Goal: Information Seeking & Learning: Learn about a topic

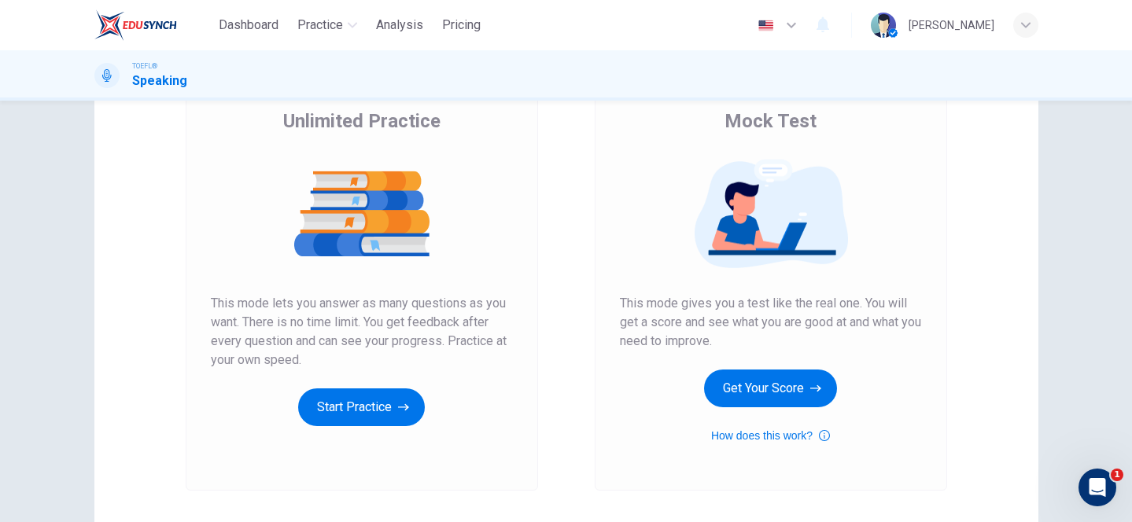
scroll to position [123, 0]
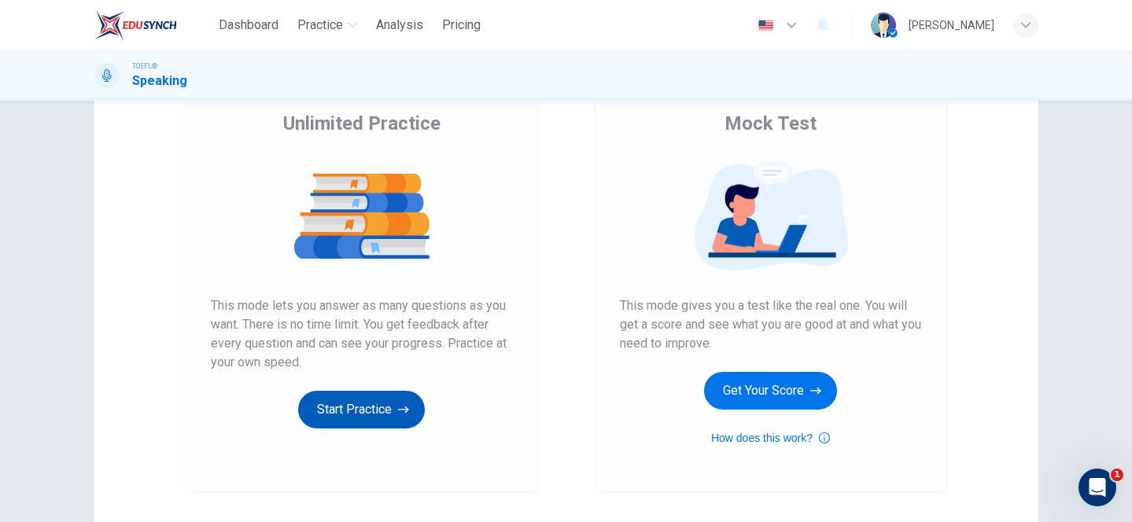
click at [344, 404] on button "Start Practice" at bounding box center [361, 410] width 127 height 38
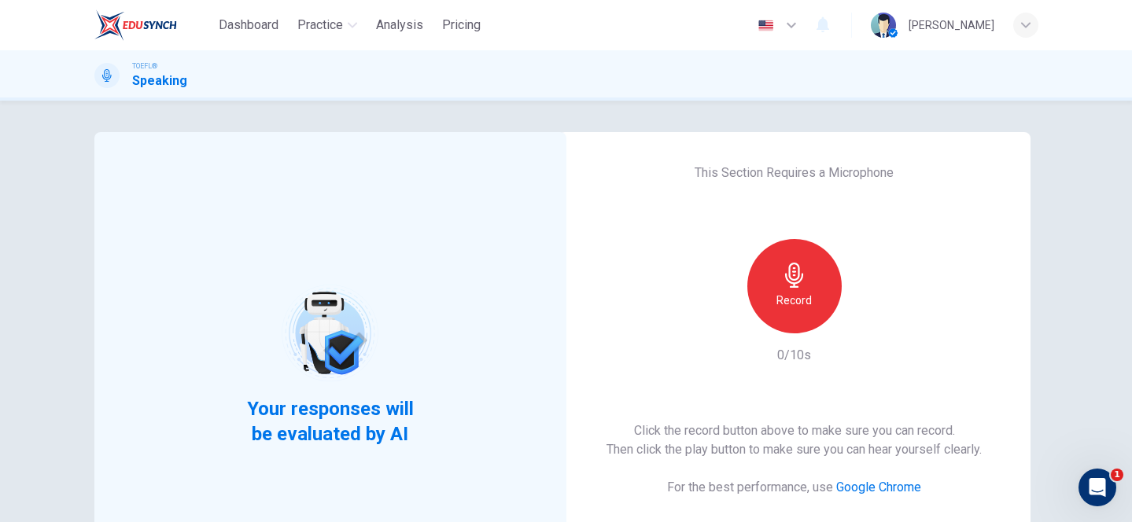
scroll to position [52, 0]
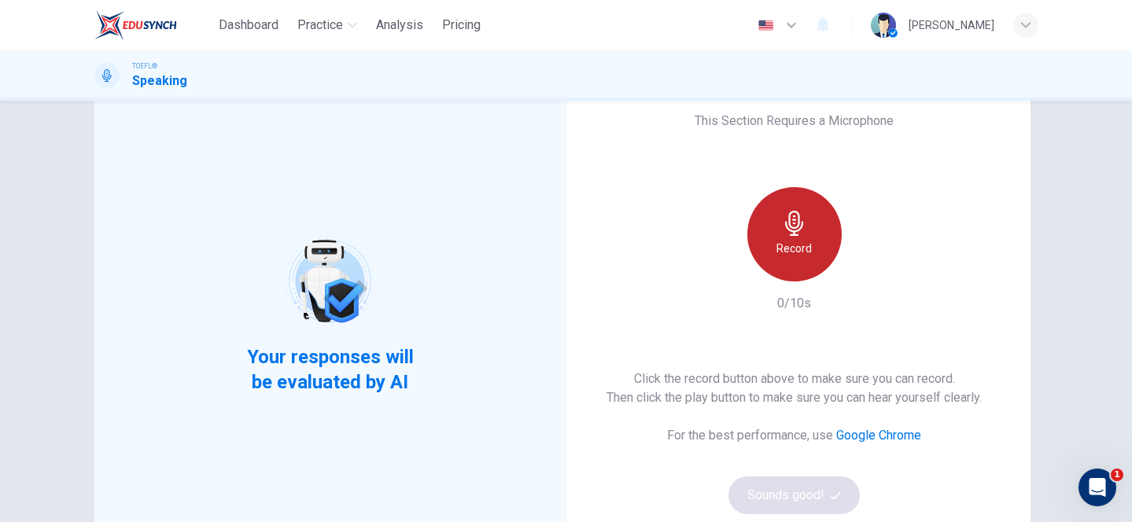
click at [818, 235] on div "Record" at bounding box center [795, 234] width 94 height 94
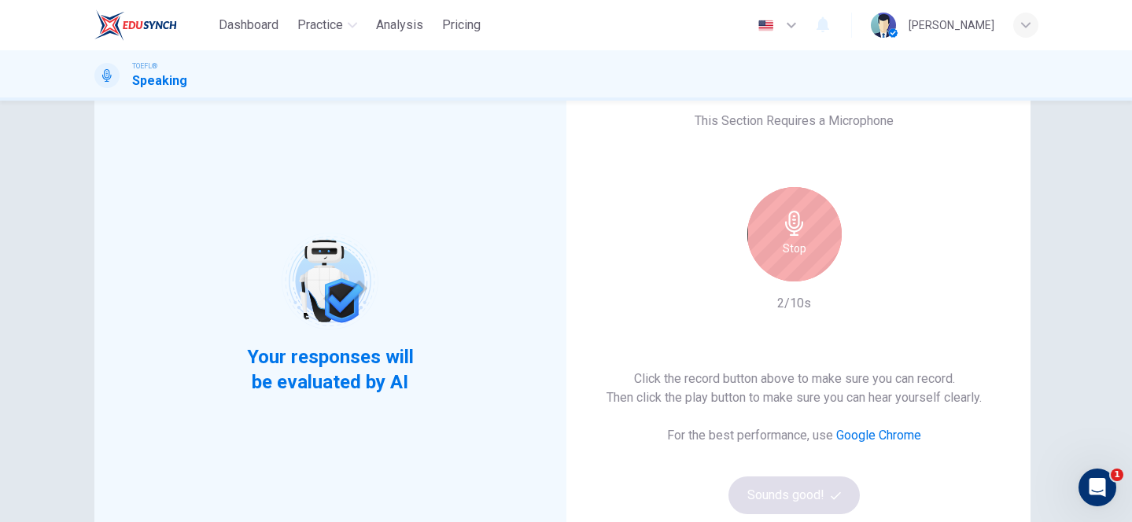
click at [818, 235] on div "Stop" at bounding box center [795, 234] width 94 height 94
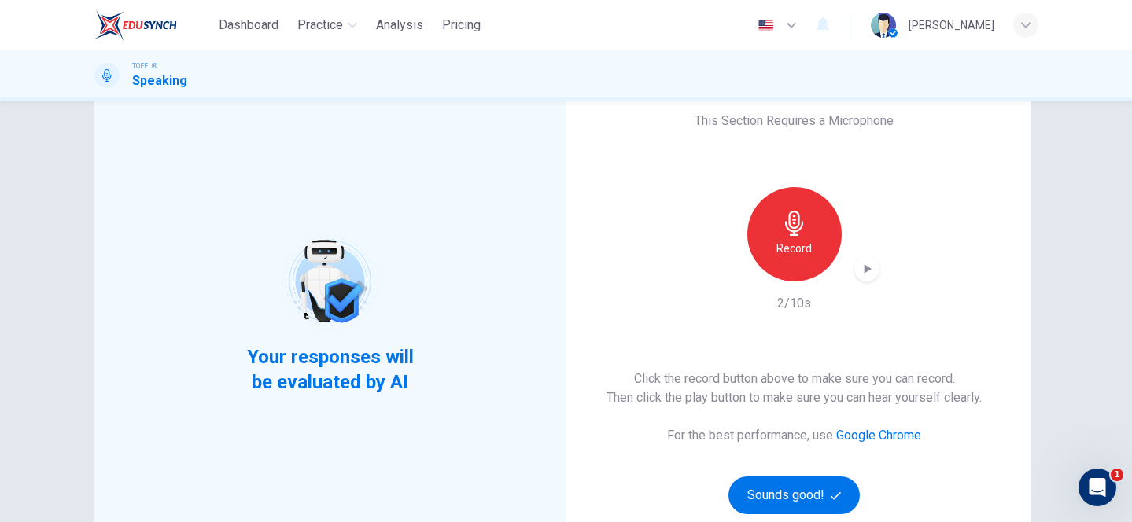
click at [868, 269] on icon "button" at bounding box center [867, 268] width 7 height 9
click at [807, 487] on button "Sounds good!" at bounding box center [795, 496] width 132 height 38
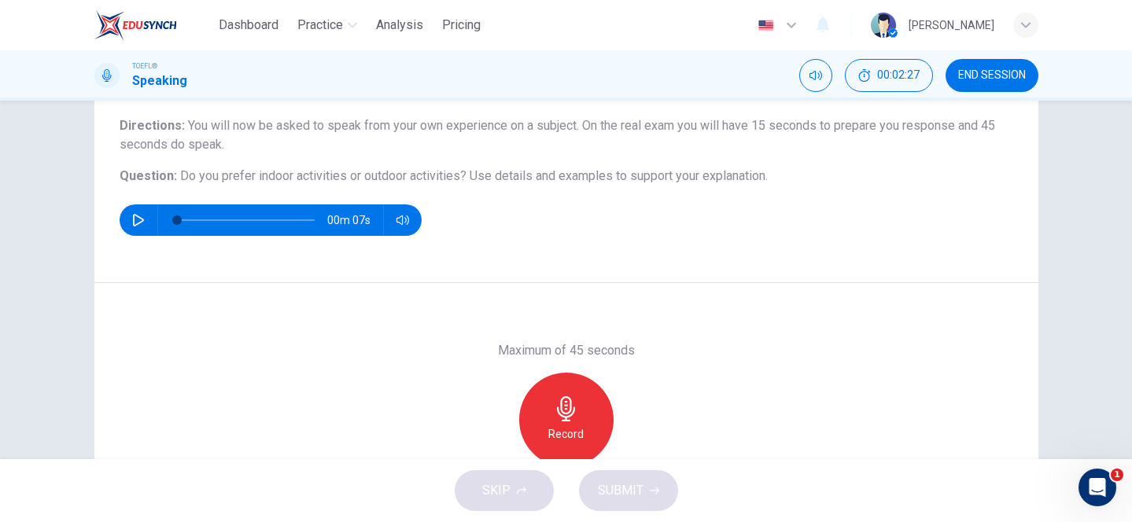
scroll to position [124, 0]
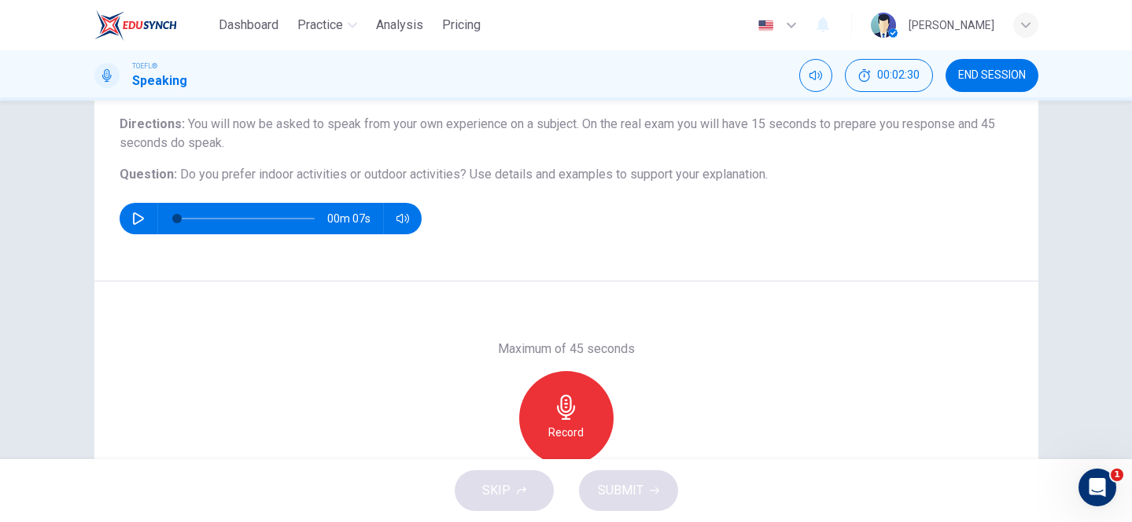
click at [133, 212] on icon "button" at bounding box center [138, 218] width 13 height 13
type input "0"
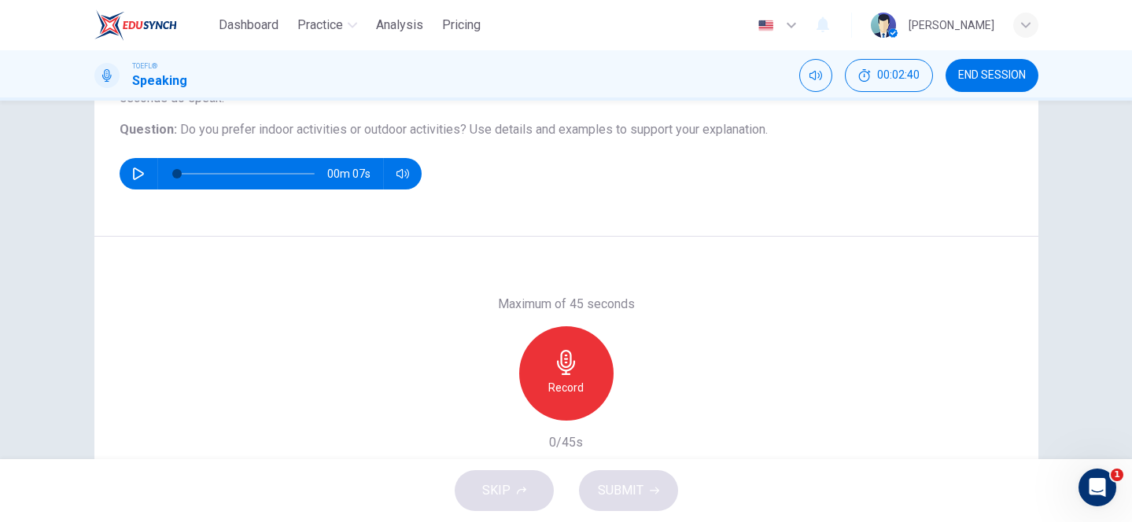
scroll to position [153, 0]
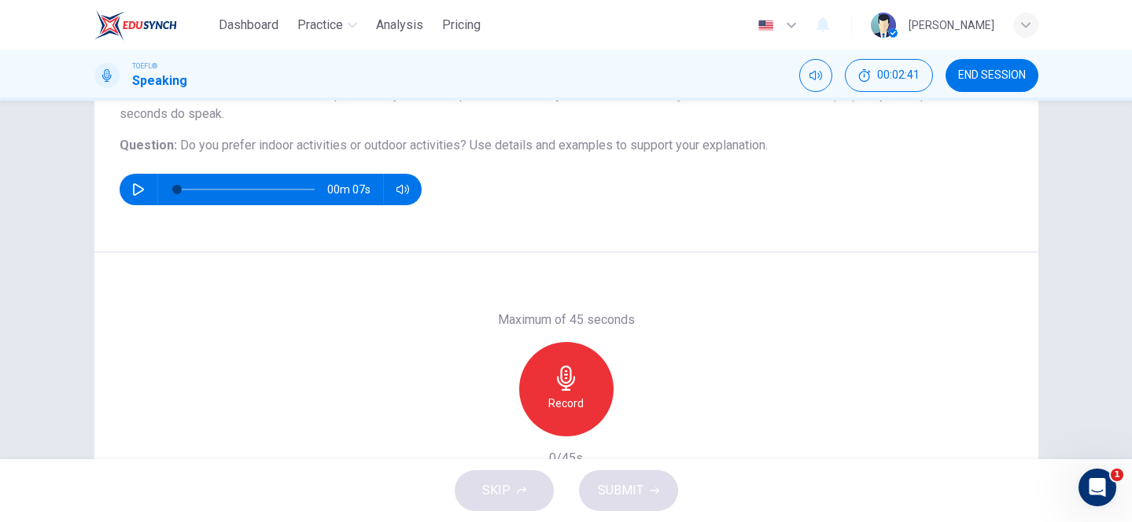
click at [570, 381] on icon "button" at bounding box center [566, 378] width 18 height 25
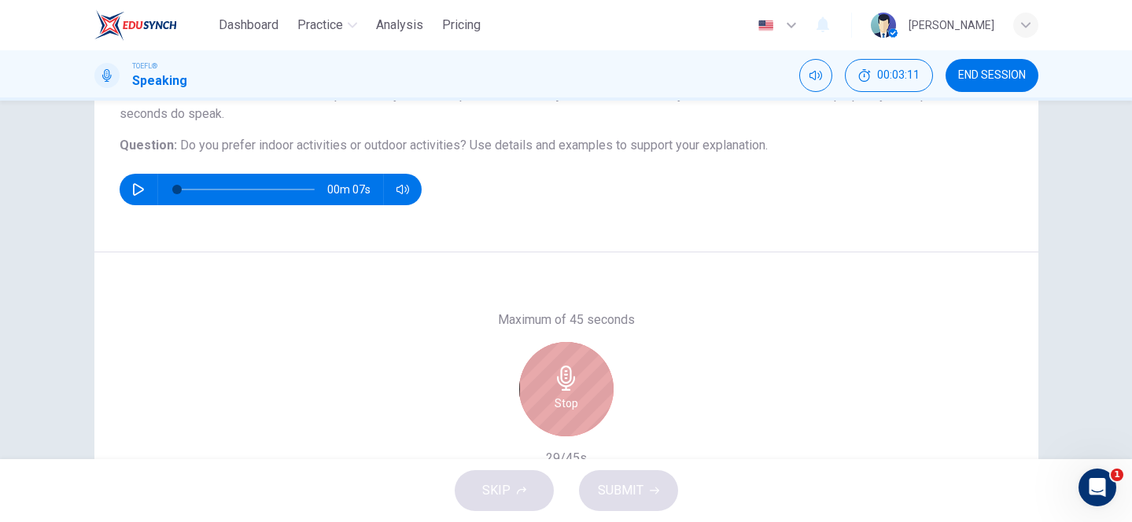
click at [570, 381] on icon "button" at bounding box center [566, 378] width 18 height 25
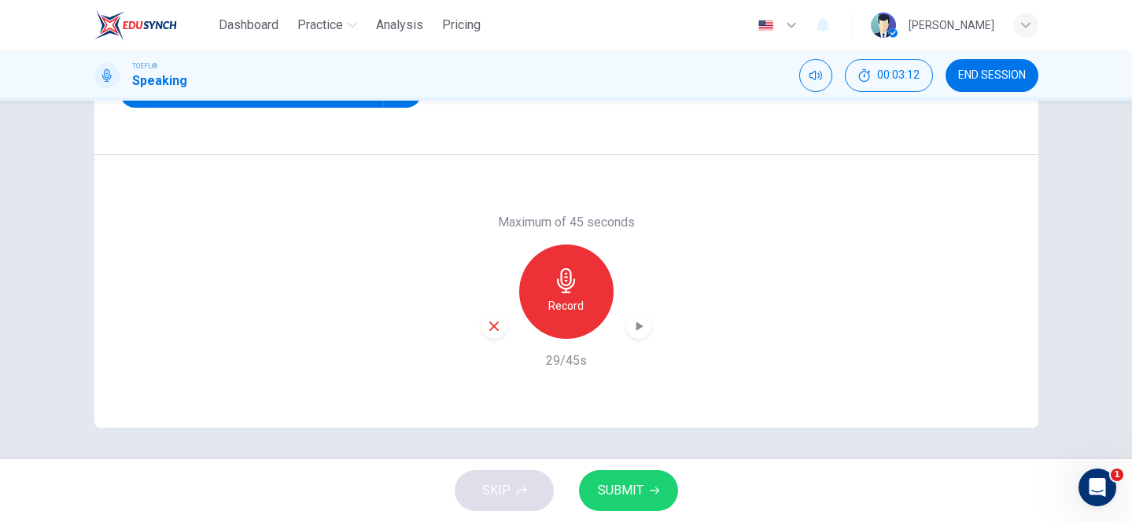
scroll to position [249, 0]
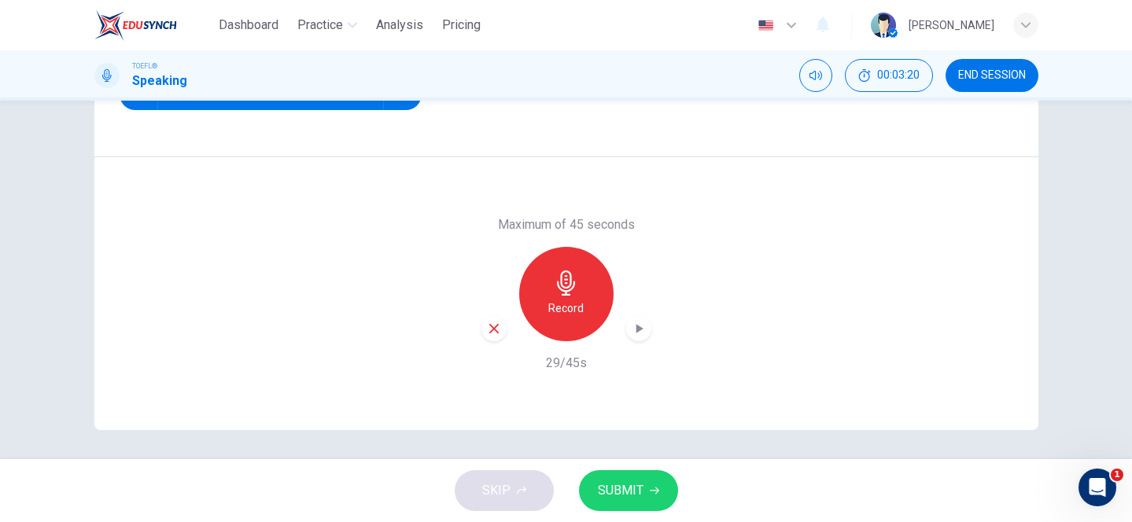
click at [624, 491] on span "SUBMIT" at bounding box center [621, 491] width 46 height 22
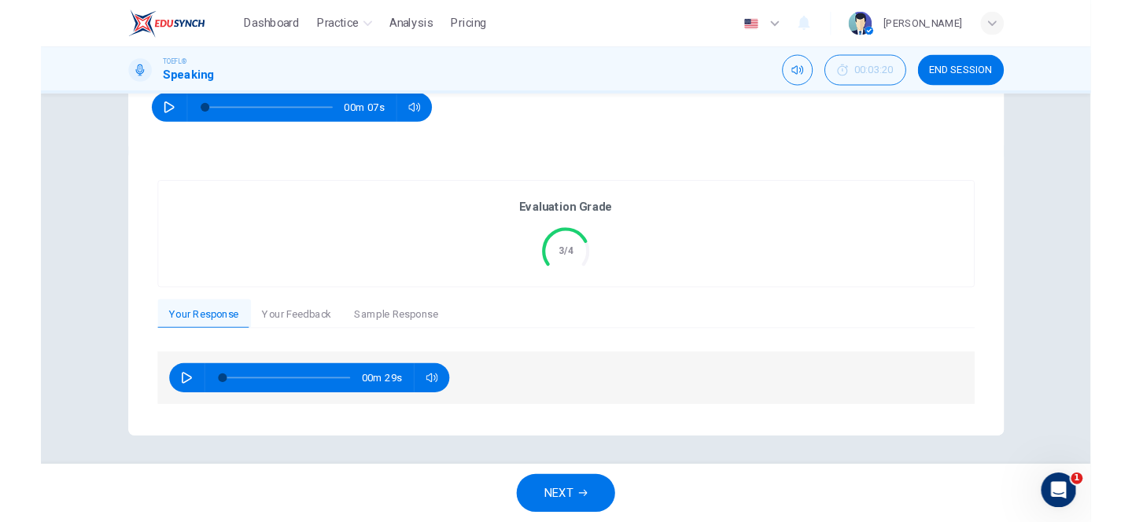
scroll to position [264, 0]
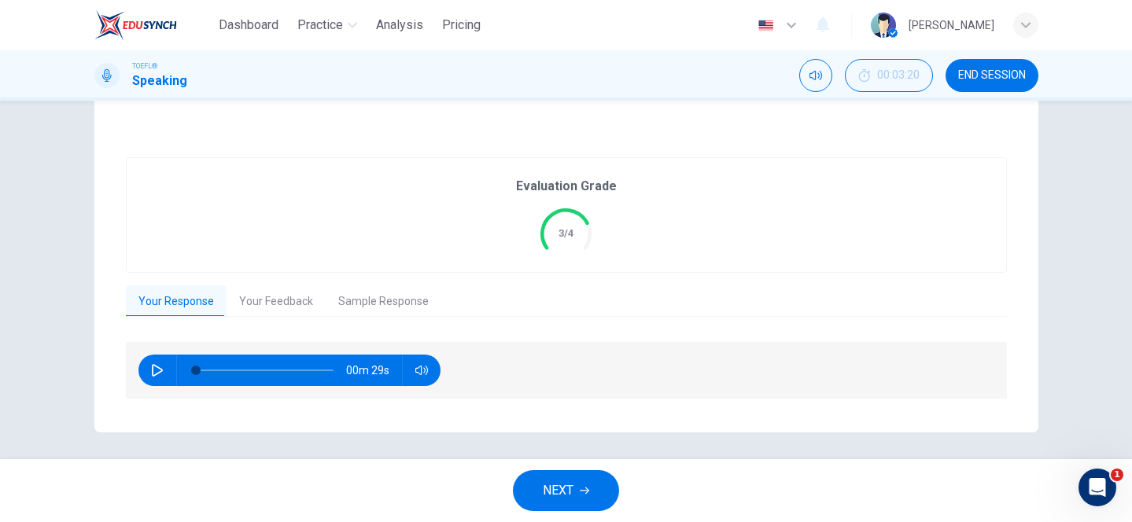
click at [253, 307] on button "Your Feedback" at bounding box center [276, 302] width 99 height 33
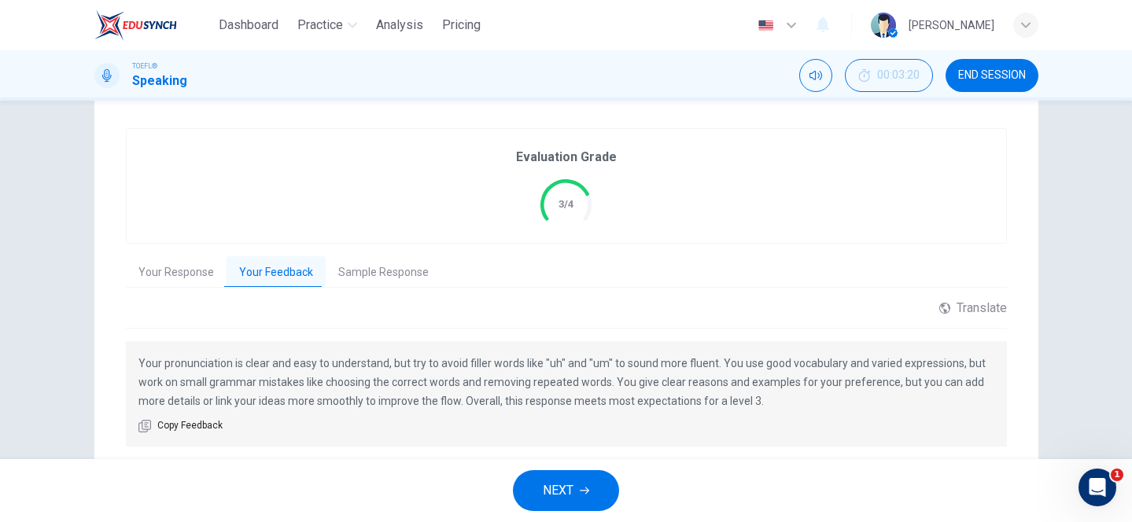
scroll to position [316, 0]
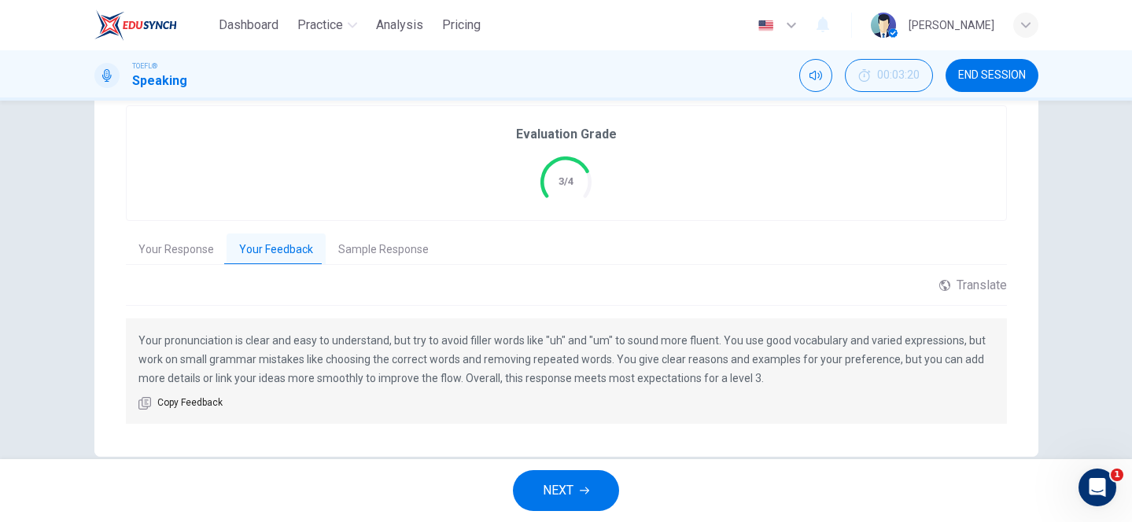
drag, startPoint x: 417, startPoint y: 339, endPoint x: 563, endPoint y: 343, distance: 145.6
click at [563, 343] on p "Your pronunciation is clear and easy to understand, but try to avoid filler wor…" at bounding box center [566, 359] width 856 height 57
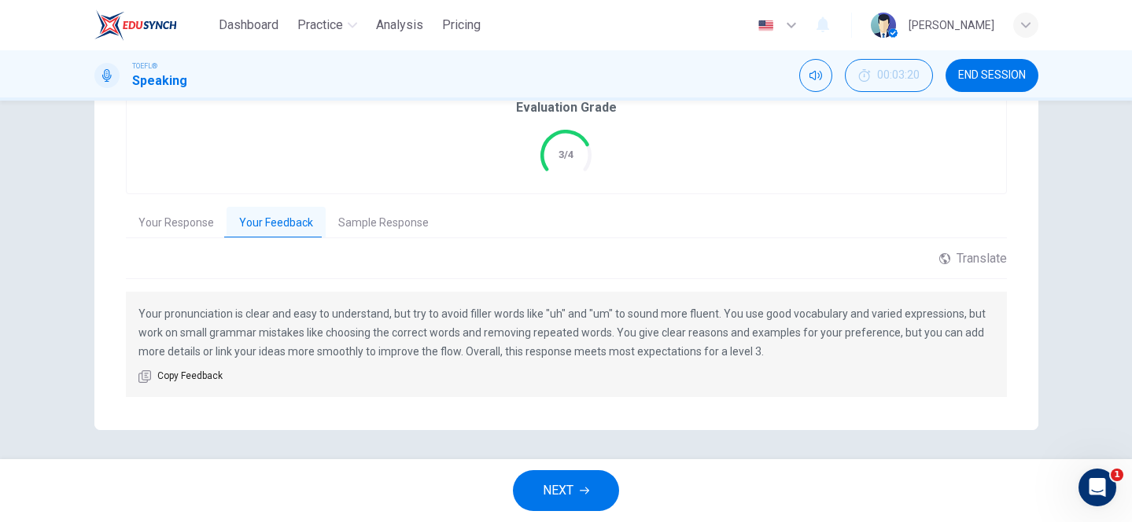
scroll to position [345, 0]
click at [74, 220] on div "Question 1 Question Type : Independent 1 Directions : You will now be asked to …" at bounding box center [566, 107] width 995 height 641
click at [383, 218] on button "Sample Response" at bounding box center [384, 221] width 116 height 33
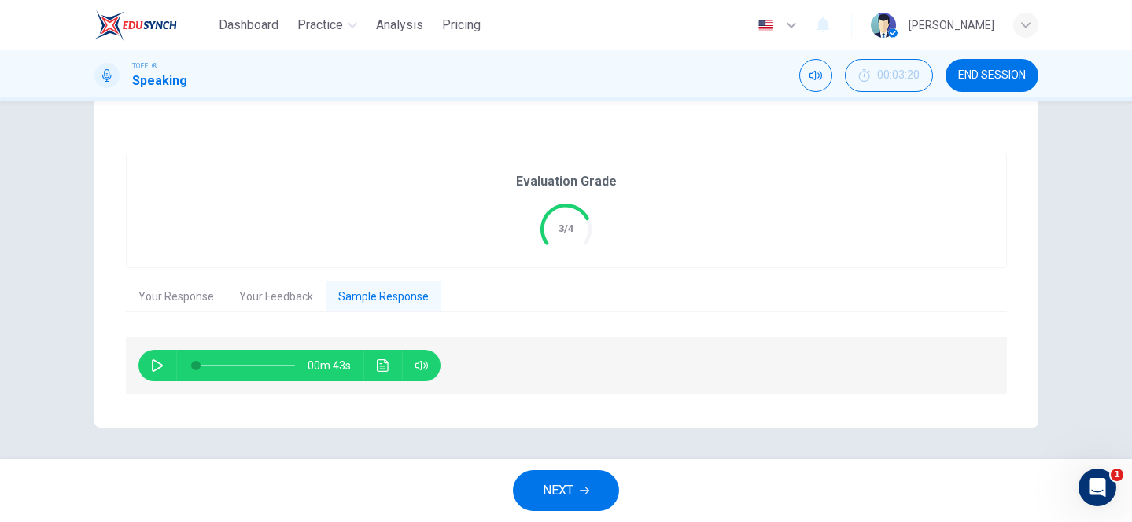
scroll to position [268, 0]
click at [244, 297] on button "Your Feedback" at bounding box center [276, 298] width 99 height 33
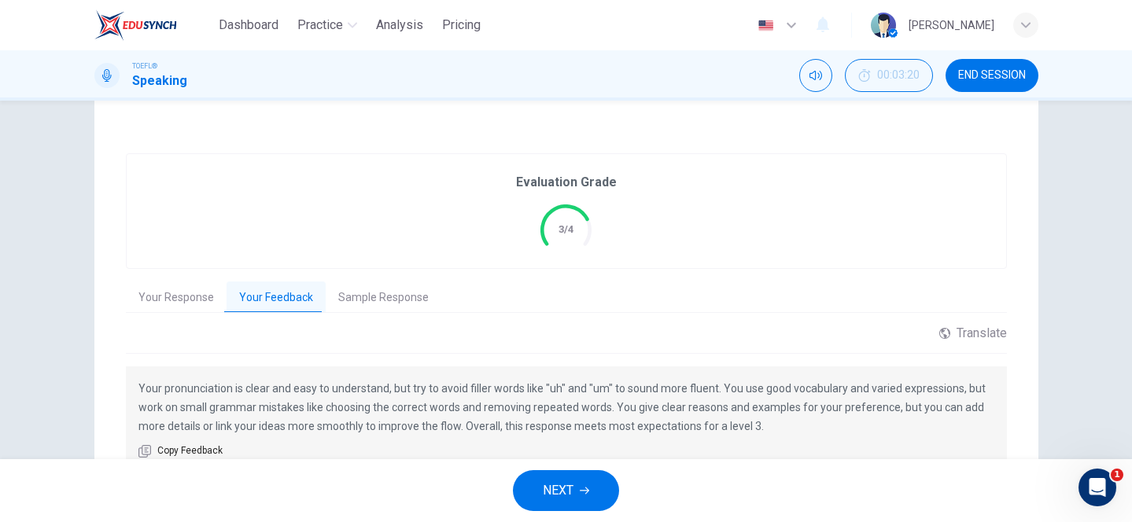
click at [364, 300] on button "Sample Response" at bounding box center [384, 298] width 116 height 33
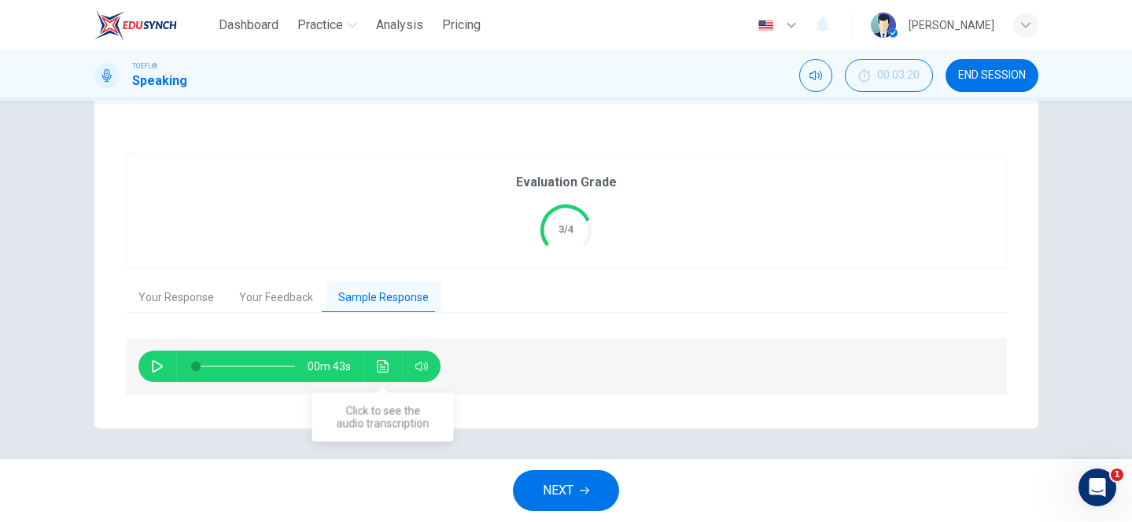
click at [377, 360] on icon "Click to see the audio transcription" at bounding box center [383, 366] width 13 height 13
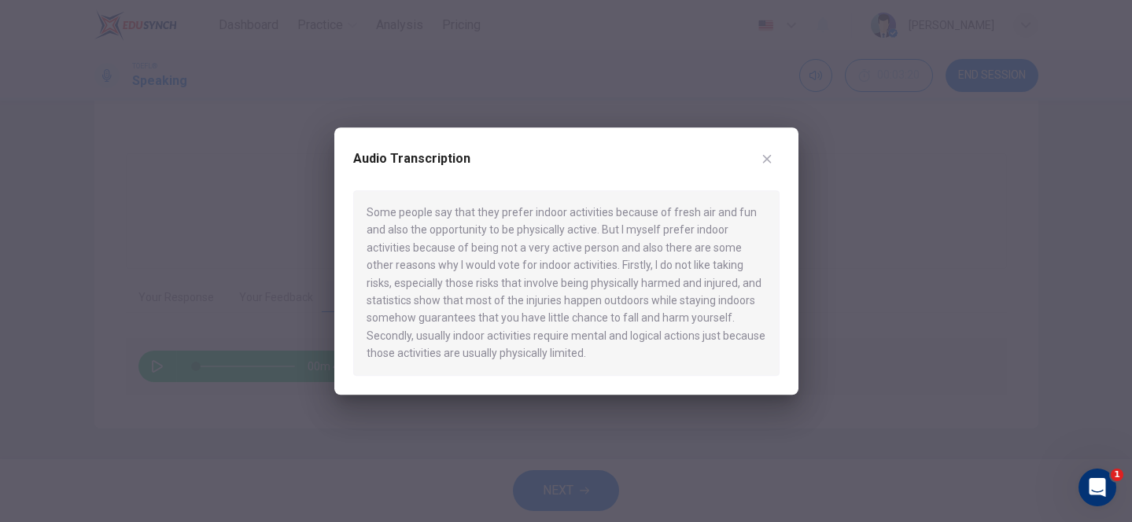
drag, startPoint x: 369, startPoint y: 209, endPoint x: 425, endPoint y: 213, distance: 56.0
click at [425, 213] on div "Some people say that they prefer indoor activities because of fresh air and fun…" at bounding box center [566, 283] width 426 height 186
click at [773, 157] on button "button" at bounding box center [767, 158] width 25 height 25
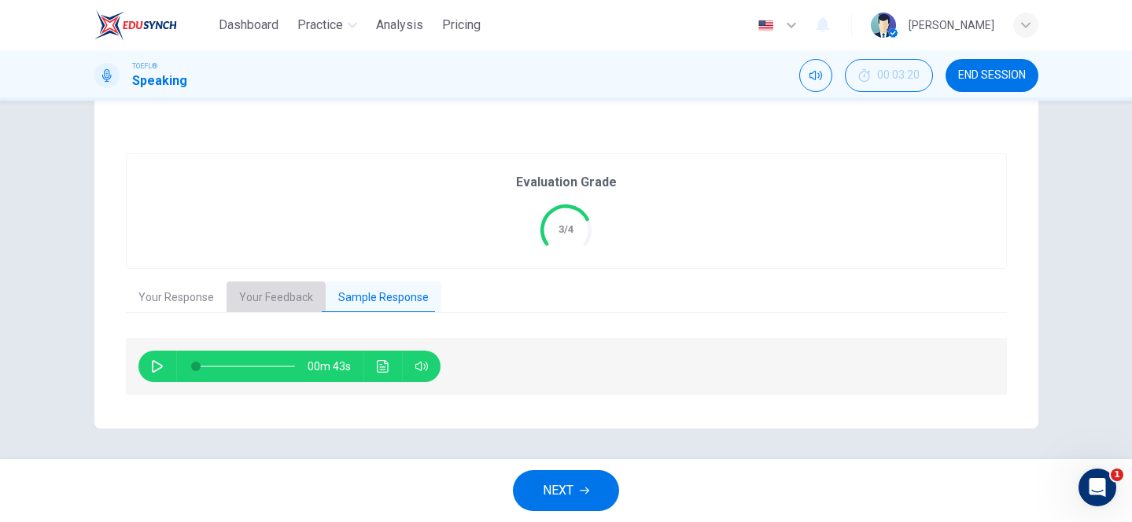
click at [257, 303] on button "Your Feedback" at bounding box center [276, 298] width 99 height 33
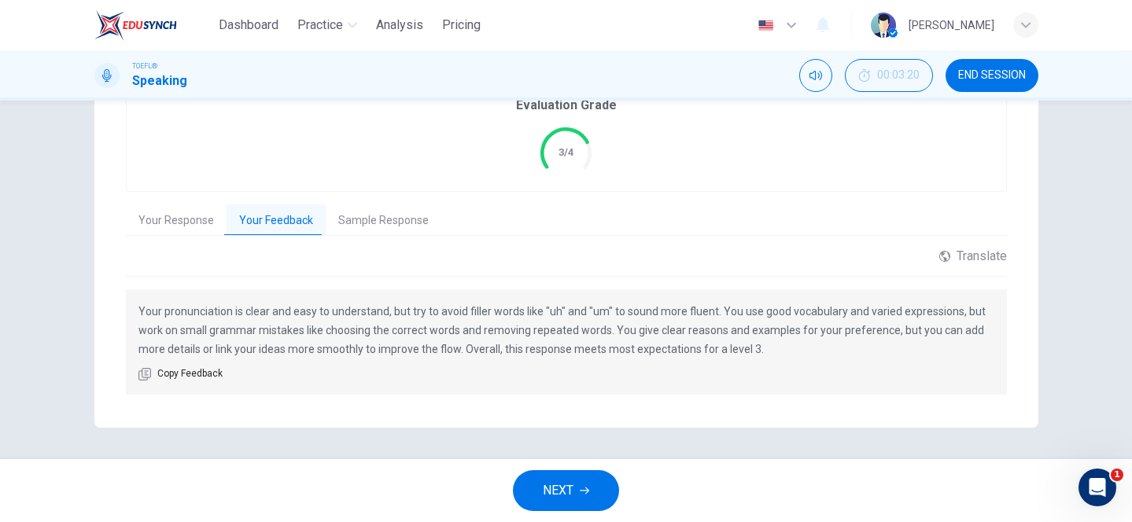
scroll to position [345, 0]
click at [560, 488] on span "NEXT" at bounding box center [558, 491] width 31 height 22
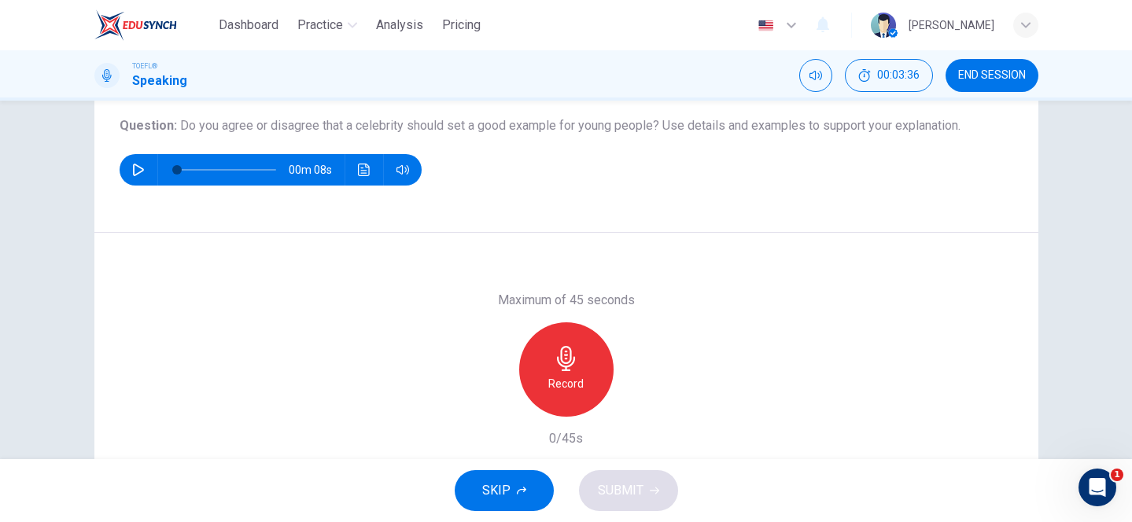
scroll to position [177, 0]
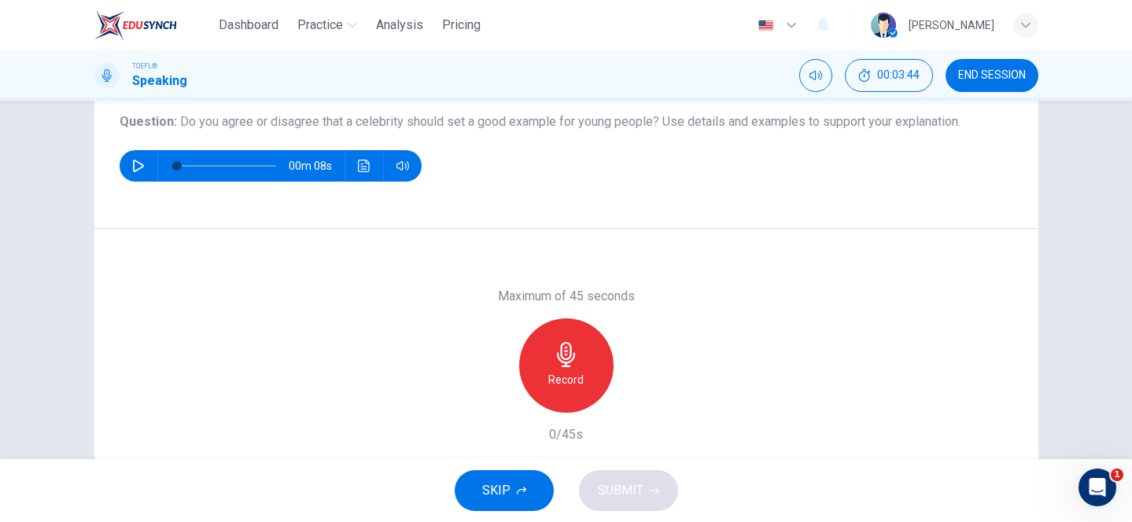
click at [552, 343] on div "Record" at bounding box center [566, 366] width 94 height 94
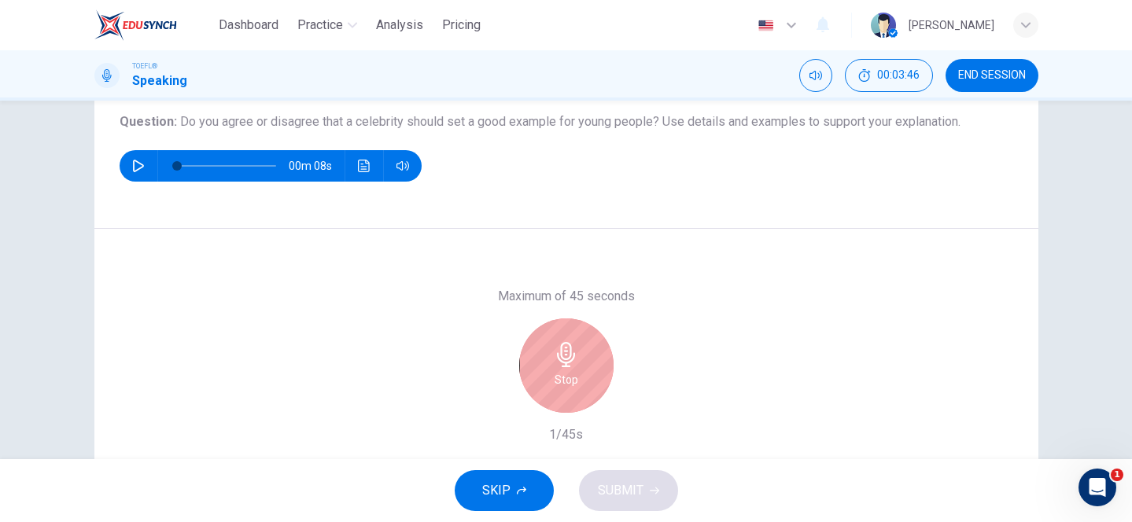
click at [552, 343] on div "Stop" at bounding box center [566, 366] width 94 height 94
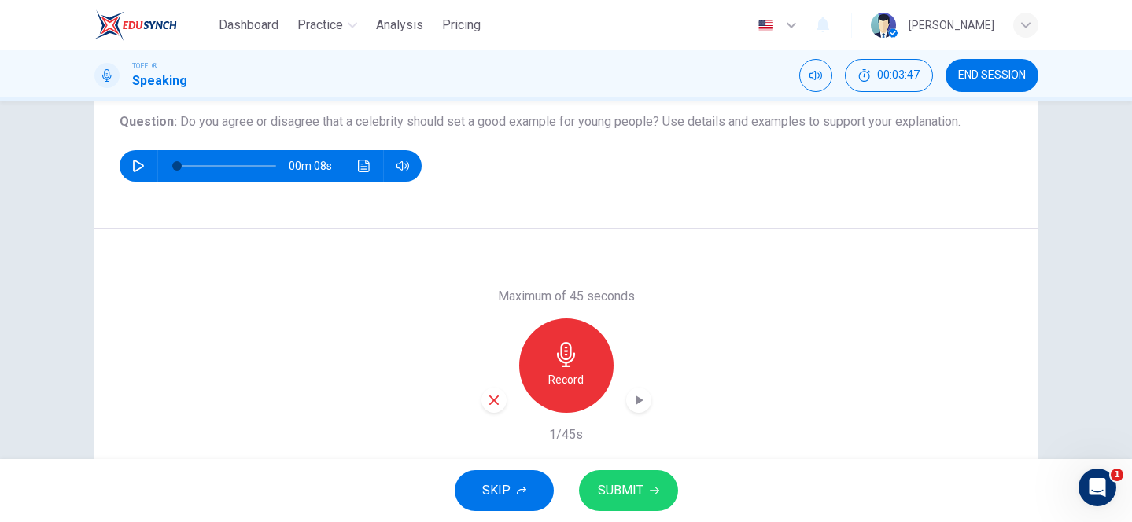
click at [493, 392] on div "button" at bounding box center [494, 400] width 25 height 25
click at [564, 338] on div "Record" at bounding box center [566, 366] width 94 height 94
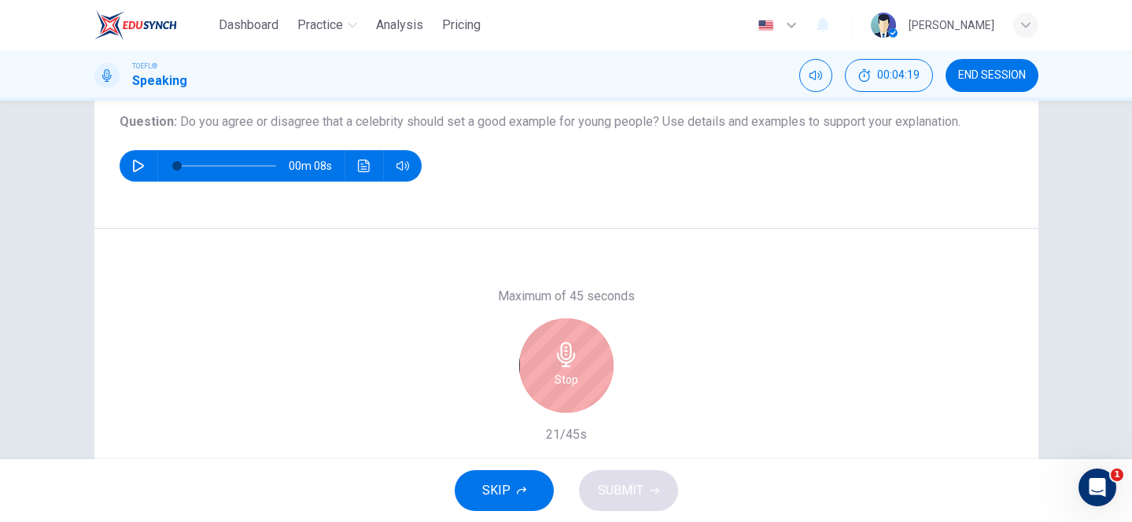
click at [564, 338] on div "Stop" at bounding box center [566, 366] width 94 height 94
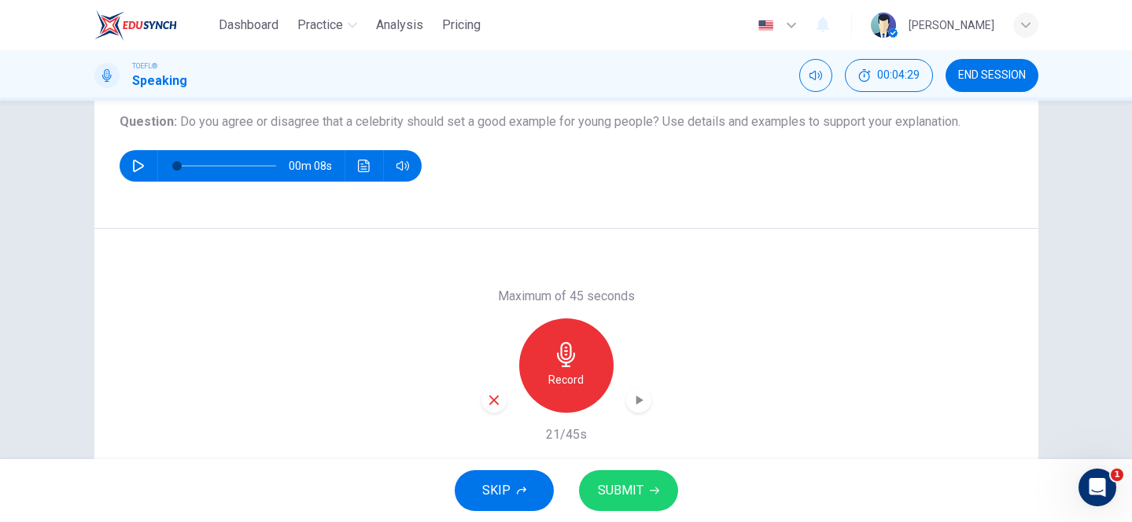
click at [497, 401] on icon "button" at bounding box center [494, 400] width 14 height 14
click at [537, 380] on div "Record" at bounding box center [566, 366] width 94 height 94
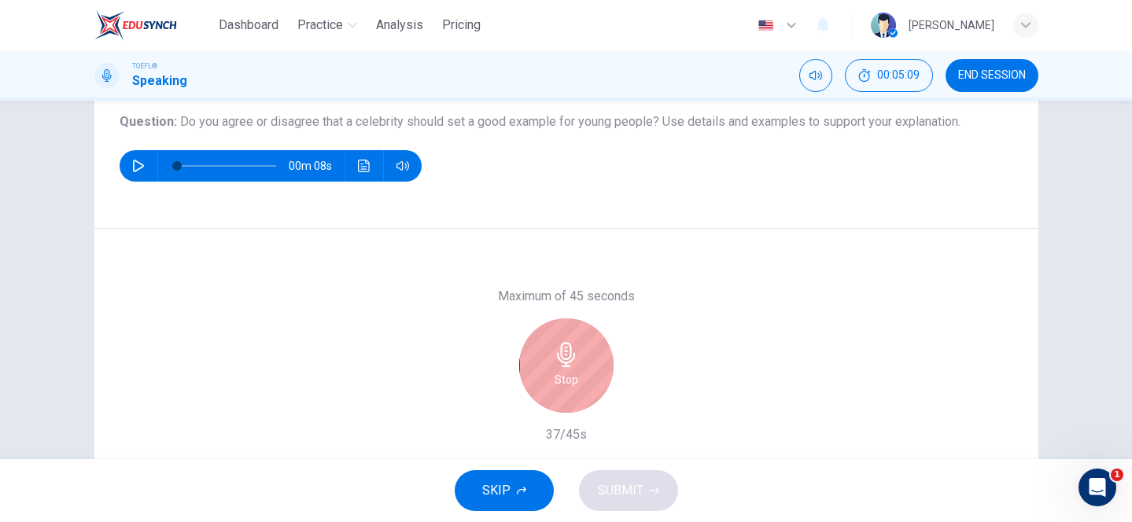
click at [569, 361] on icon "button" at bounding box center [566, 354] width 18 height 25
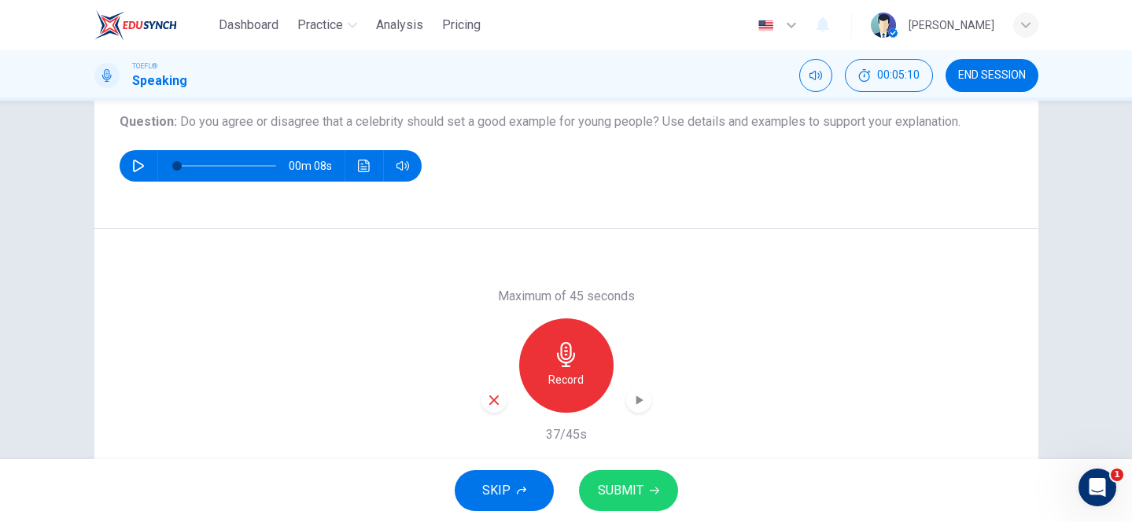
click at [631, 489] on span "SUBMIT" at bounding box center [621, 491] width 46 height 22
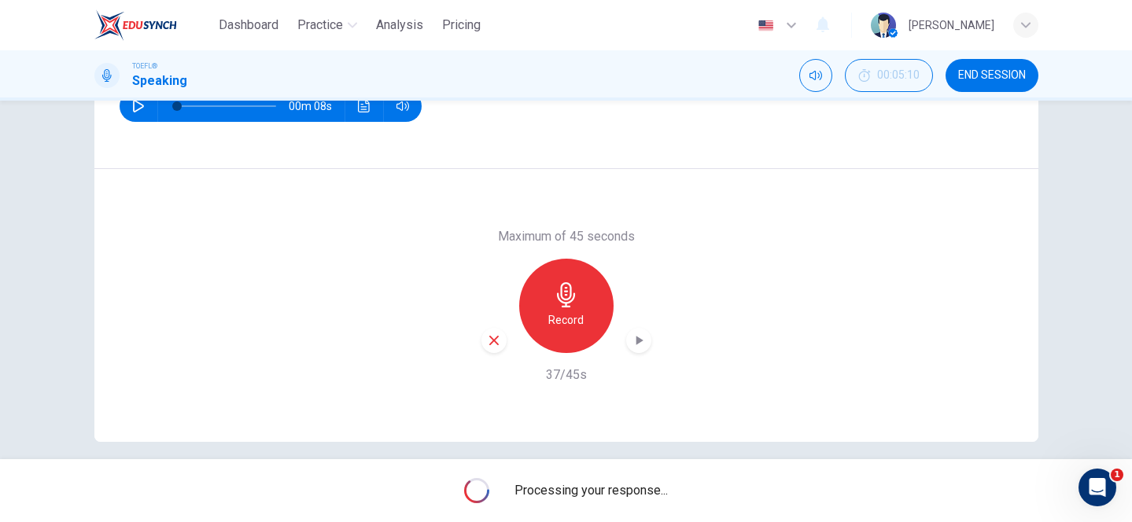
scroll to position [236, 0]
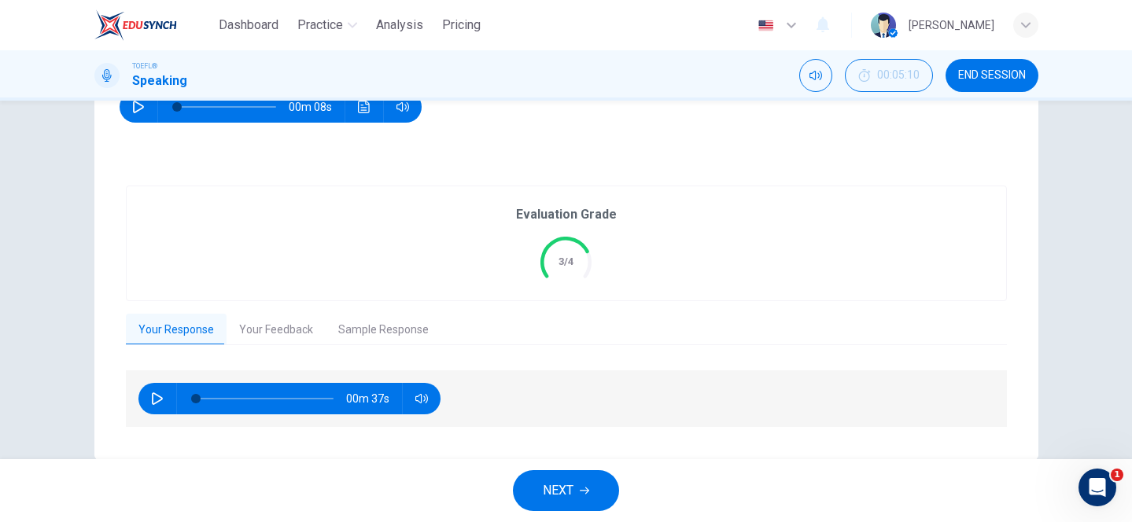
click at [244, 331] on button "Your Feedback" at bounding box center [276, 330] width 99 height 33
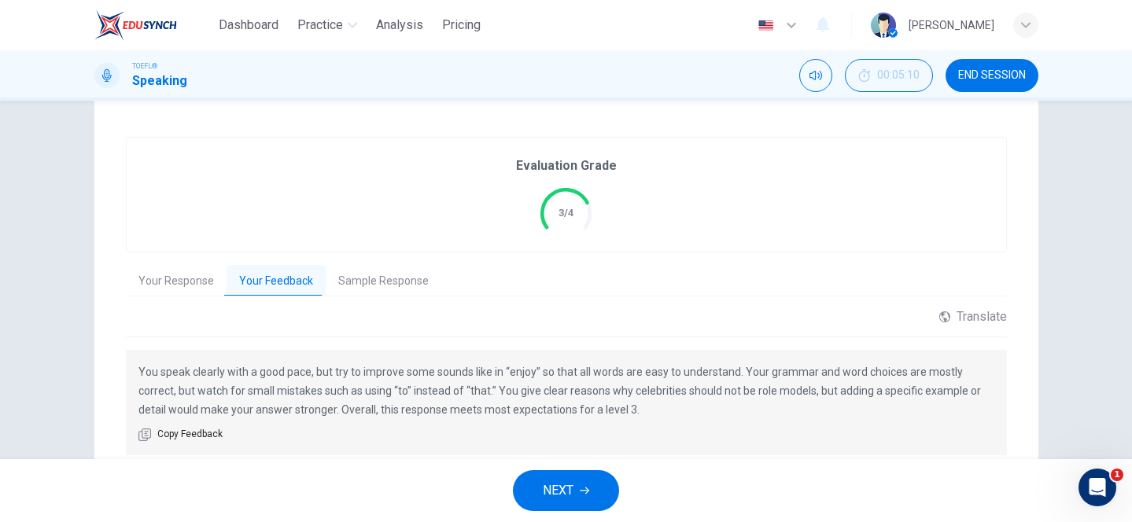
scroll to position [283, 0]
click at [369, 282] on button "Sample Response" at bounding box center [384, 283] width 116 height 33
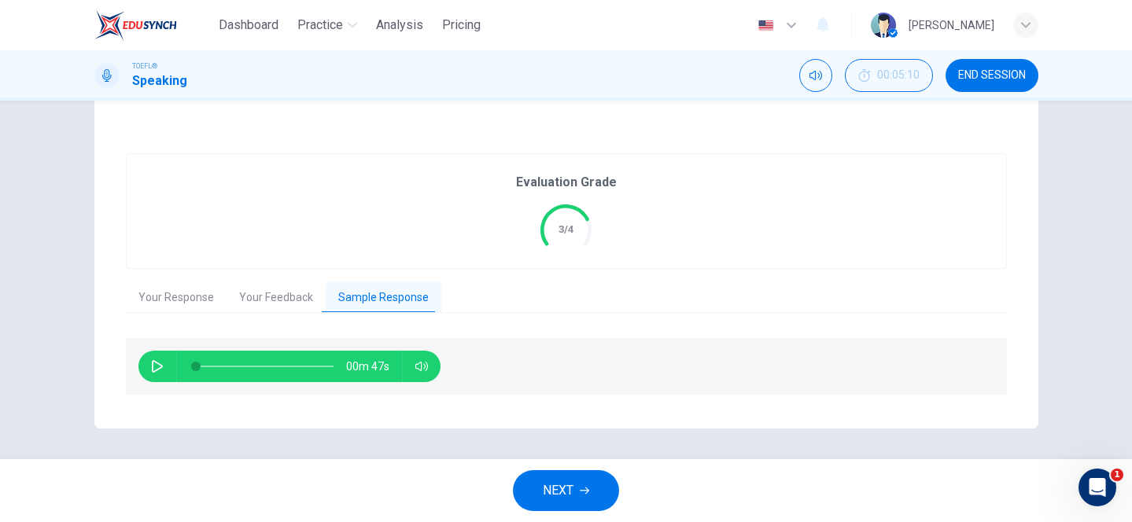
click at [273, 289] on button "Your Feedback" at bounding box center [276, 298] width 99 height 33
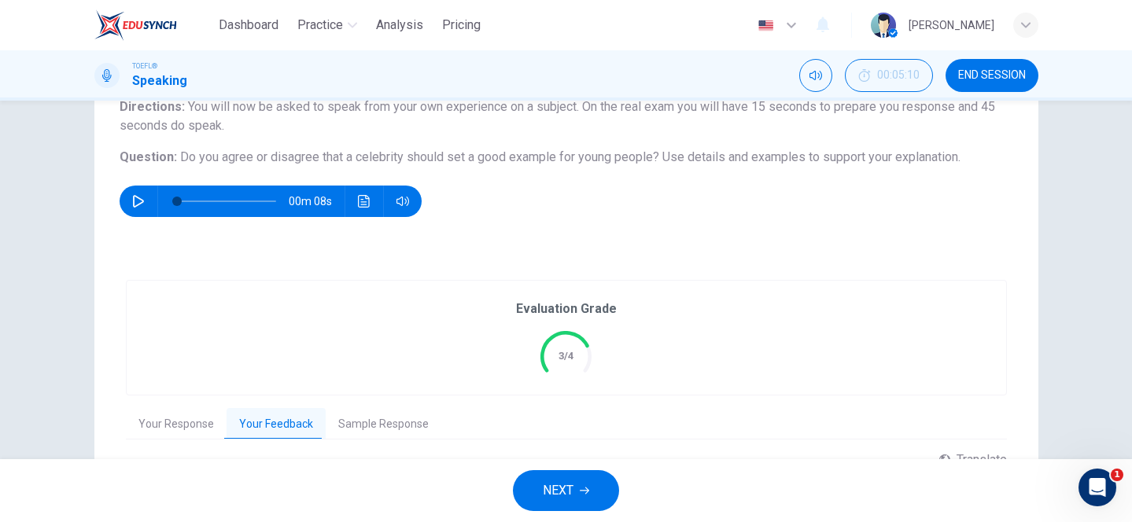
scroll to position [345, 0]
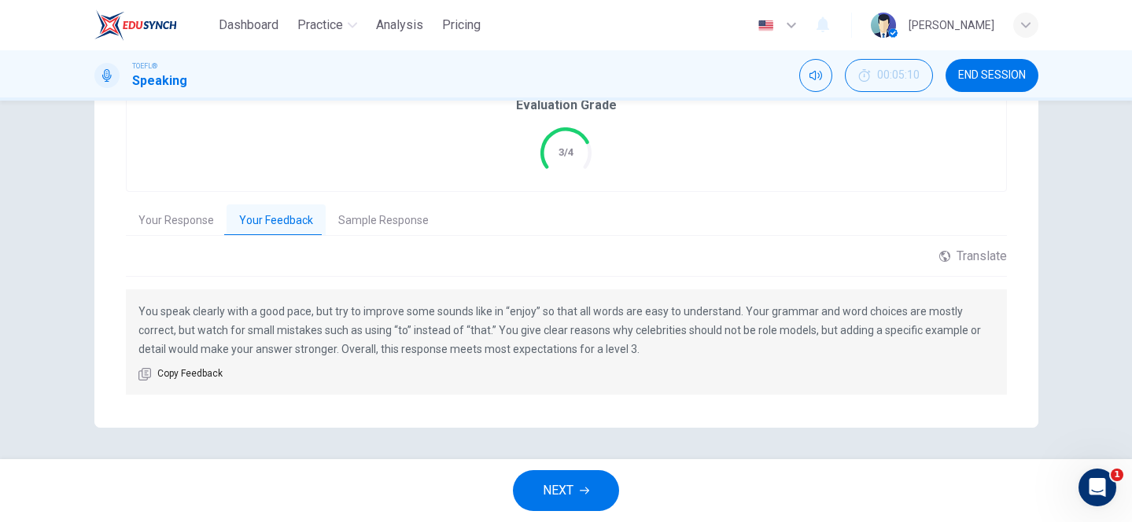
click at [574, 487] on button "NEXT" at bounding box center [566, 491] width 106 height 41
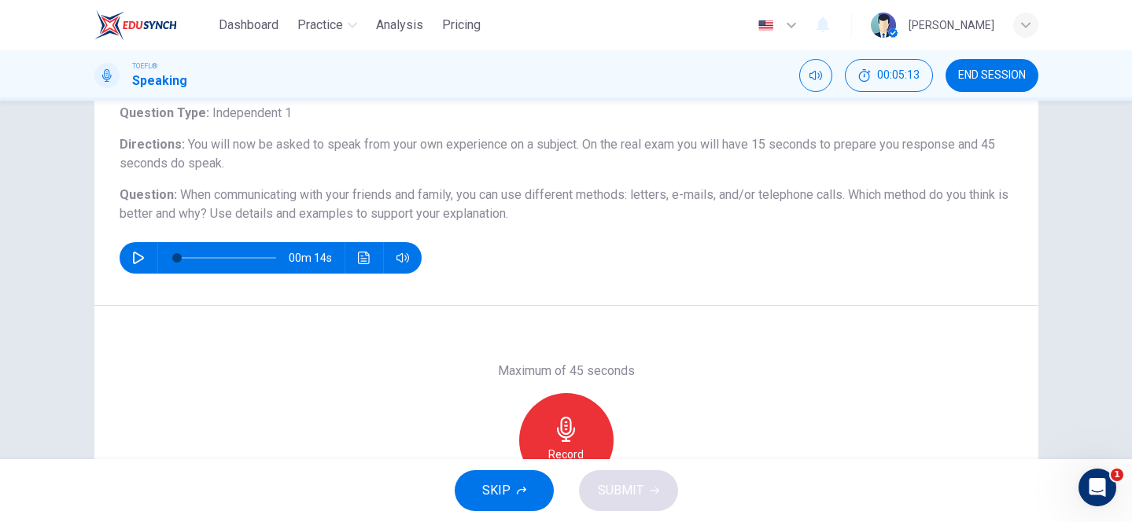
scroll to position [63, 0]
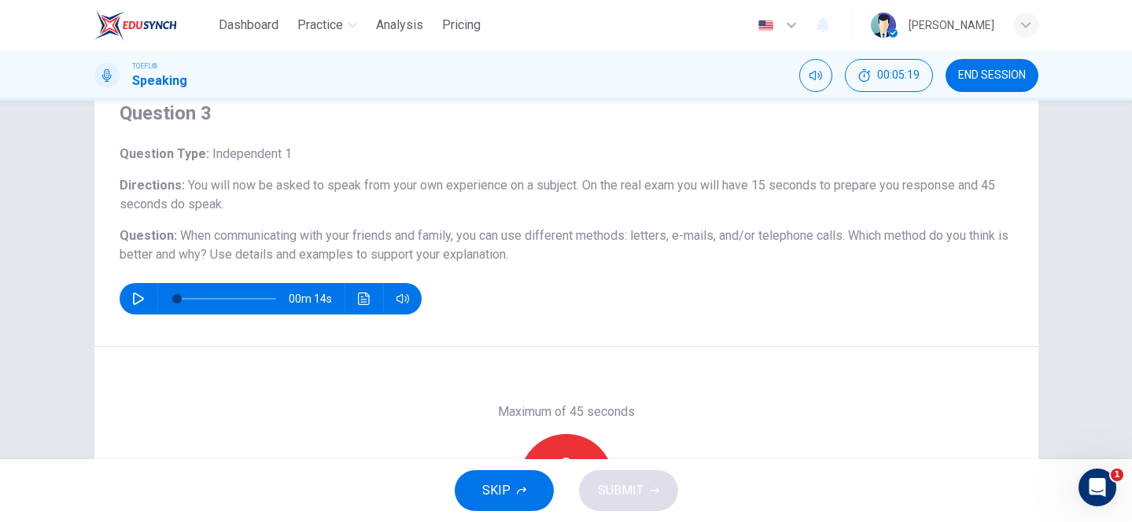
click at [146, 303] on button "button" at bounding box center [138, 298] width 25 height 31
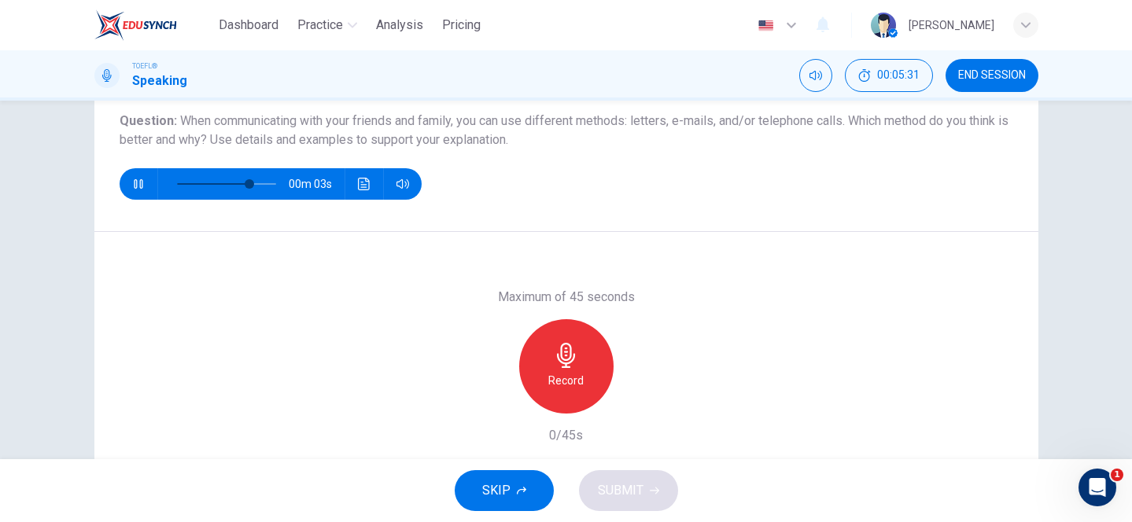
scroll to position [173, 0]
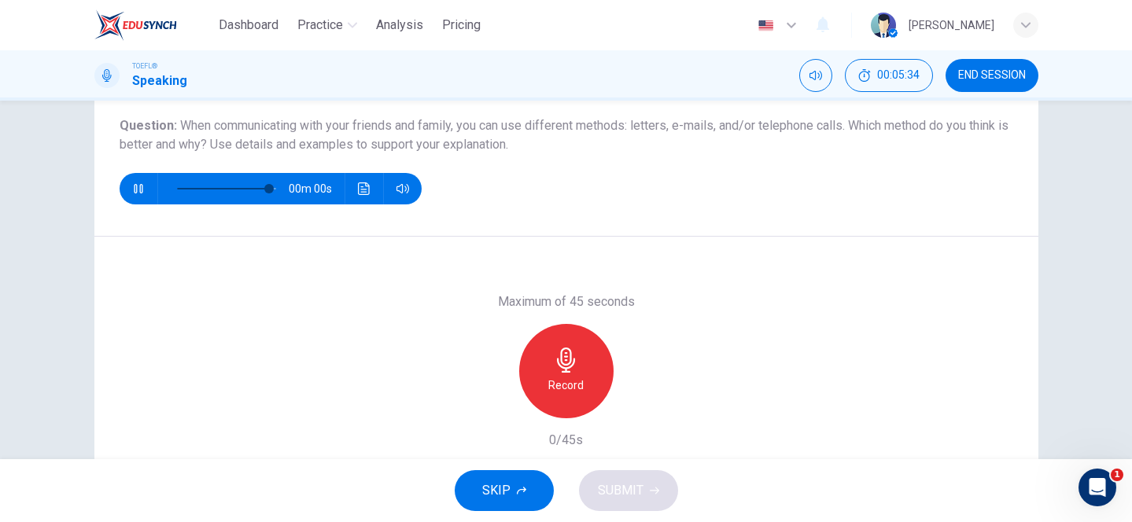
type input "0"
click at [575, 370] on icon "button" at bounding box center [566, 360] width 25 height 25
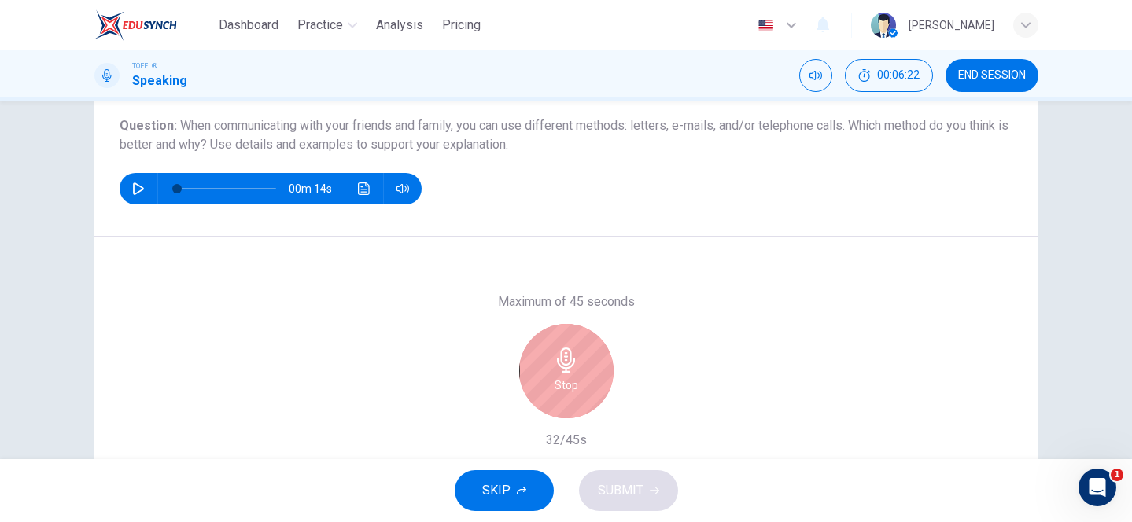
click at [573, 351] on icon "button" at bounding box center [566, 360] width 25 height 25
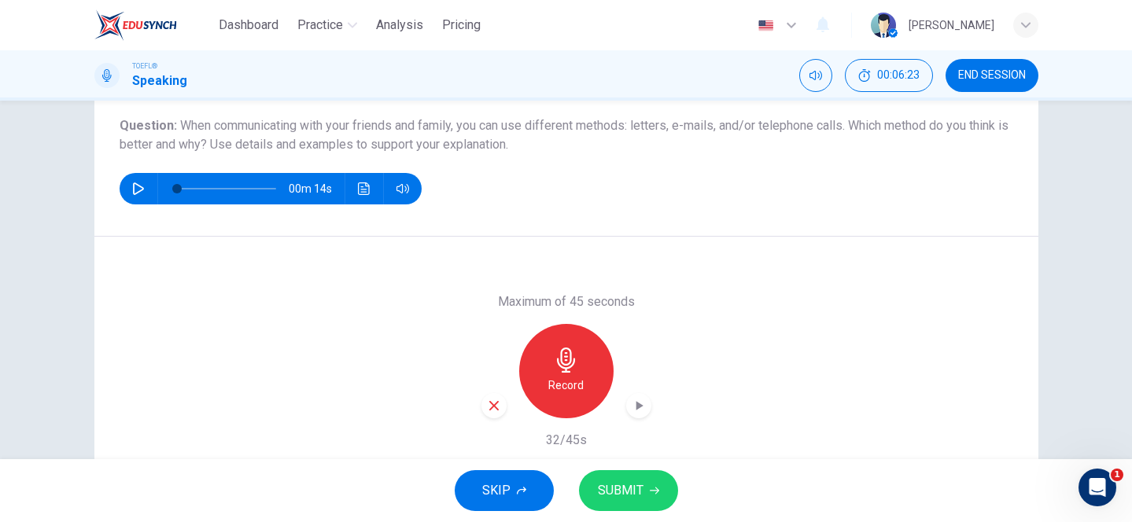
click at [608, 482] on span "SUBMIT" at bounding box center [621, 491] width 46 height 22
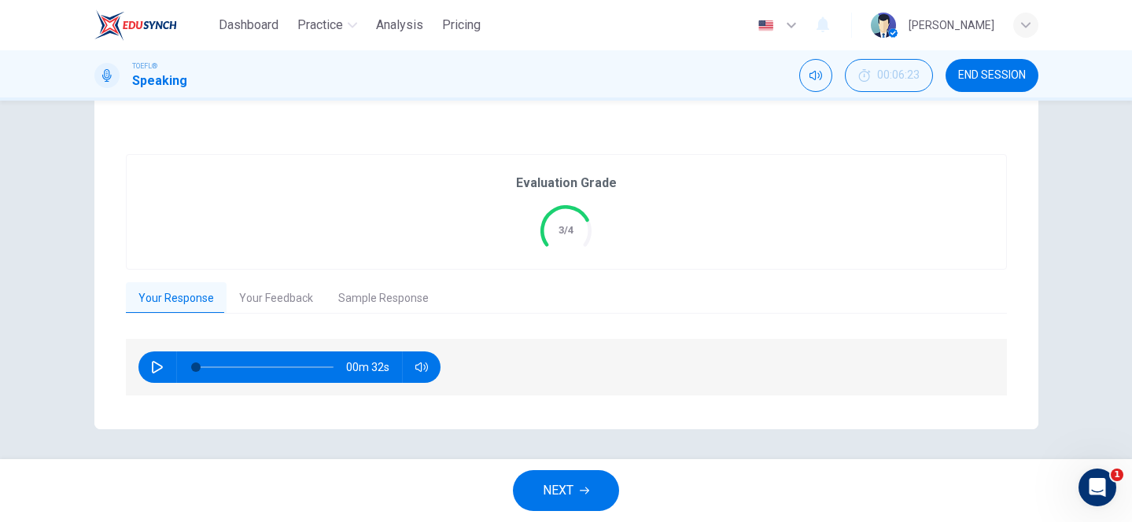
scroll to position [286, 0]
click at [285, 309] on button "Your Feedback" at bounding box center [276, 299] width 99 height 33
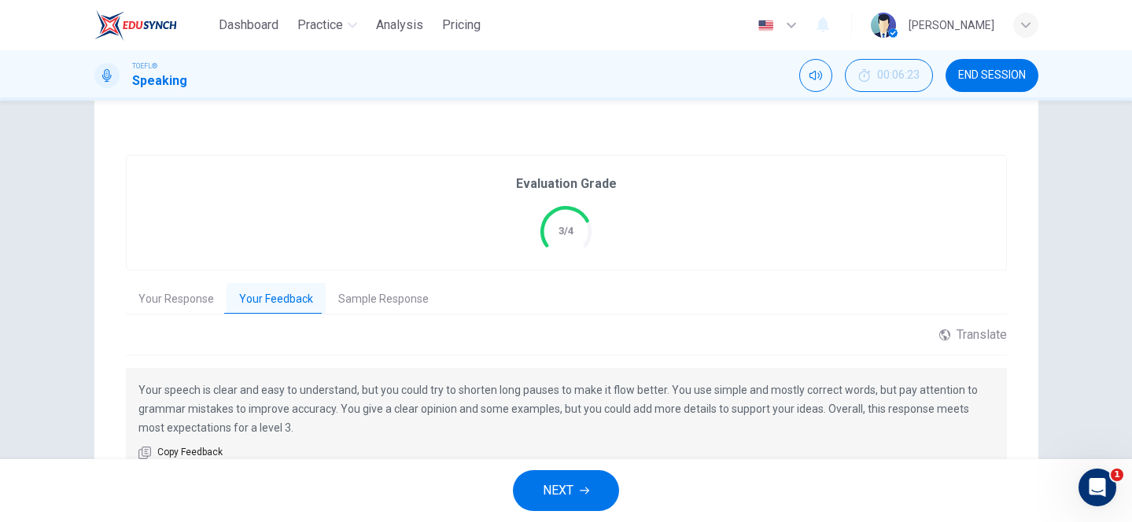
click at [372, 306] on button "Sample Response" at bounding box center [384, 299] width 116 height 33
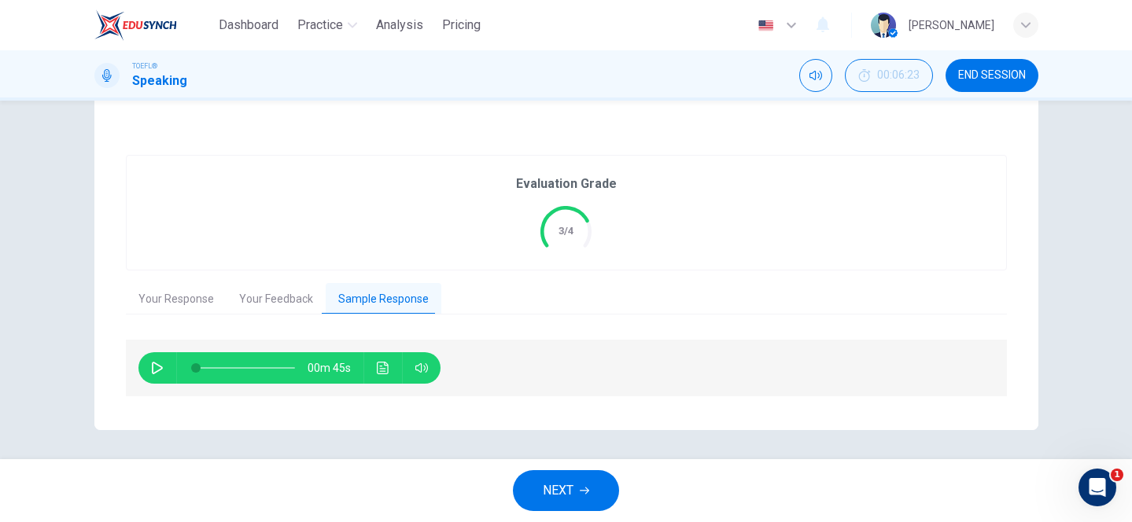
click at [288, 303] on button "Your Feedback" at bounding box center [276, 299] width 99 height 33
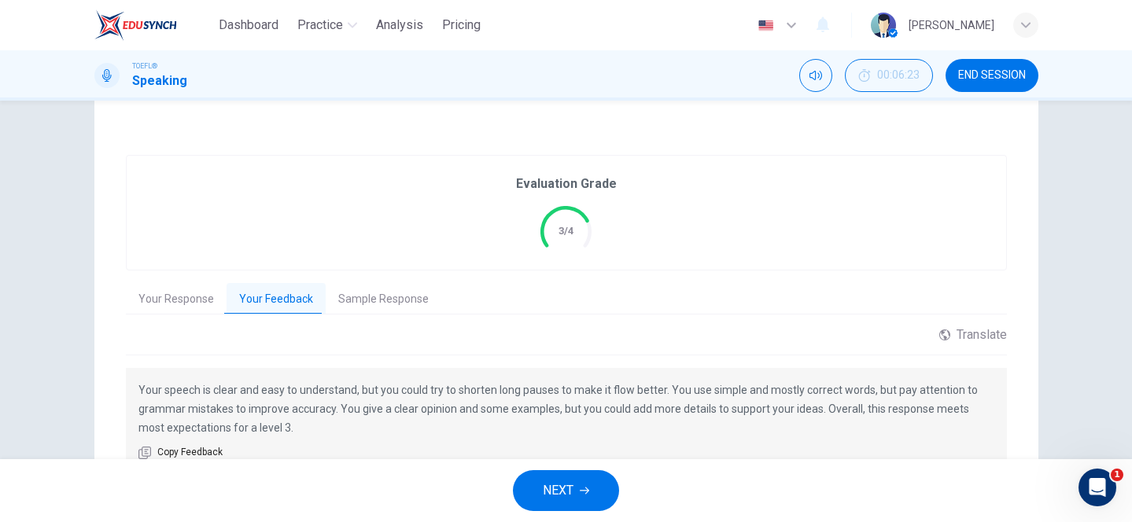
click at [561, 492] on span "NEXT" at bounding box center [558, 491] width 31 height 22
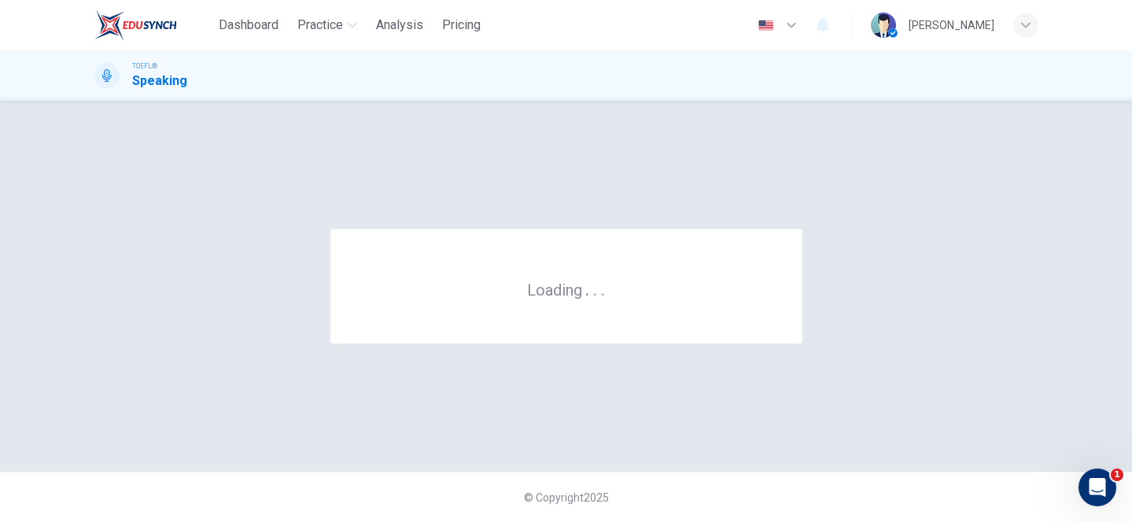
scroll to position [0, 0]
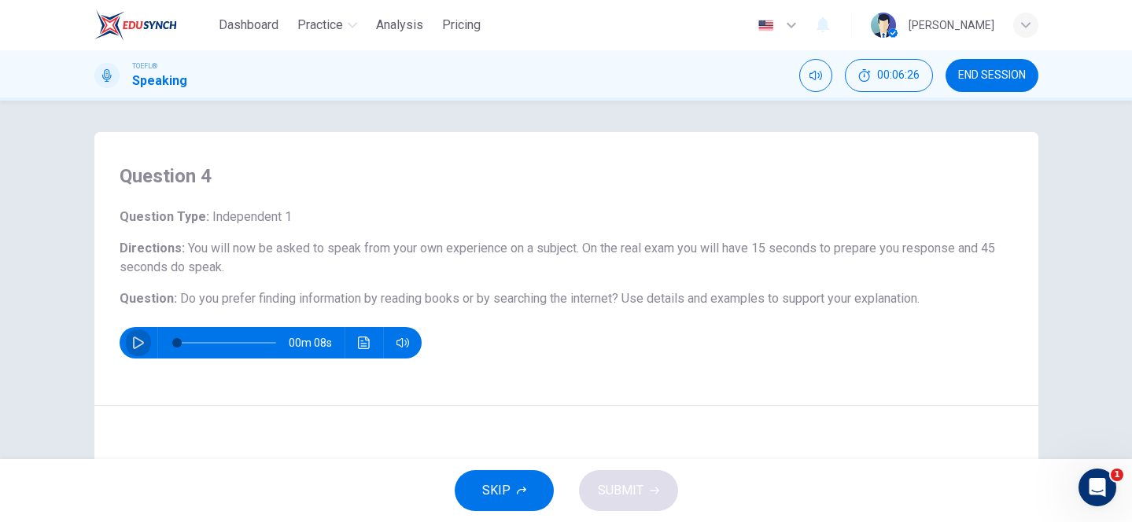
click at [133, 338] on icon "button" at bounding box center [138, 343] width 11 height 13
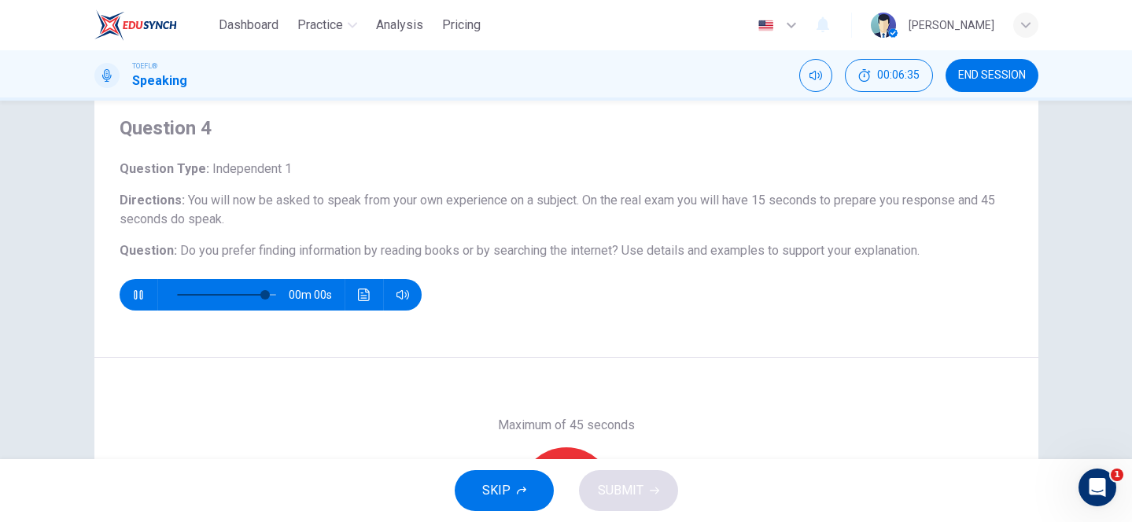
type input "0"
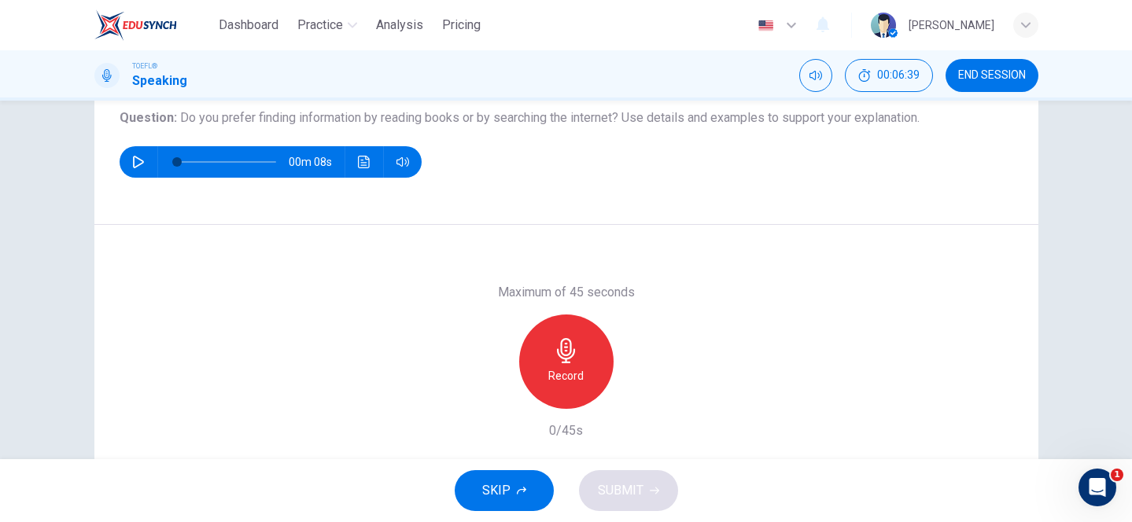
scroll to position [182, 0]
click at [568, 341] on icon "button" at bounding box center [566, 350] width 25 height 25
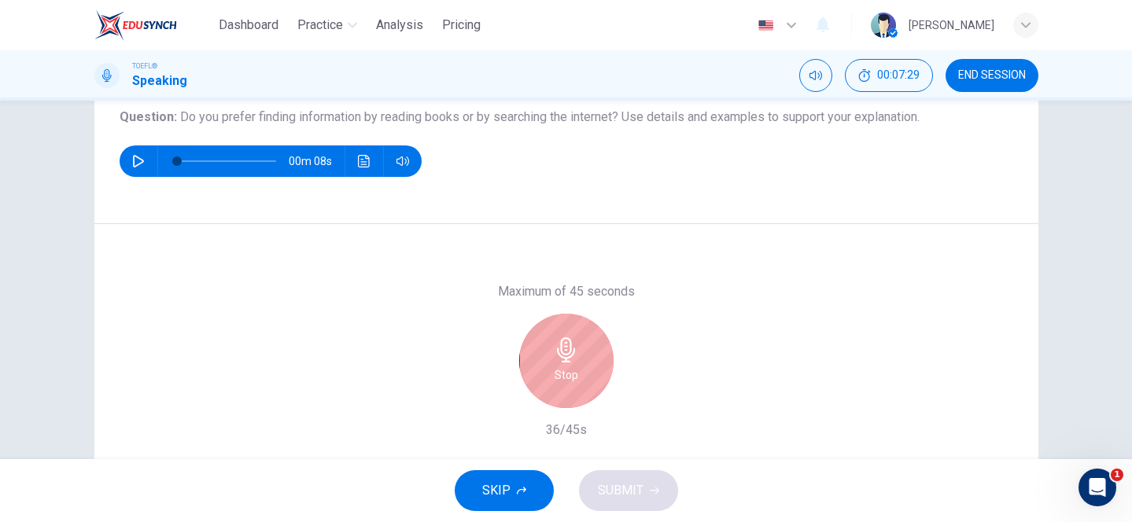
click at [570, 356] on icon "button" at bounding box center [566, 350] width 18 height 25
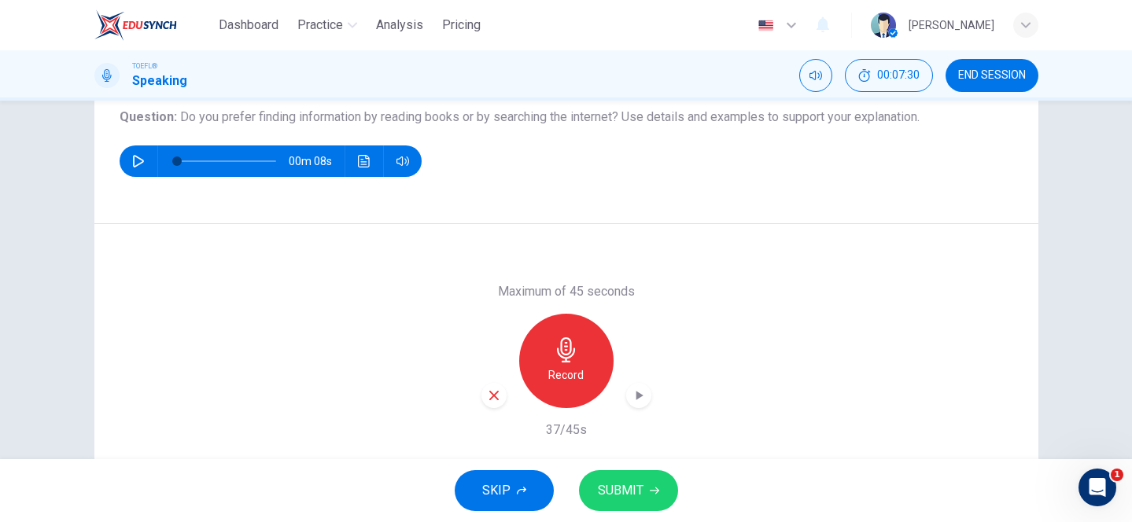
click at [604, 482] on span "SUBMIT" at bounding box center [621, 491] width 46 height 22
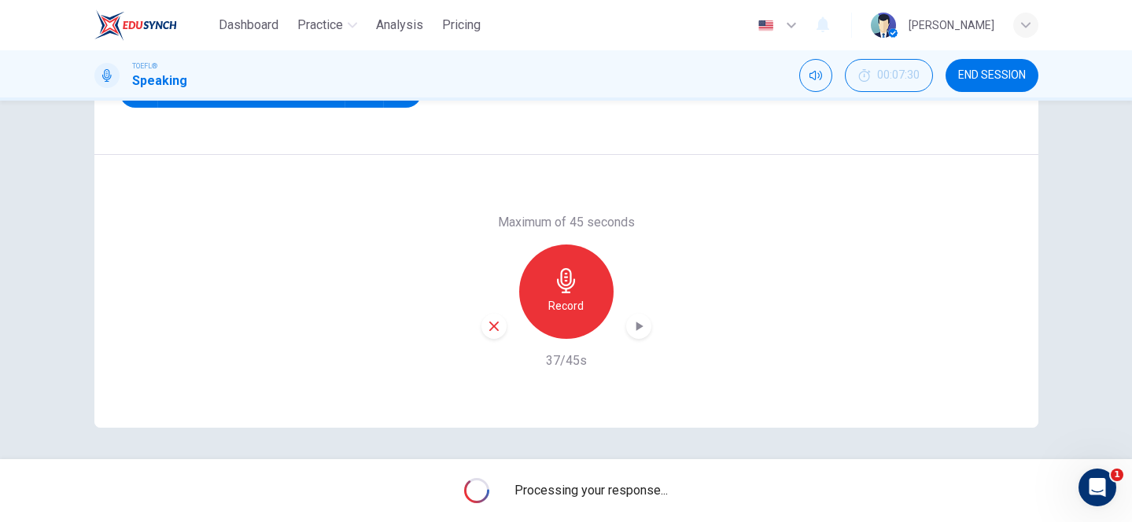
scroll to position [249, 0]
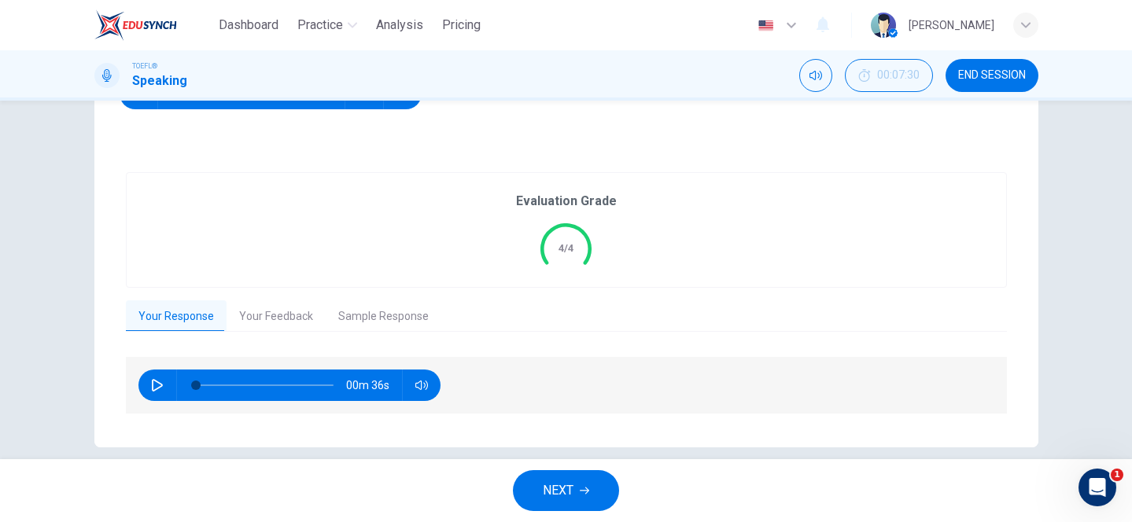
click at [272, 313] on button "Your Feedback" at bounding box center [276, 317] width 99 height 33
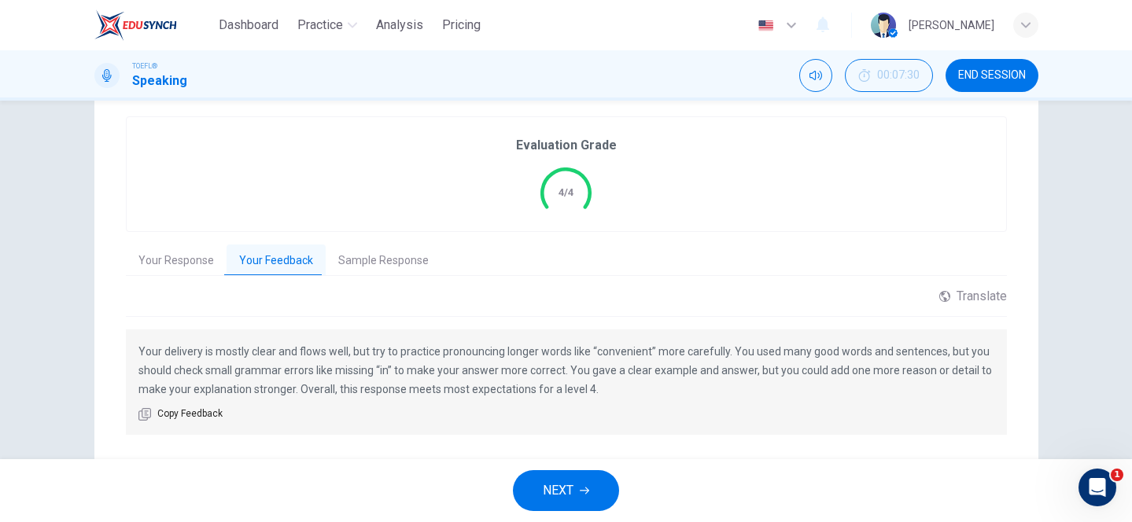
scroll to position [297, 0]
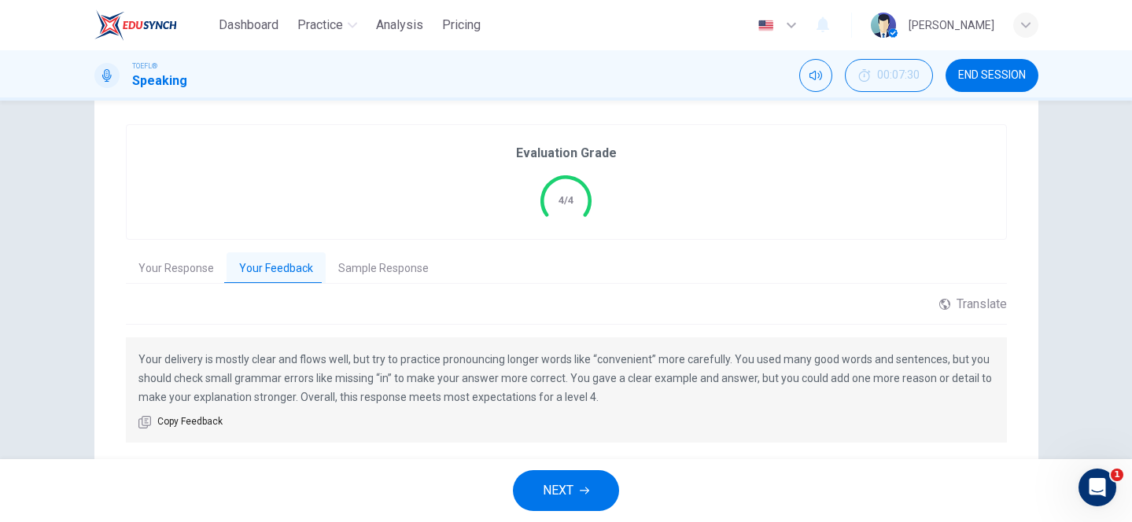
drag, startPoint x: 584, startPoint y: 360, endPoint x: 615, endPoint y: 360, distance: 31.5
click at [615, 360] on p "Your delivery is mostly clear and flows well, but try to practice pronouncing l…" at bounding box center [566, 378] width 856 height 57
drag, startPoint x: 596, startPoint y: 360, endPoint x: 606, endPoint y: 360, distance: 9.4
click at [606, 360] on p "Your delivery is mostly clear and flows well, but try to practice pronouncing l…" at bounding box center [566, 378] width 856 height 57
click at [198, 271] on button "Your Response" at bounding box center [176, 269] width 101 height 33
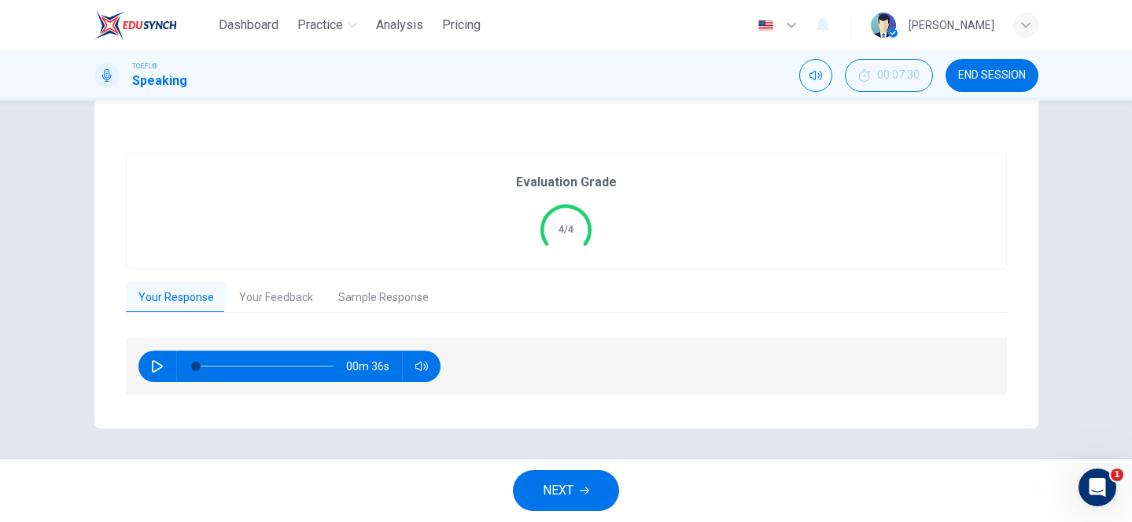
scroll to position [264, 0]
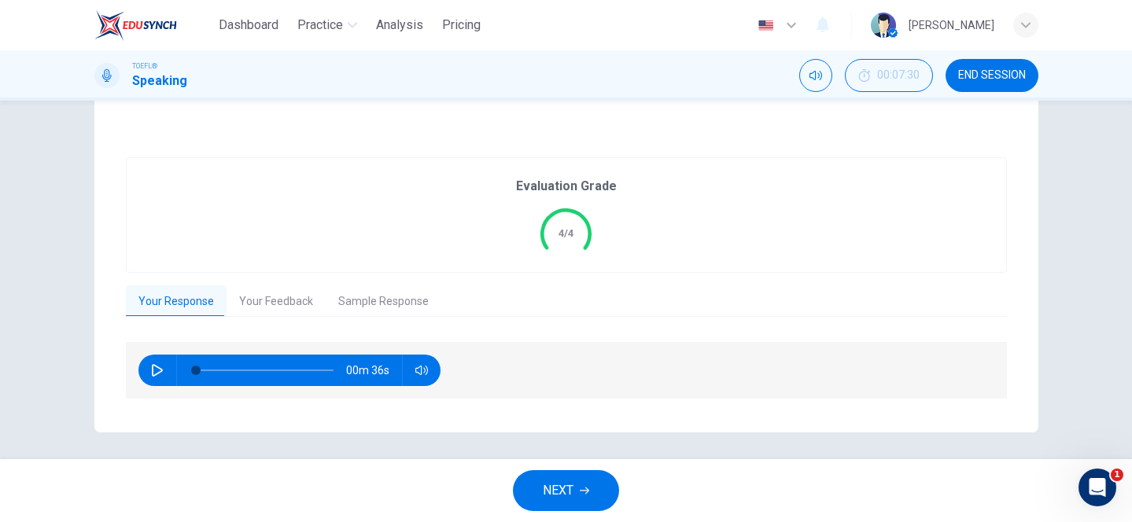
click at [284, 305] on button "Your Feedback" at bounding box center [276, 302] width 99 height 33
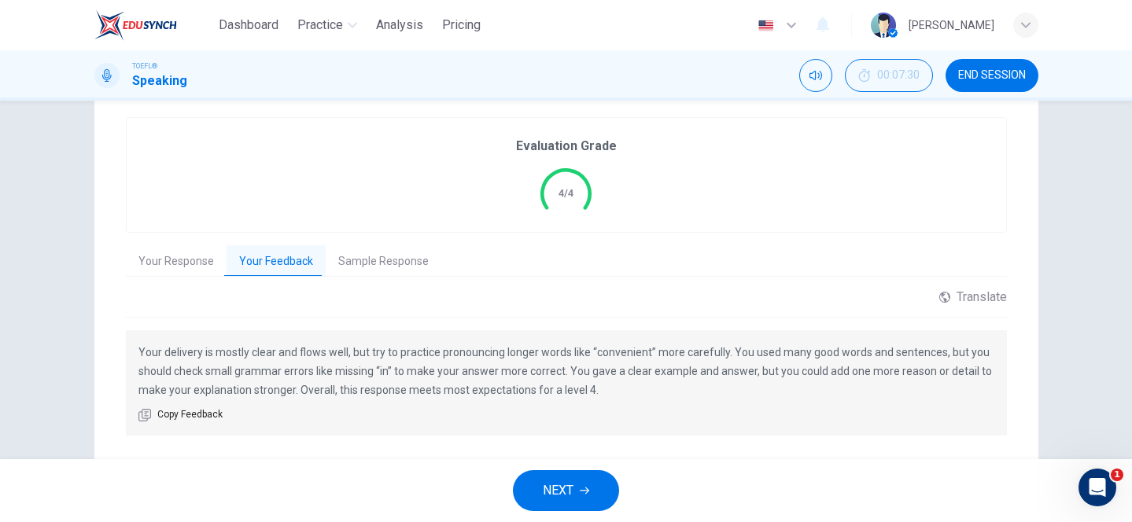
scroll to position [328, 0]
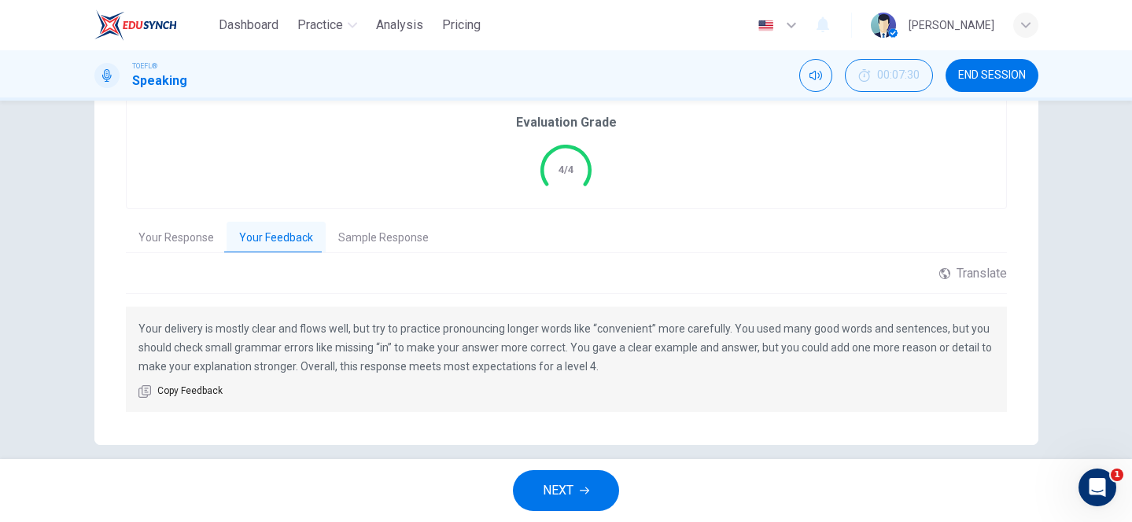
drag, startPoint x: 595, startPoint y: 329, endPoint x: 684, endPoint y: 354, distance: 92.4
click at [684, 354] on p "Your delivery is mostly clear and flows well, but try to practice pronouncing l…" at bounding box center [566, 347] width 856 height 57
click at [574, 480] on button "NEXT" at bounding box center [566, 491] width 106 height 41
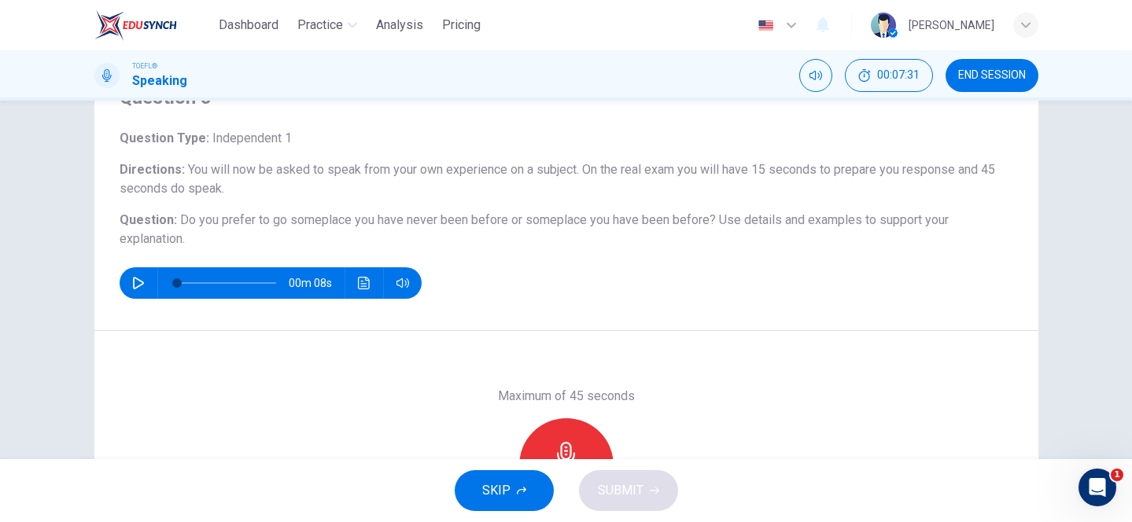
scroll to position [83, 0]
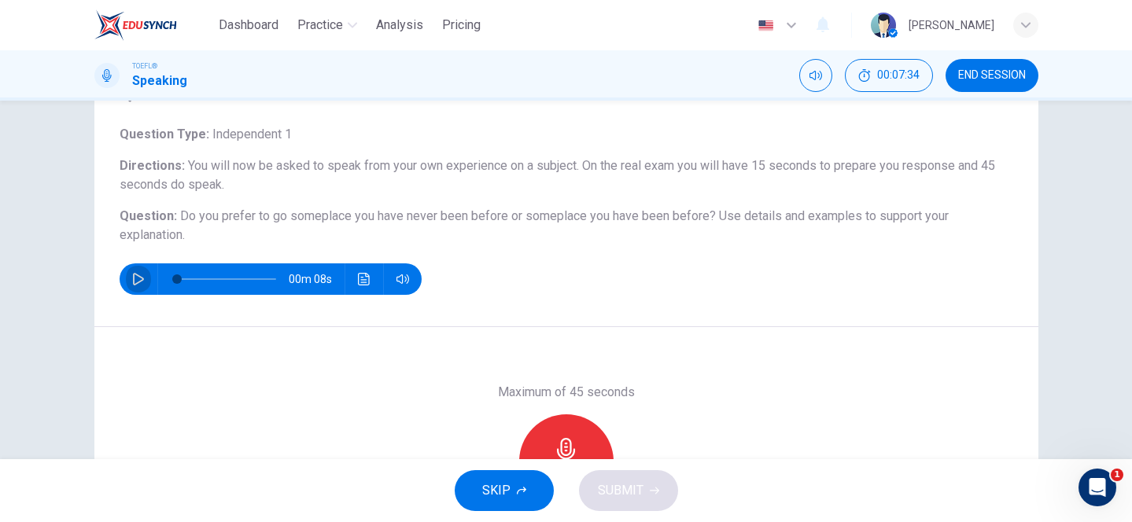
click at [140, 279] on icon "button" at bounding box center [138, 279] width 13 height 13
type input "0"
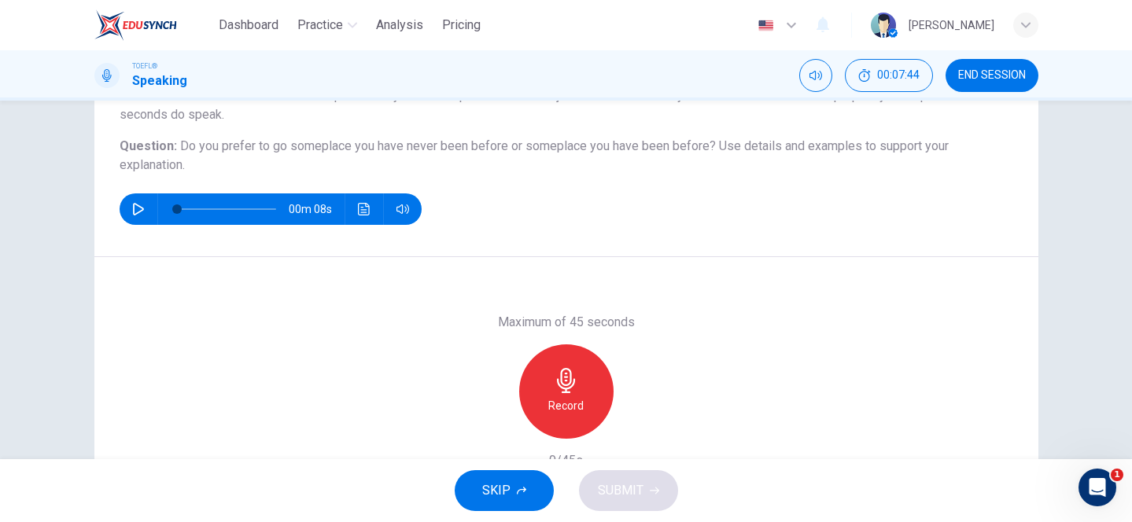
scroll to position [162, 0]
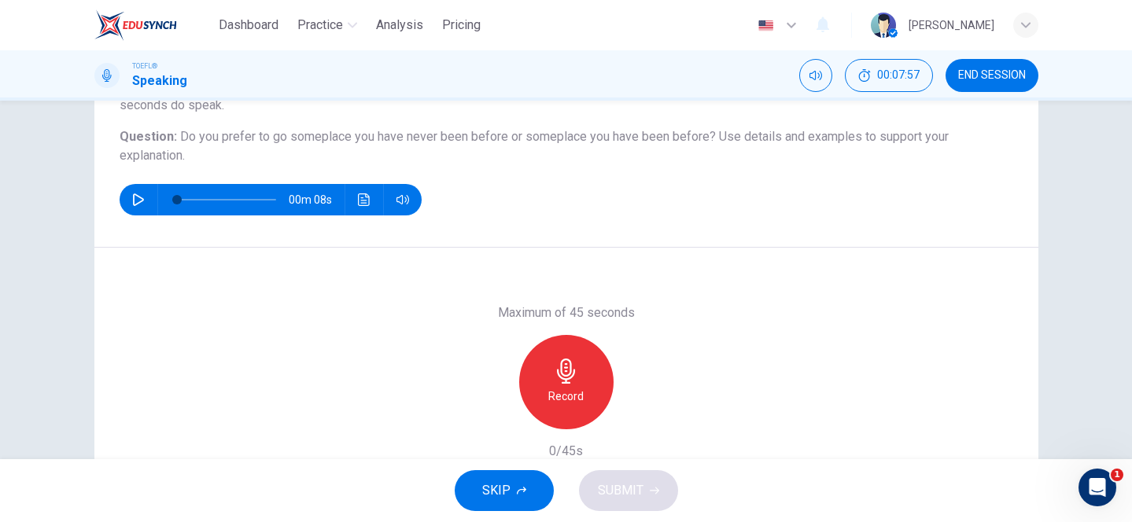
click at [581, 390] on h6 "Record" at bounding box center [565, 396] width 35 height 19
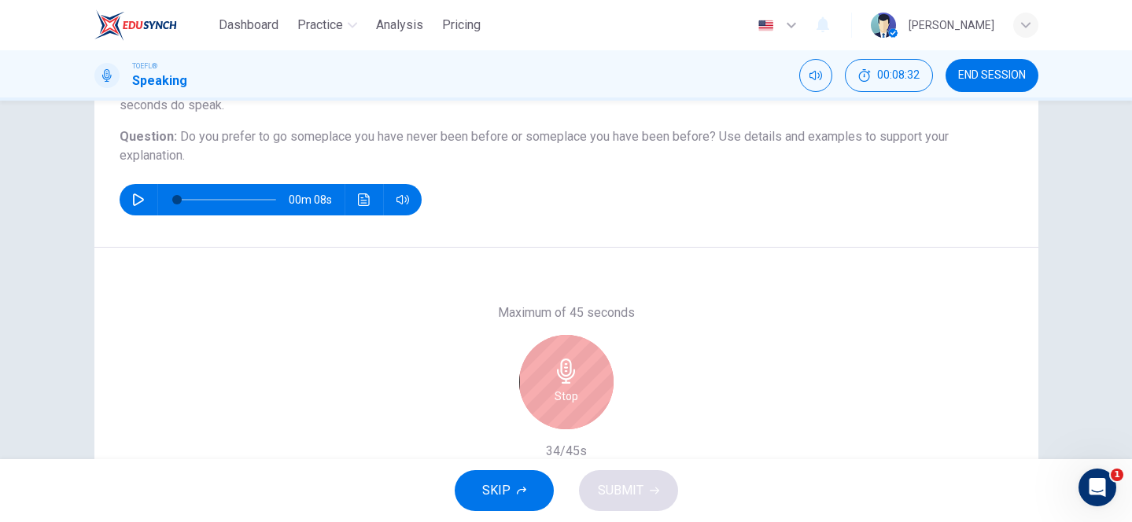
click at [576, 389] on h6 "Stop" at bounding box center [567, 396] width 24 height 19
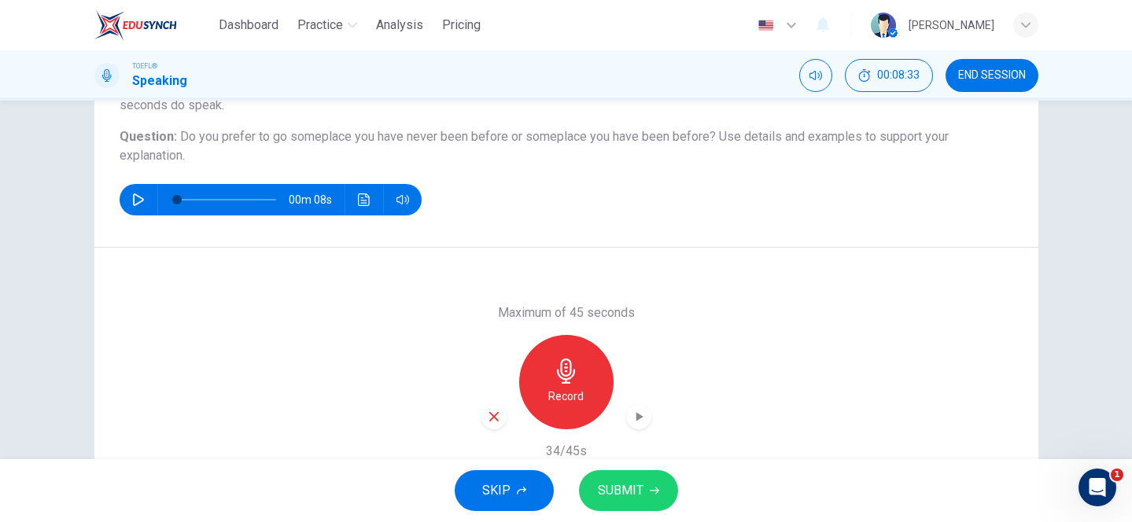
click at [627, 492] on span "SUBMIT" at bounding box center [621, 491] width 46 height 22
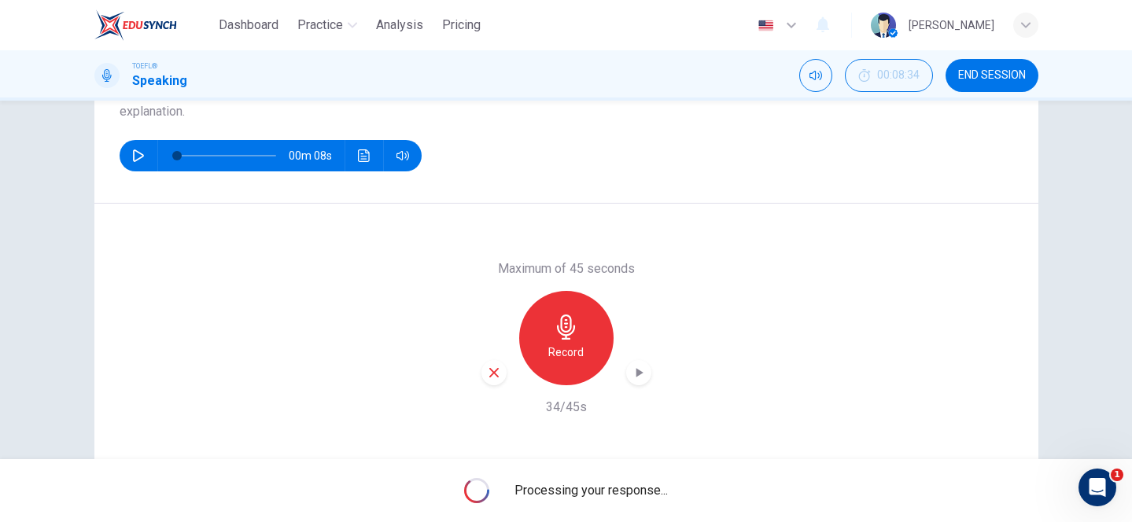
scroll to position [251, 0]
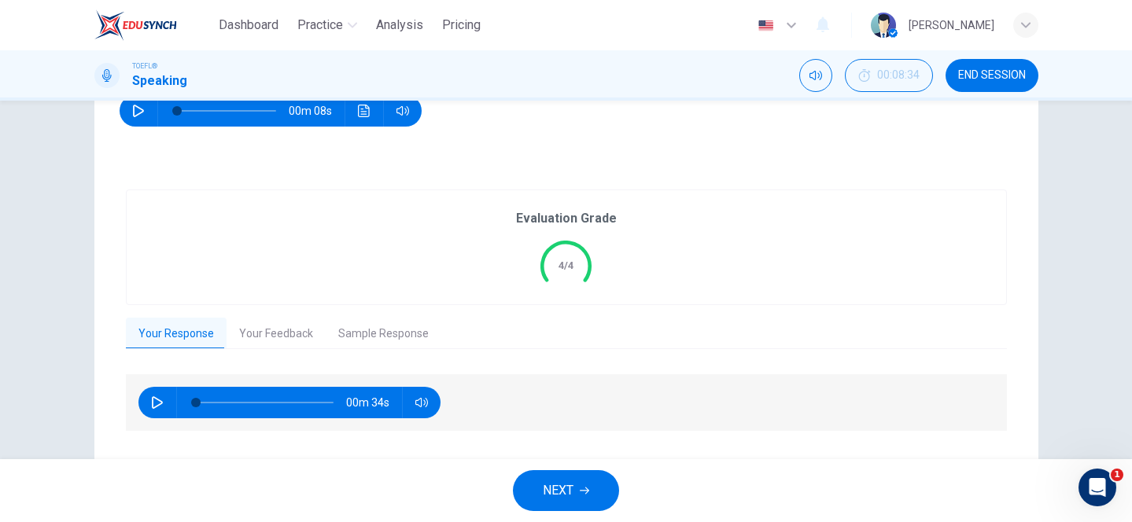
click at [279, 341] on button "Your Feedback" at bounding box center [276, 334] width 99 height 33
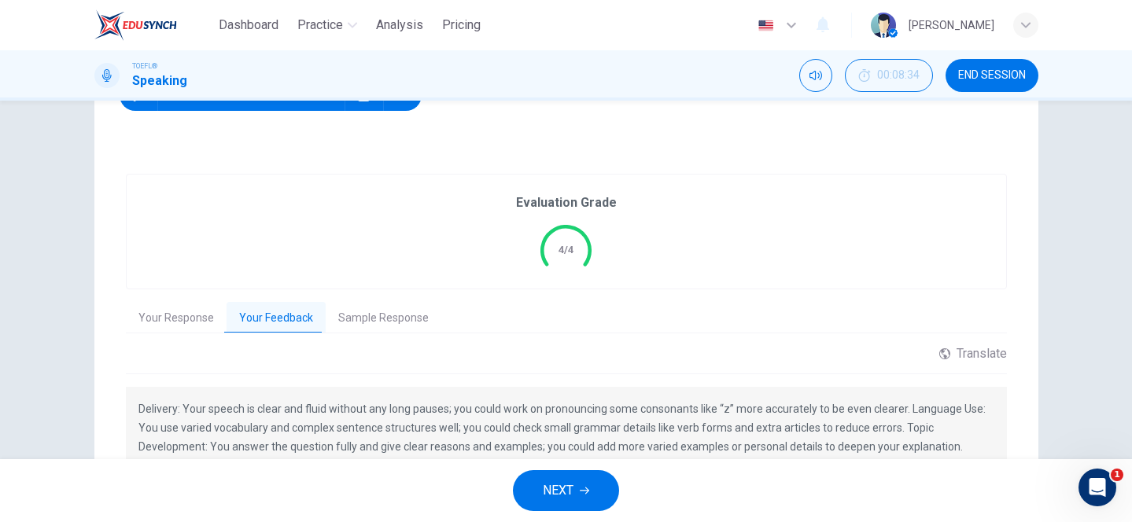
scroll to position [282, 0]
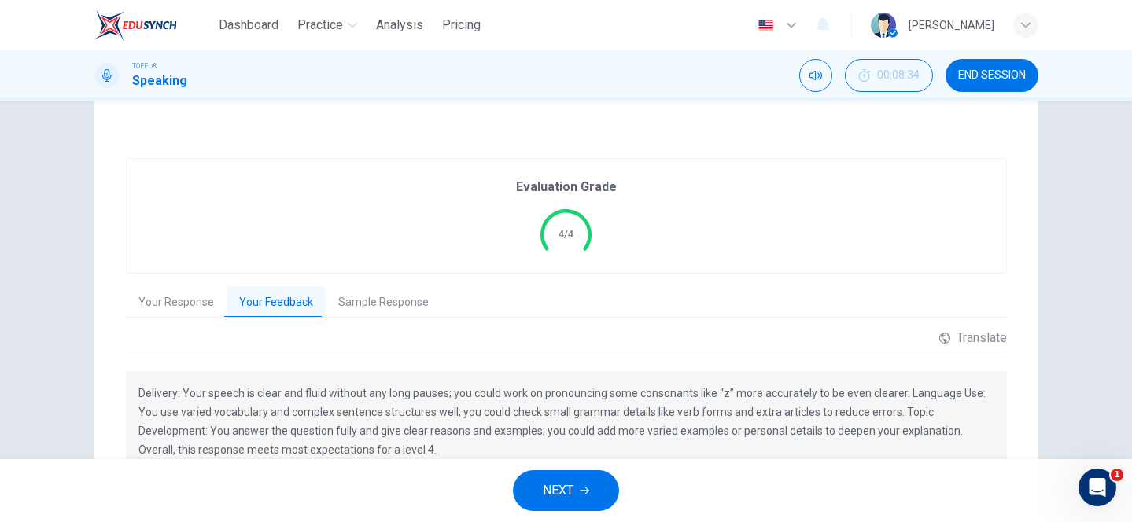
drag, startPoint x: 176, startPoint y: 393, endPoint x: 319, endPoint y: 385, distance: 143.4
click at [319, 385] on p "Delivery: Your speech is clear and fluid without any long pauses; you could wor…" at bounding box center [566, 422] width 856 height 76
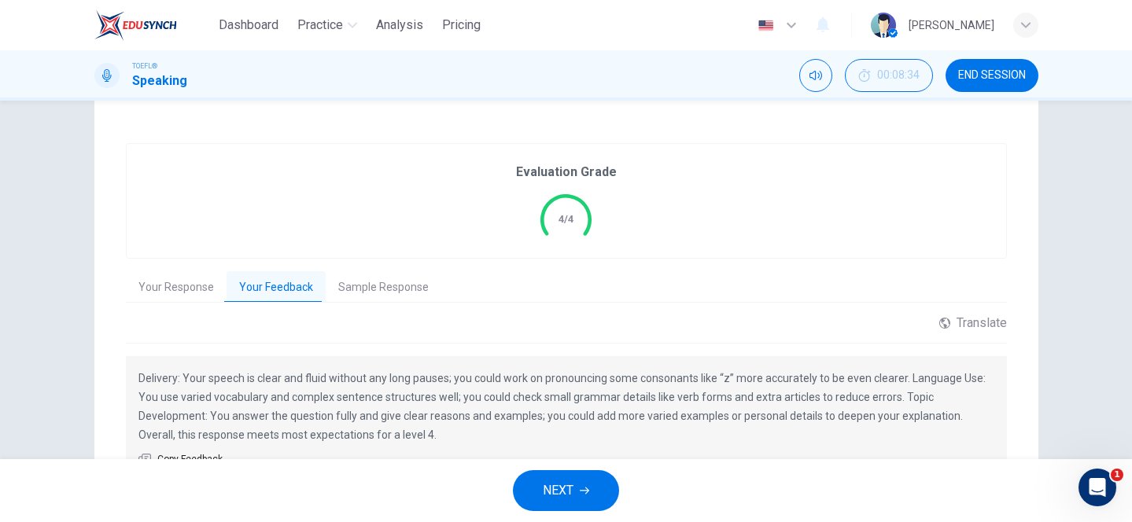
click at [381, 282] on button "Sample Response" at bounding box center [384, 287] width 116 height 33
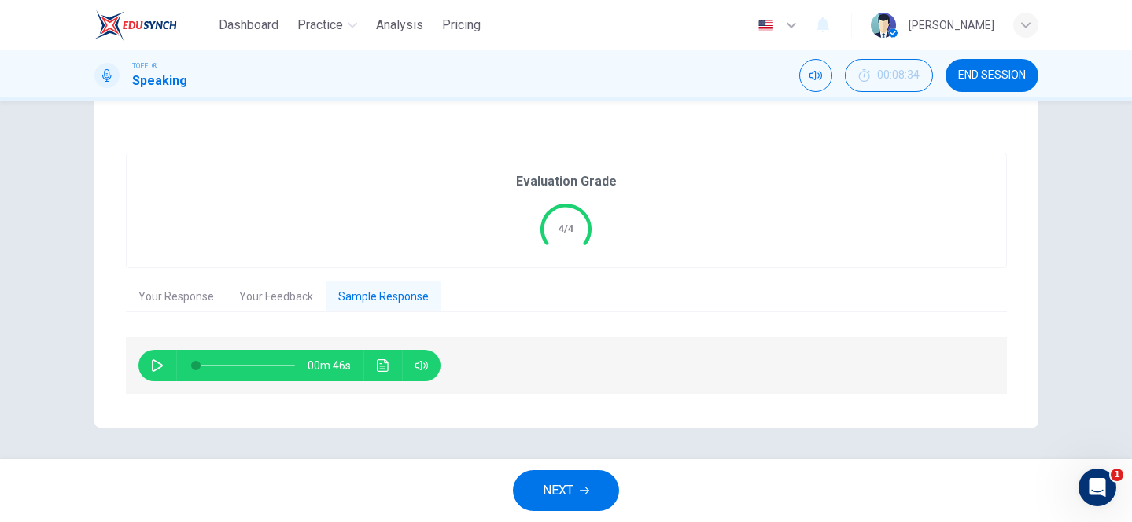
scroll to position [287, 0]
click at [569, 484] on span "NEXT" at bounding box center [558, 491] width 31 height 22
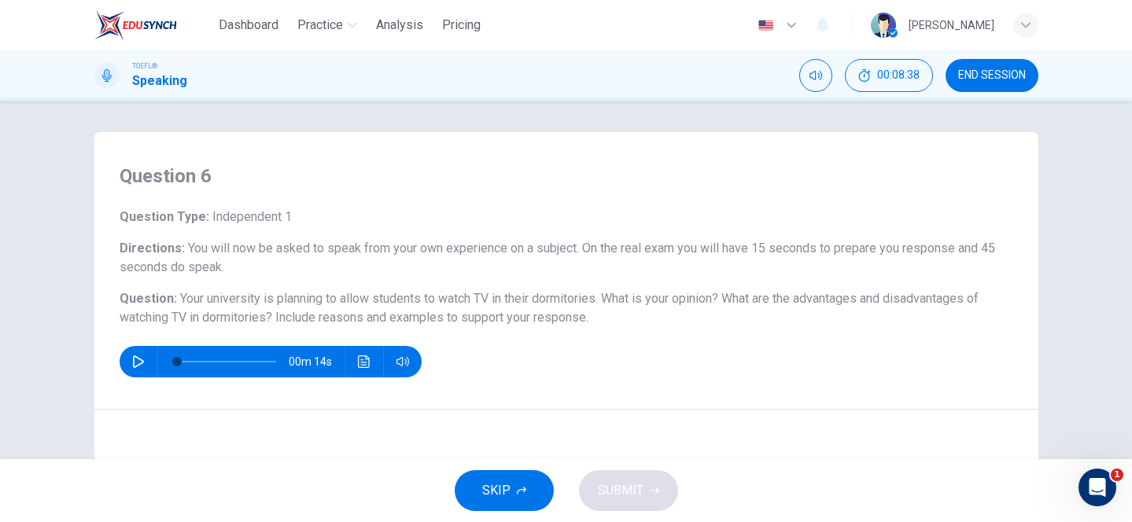
drag, startPoint x: 222, startPoint y: 213, endPoint x: 264, endPoint y: 217, distance: 42.7
click at [264, 217] on span "Independent 1" at bounding box center [250, 216] width 83 height 15
click at [135, 362] on icon "button" at bounding box center [138, 362] width 13 height 13
type input "0"
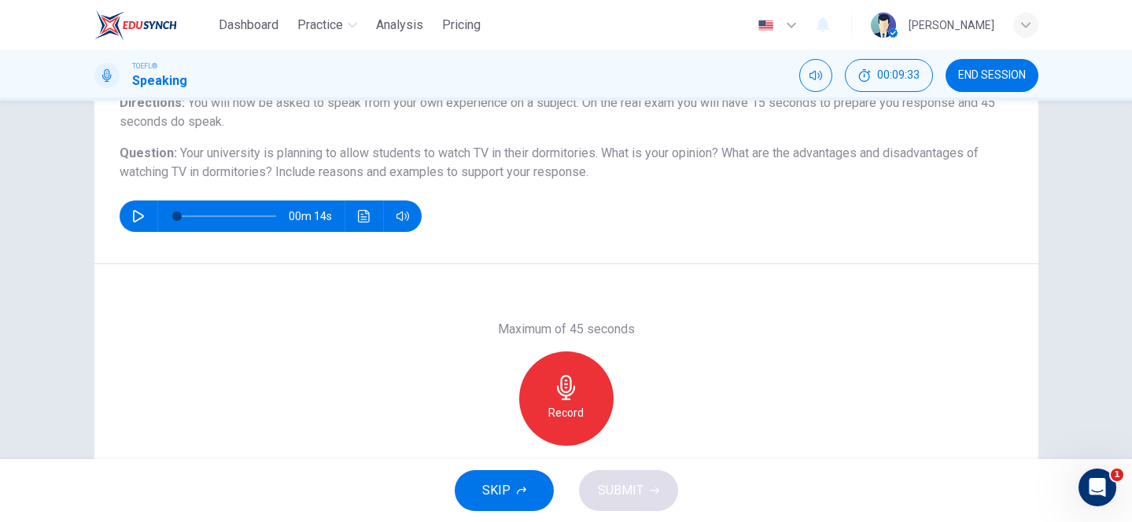
scroll to position [160, 0]
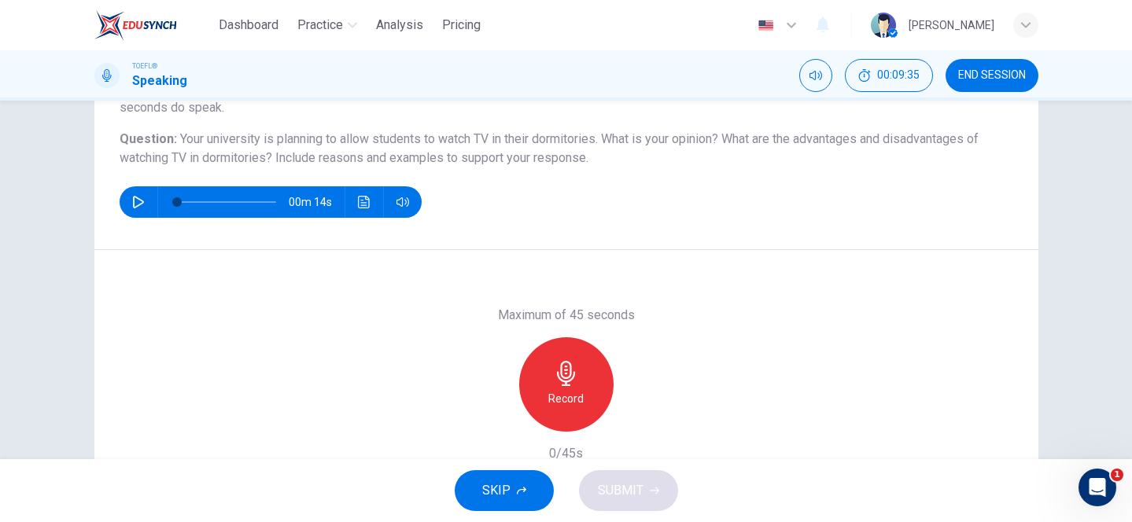
click at [557, 382] on icon "button" at bounding box center [566, 373] width 25 height 25
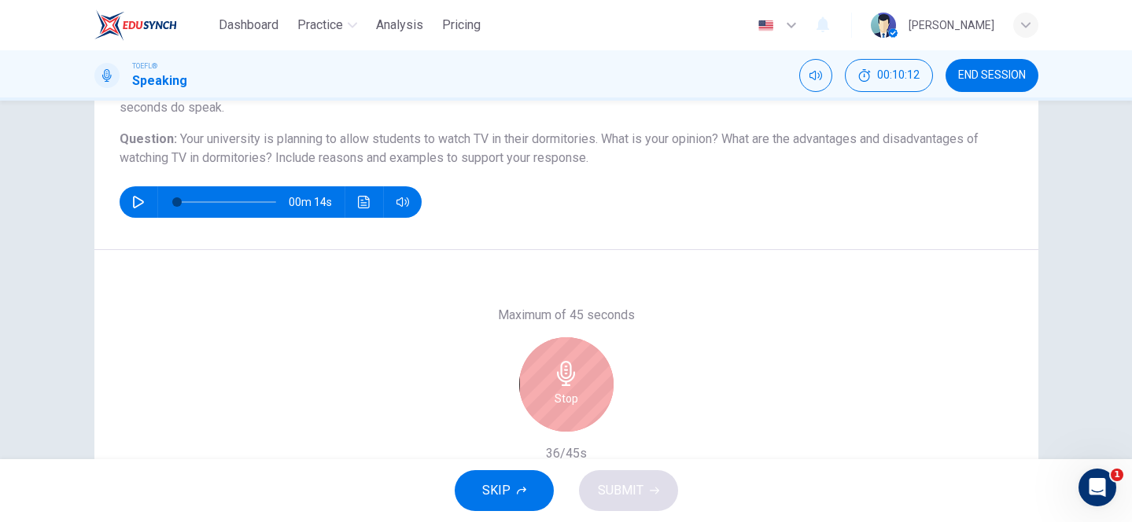
click at [557, 382] on icon "button" at bounding box center [566, 373] width 25 height 25
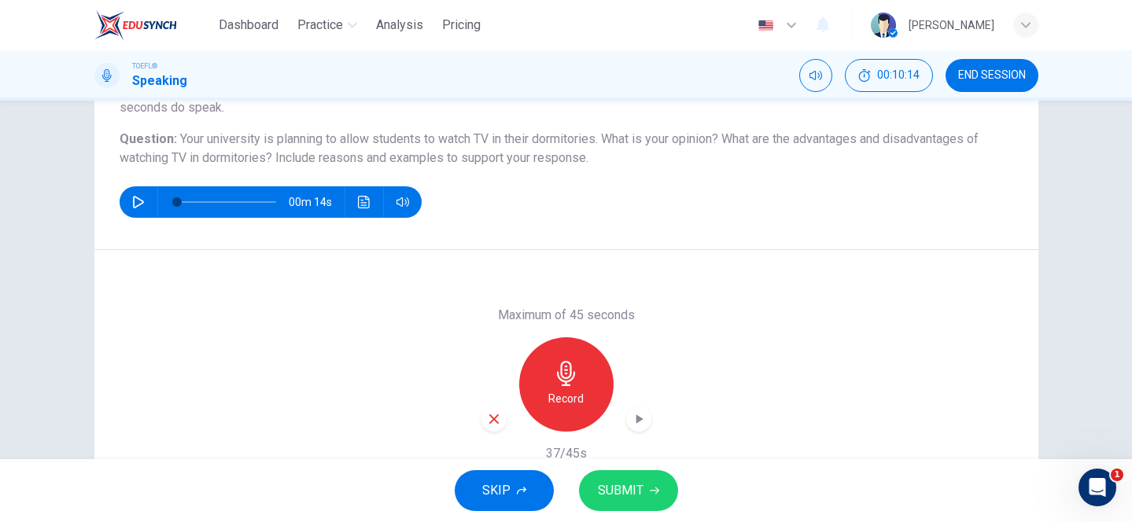
click at [655, 495] on icon "button" at bounding box center [654, 490] width 9 height 9
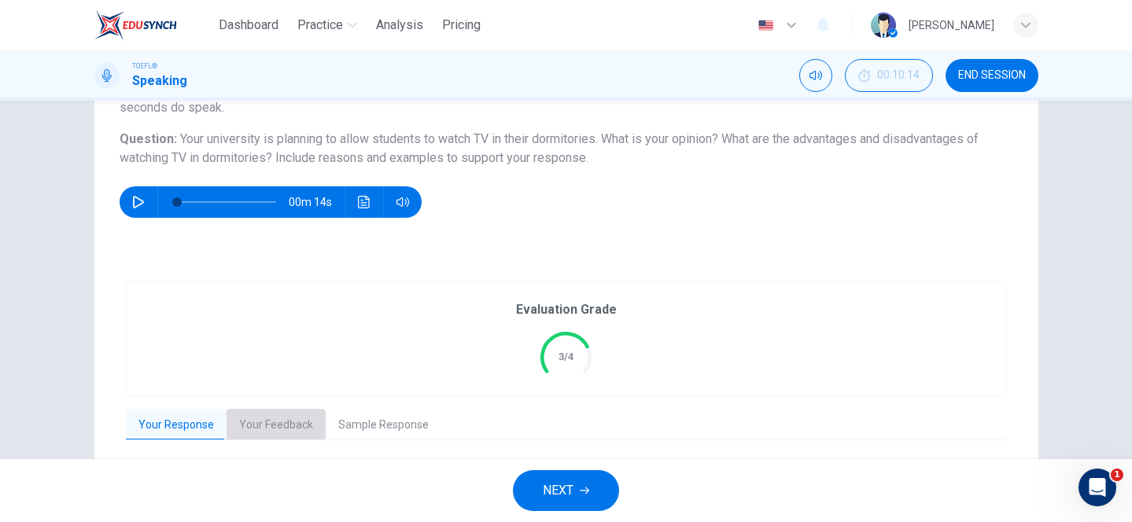
click at [252, 422] on button "Your Feedback" at bounding box center [276, 425] width 99 height 33
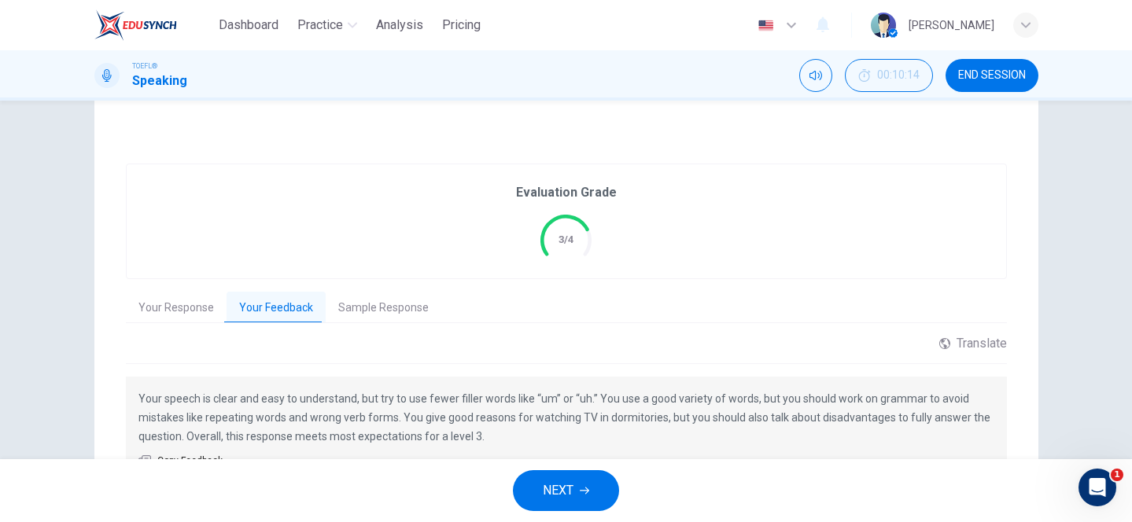
scroll to position [306, 0]
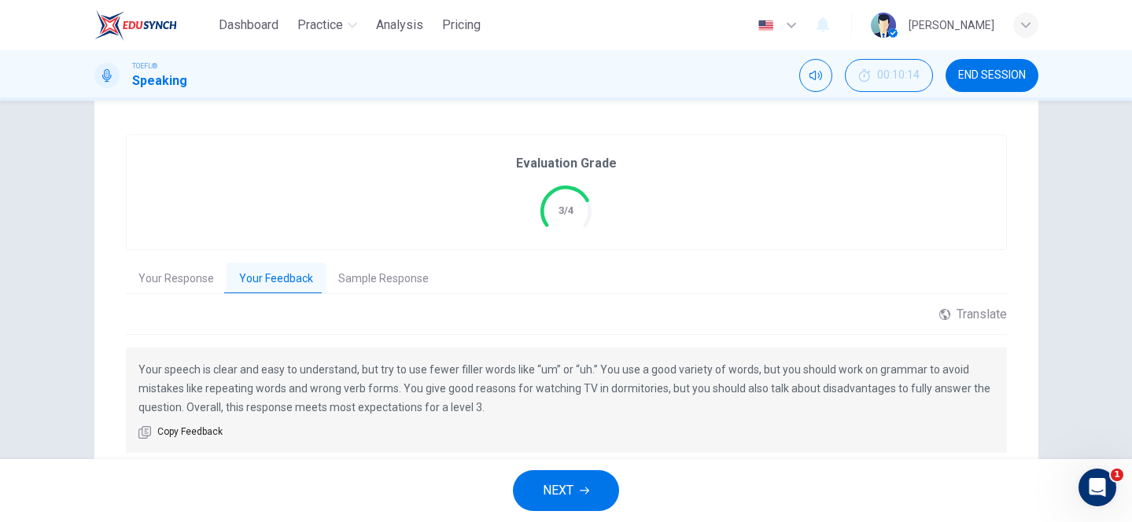
drag, startPoint x: 597, startPoint y: 370, endPoint x: 638, endPoint y: 381, distance: 42.4
click at [638, 381] on p "Your speech is clear and easy to understand, but try to use fewer filler words …" at bounding box center [566, 388] width 856 height 57
click at [543, 486] on span "NEXT" at bounding box center [558, 491] width 31 height 22
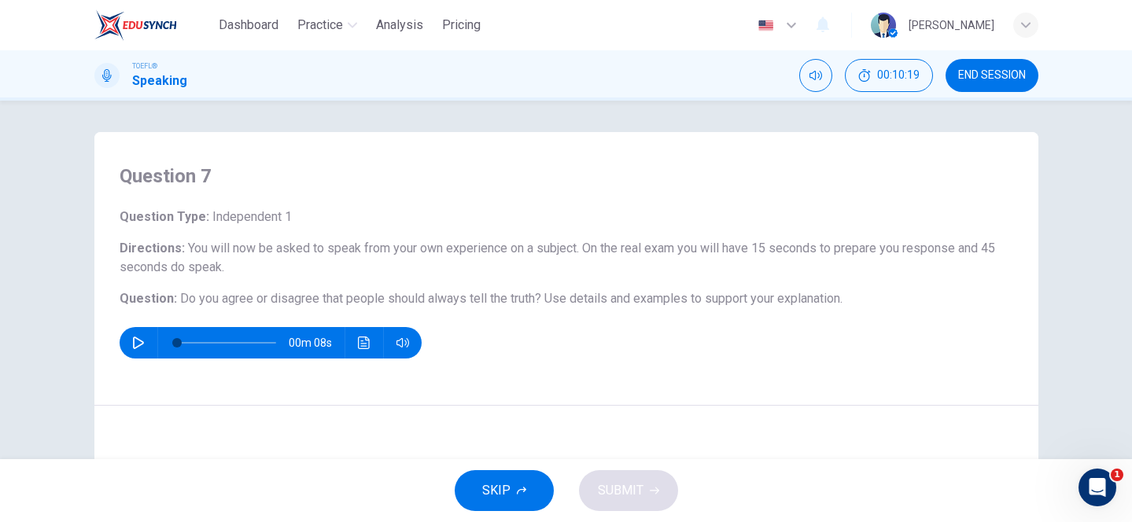
click at [135, 338] on icon "button" at bounding box center [138, 343] width 11 height 13
type input "0"
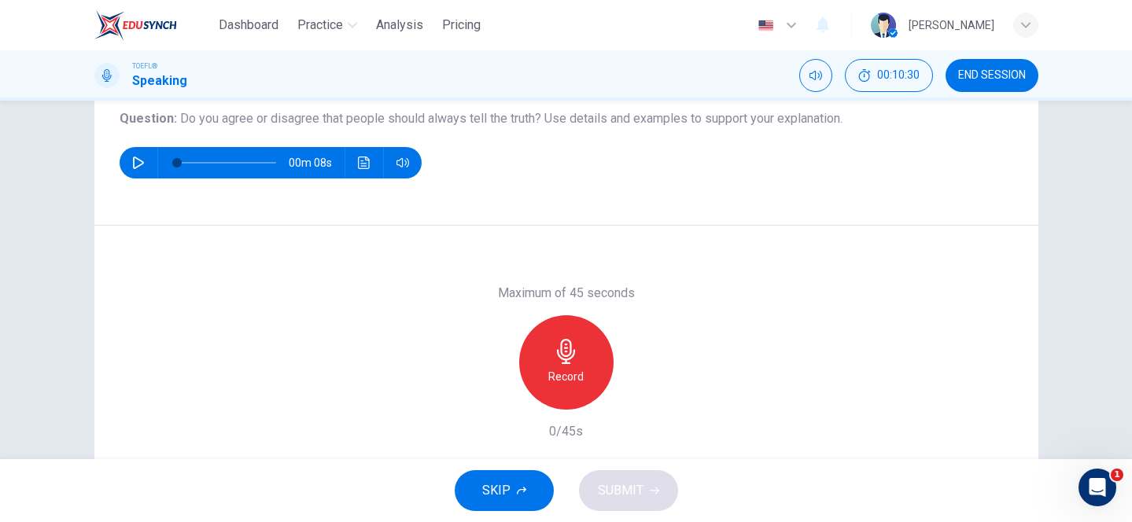
scroll to position [179, 0]
click at [574, 360] on icon "button" at bounding box center [566, 352] width 25 height 25
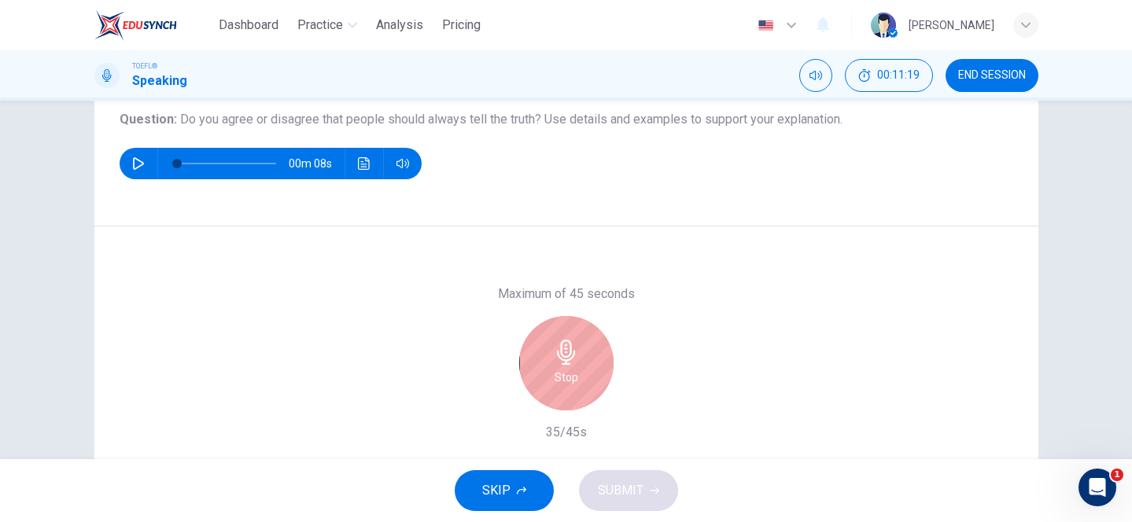
click at [574, 378] on h6 "Stop" at bounding box center [567, 377] width 24 height 19
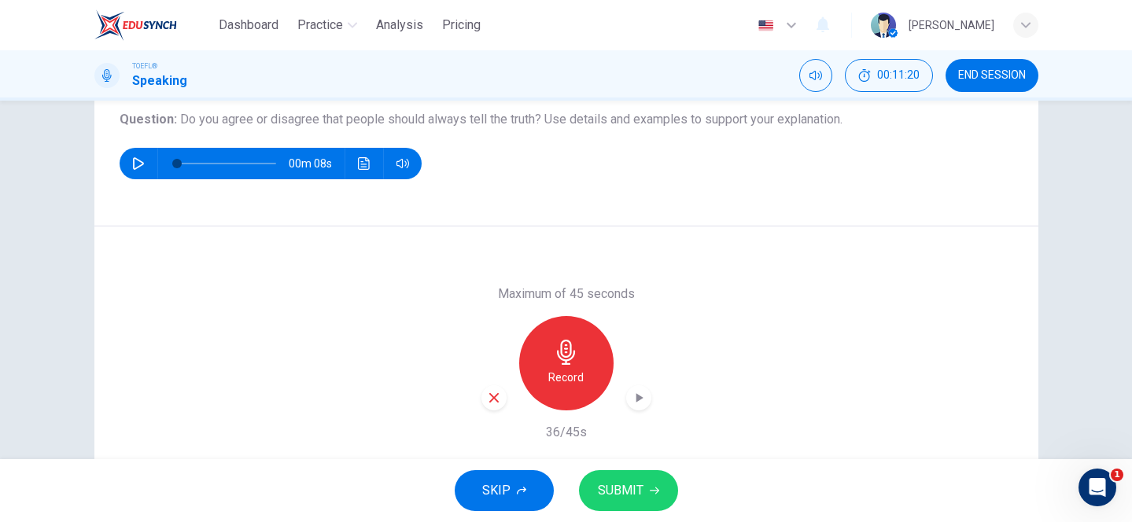
click at [618, 489] on span "SUBMIT" at bounding box center [621, 491] width 46 height 22
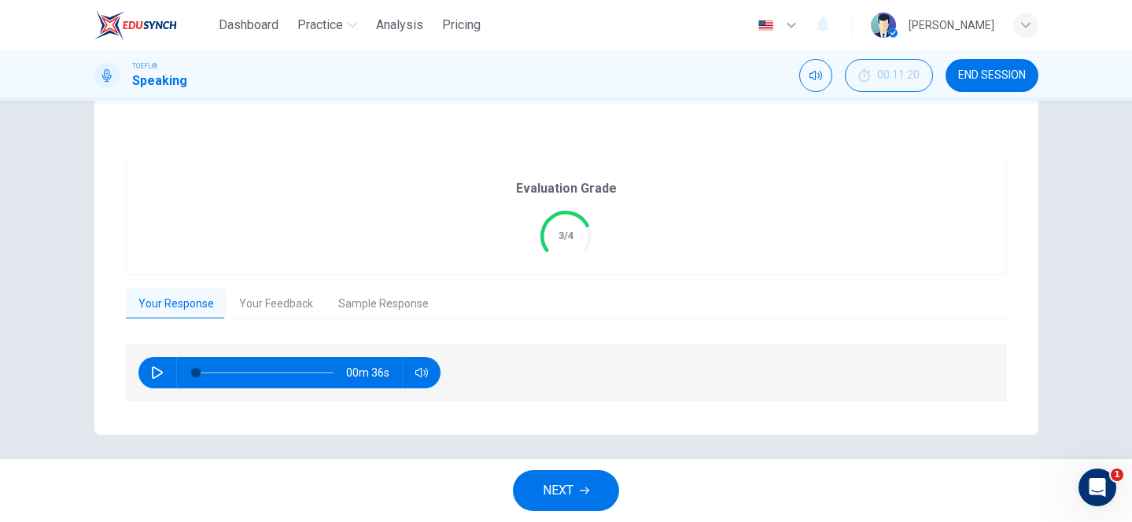
scroll to position [268, 0]
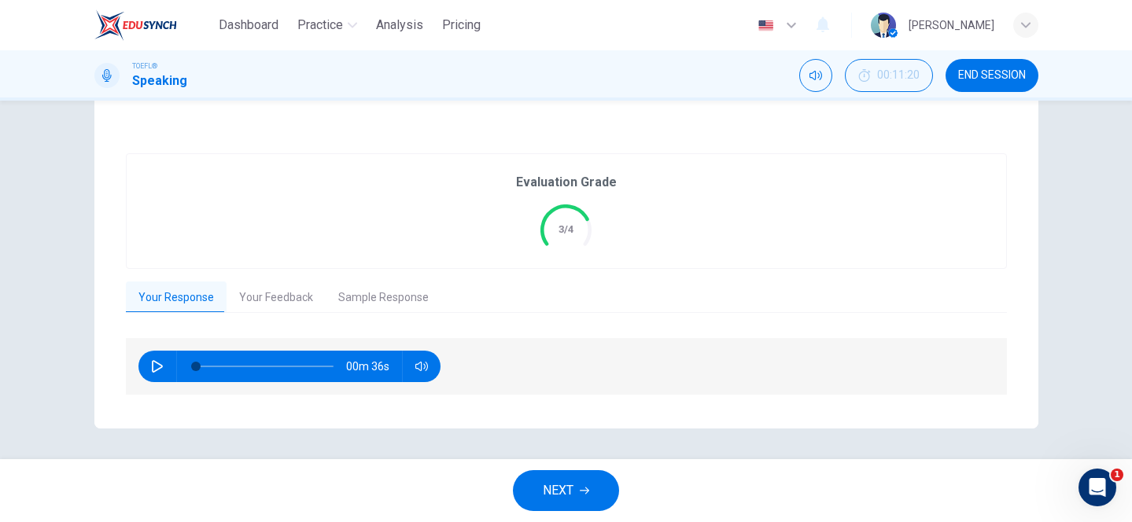
click at [277, 299] on button "Your Feedback" at bounding box center [276, 298] width 99 height 33
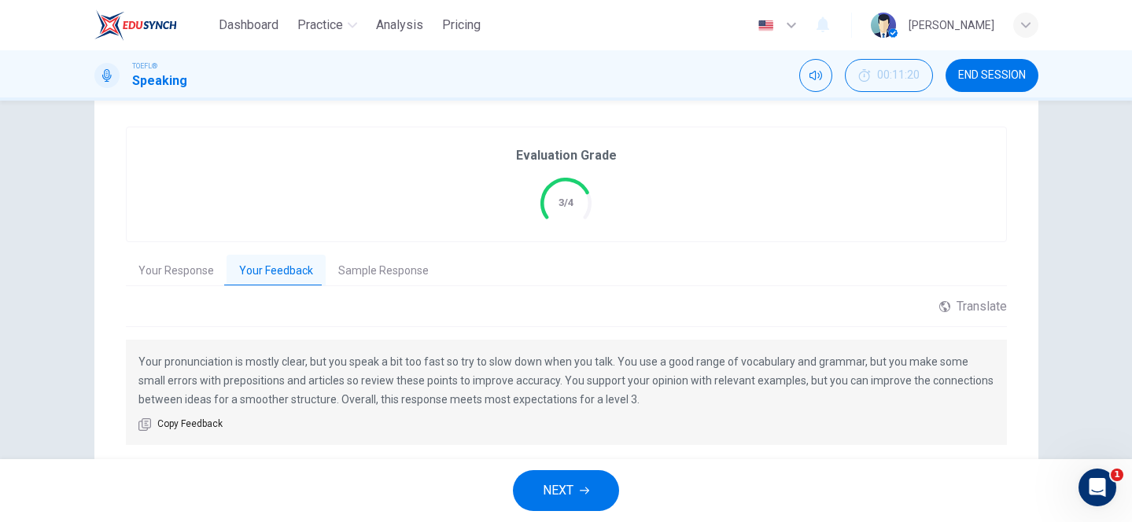
scroll to position [294, 0]
click at [367, 268] on button "Sample Response" at bounding box center [384, 273] width 116 height 33
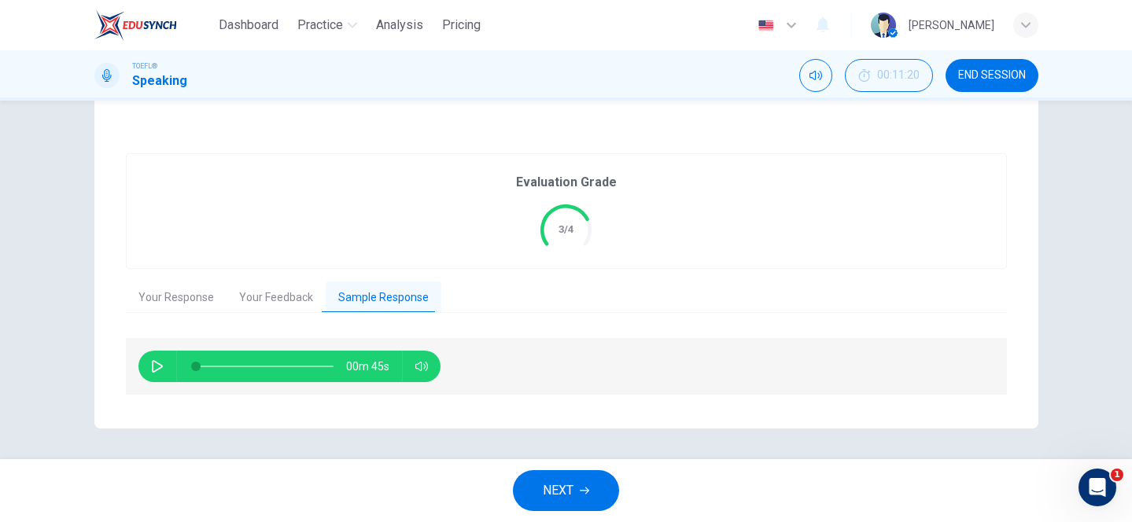
click at [147, 365] on button "button" at bounding box center [157, 366] width 25 height 31
type input "0"
click at [251, 301] on button "Your Feedback" at bounding box center [276, 298] width 99 height 33
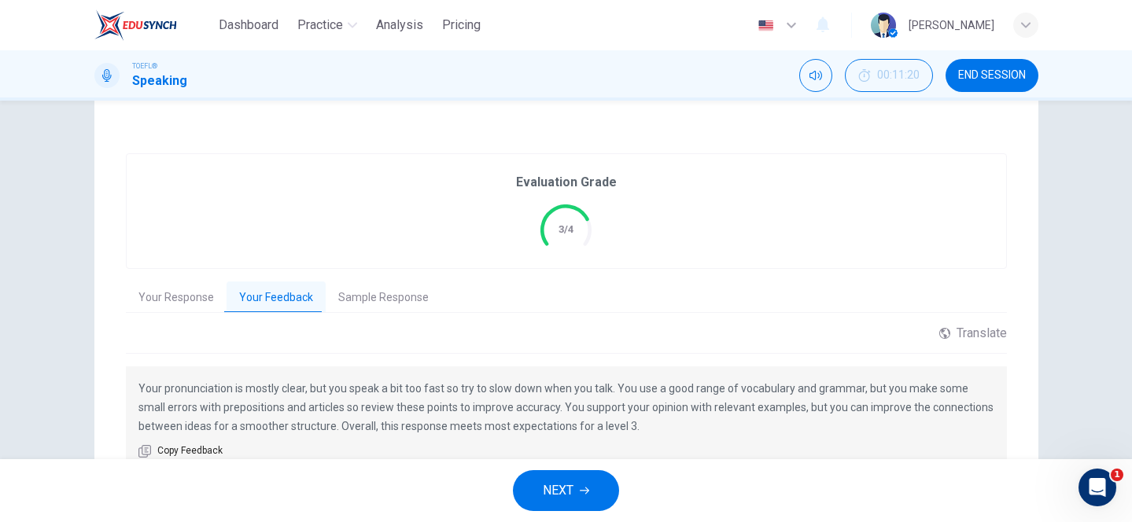
click at [565, 478] on button "NEXT" at bounding box center [566, 491] width 106 height 41
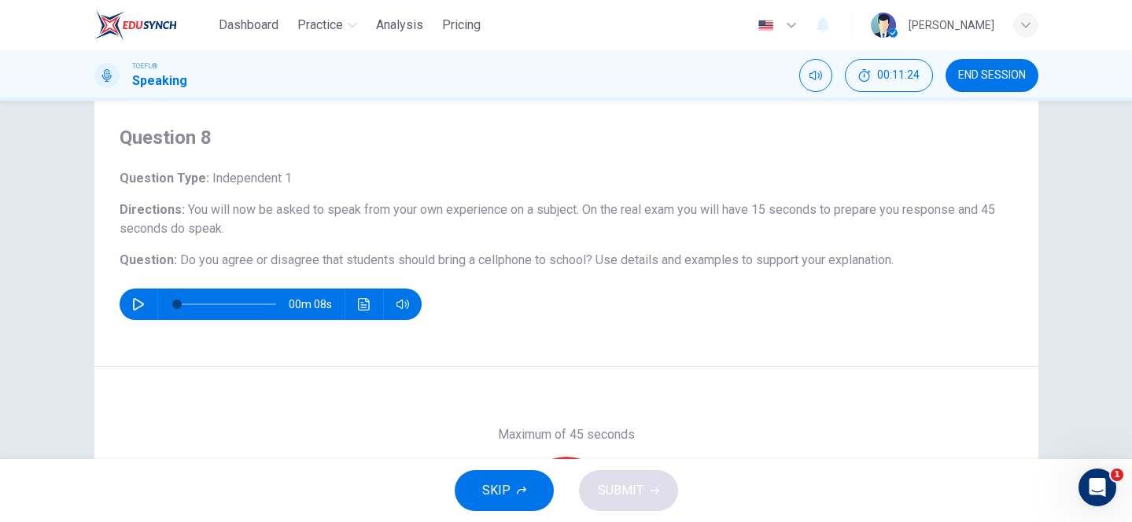
scroll to position [23, 0]
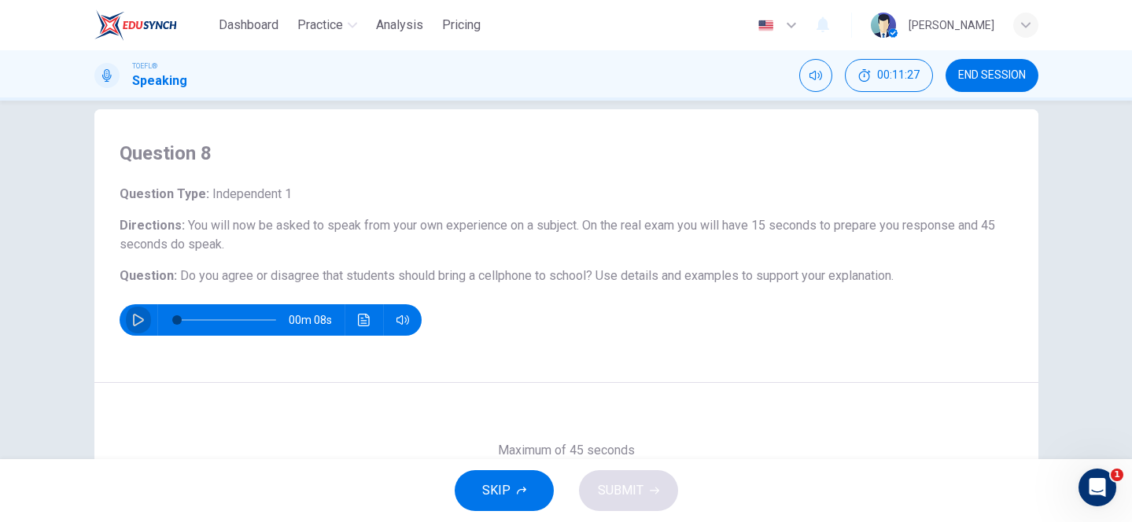
click at [134, 319] on icon "button" at bounding box center [138, 320] width 11 height 13
type input "0"
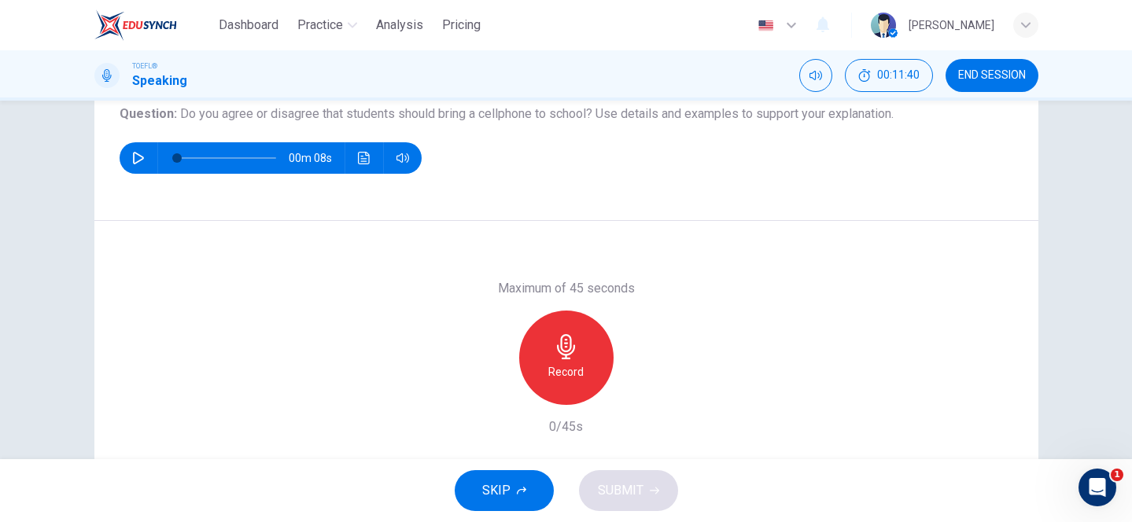
scroll to position [161, 0]
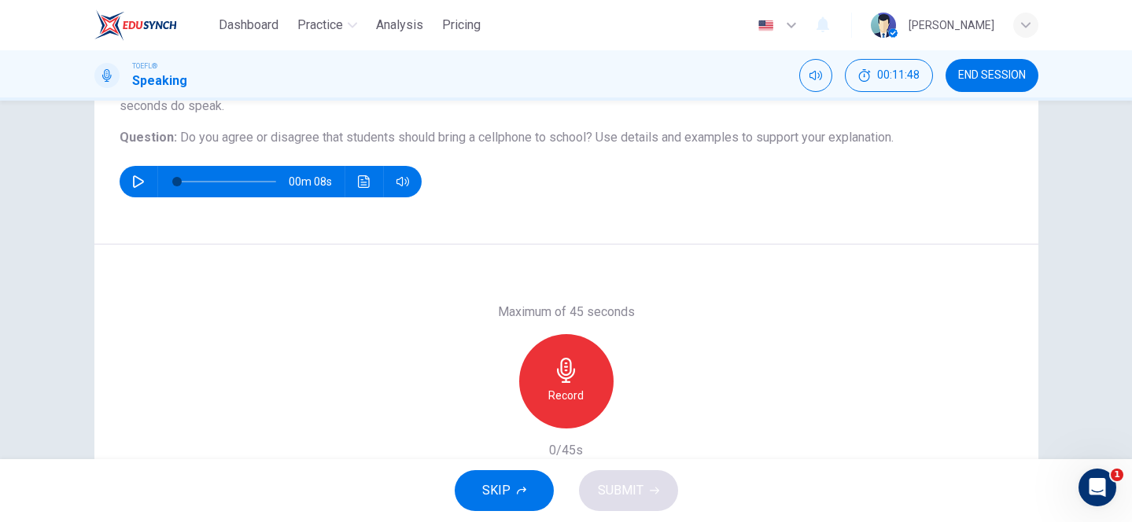
click at [560, 355] on div "Record" at bounding box center [566, 381] width 94 height 94
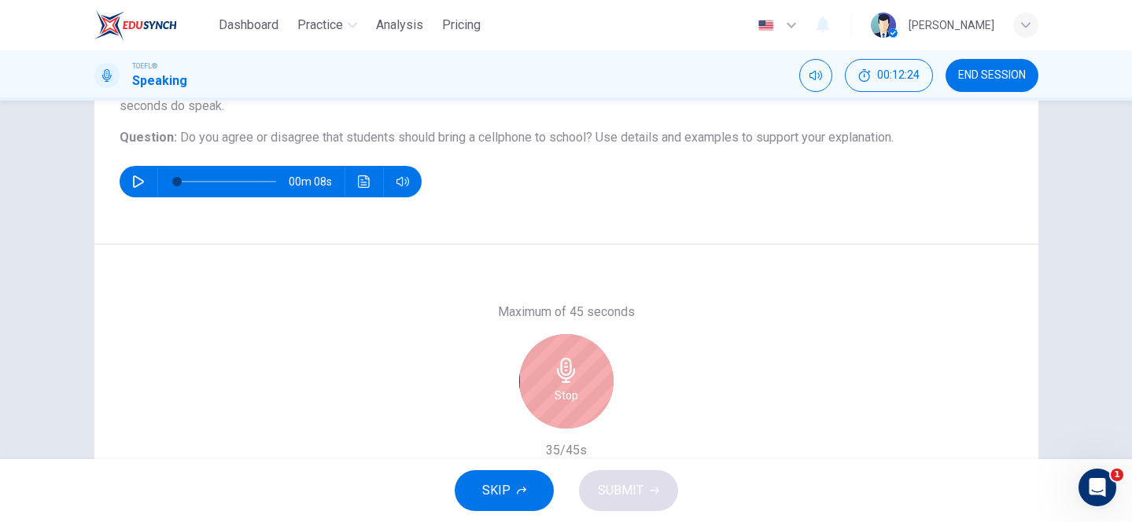
click at [561, 371] on icon "button" at bounding box center [566, 370] width 18 height 25
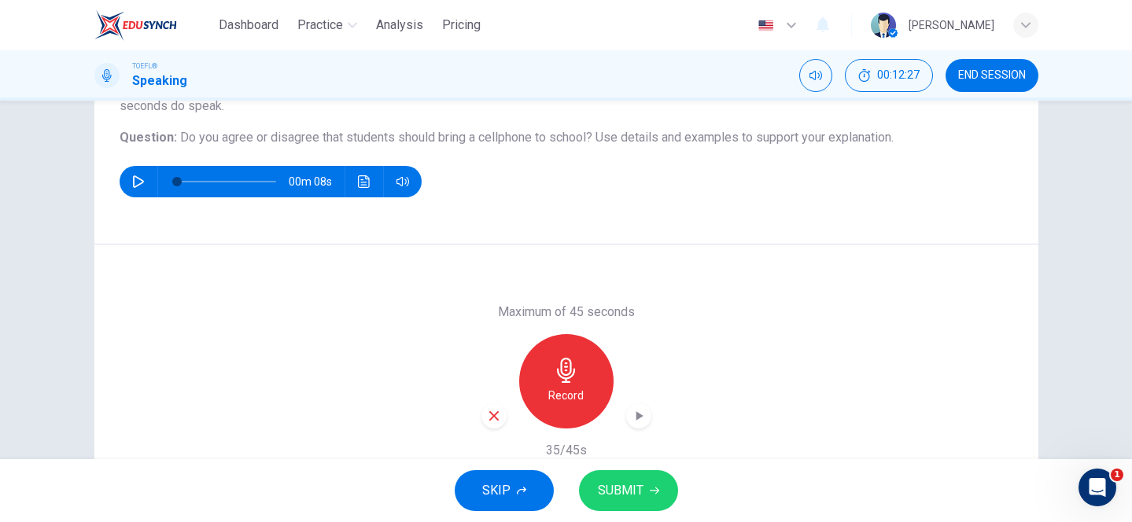
click at [629, 500] on span "SUBMIT" at bounding box center [621, 491] width 46 height 22
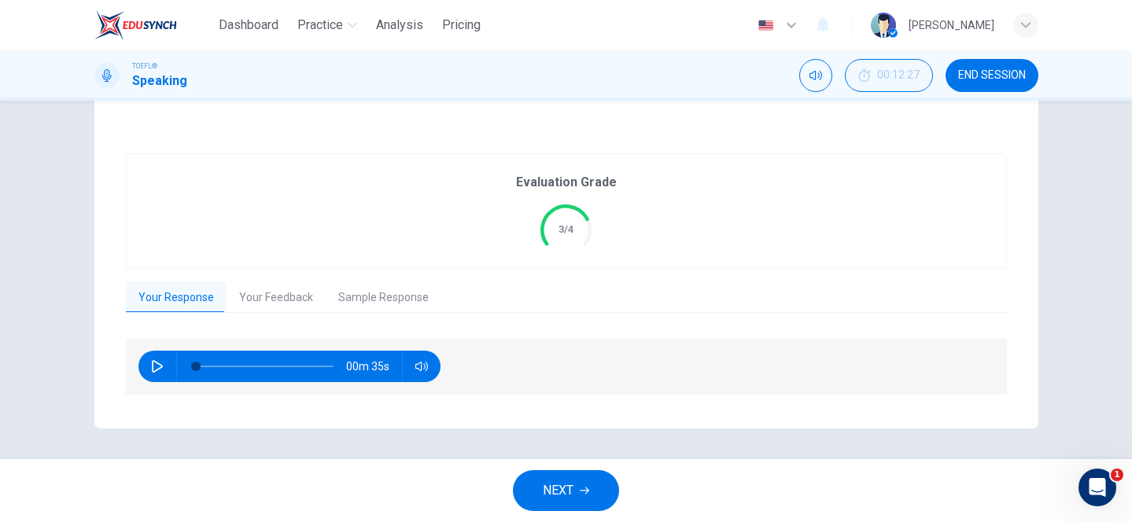
scroll to position [265, 0]
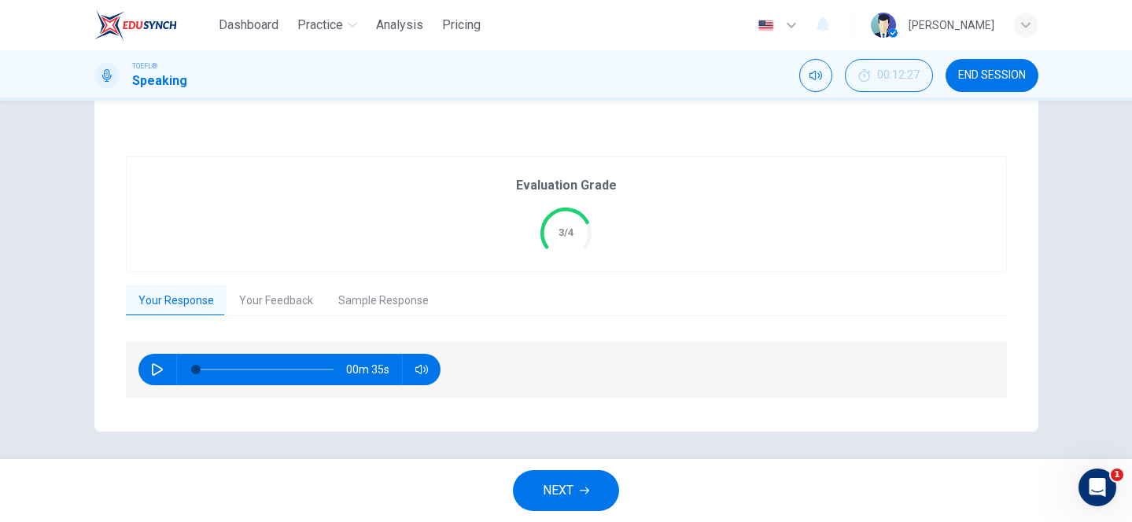
click at [256, 305] on button "Your Feedback" at bounding box center [276, 301] width 99 height 33
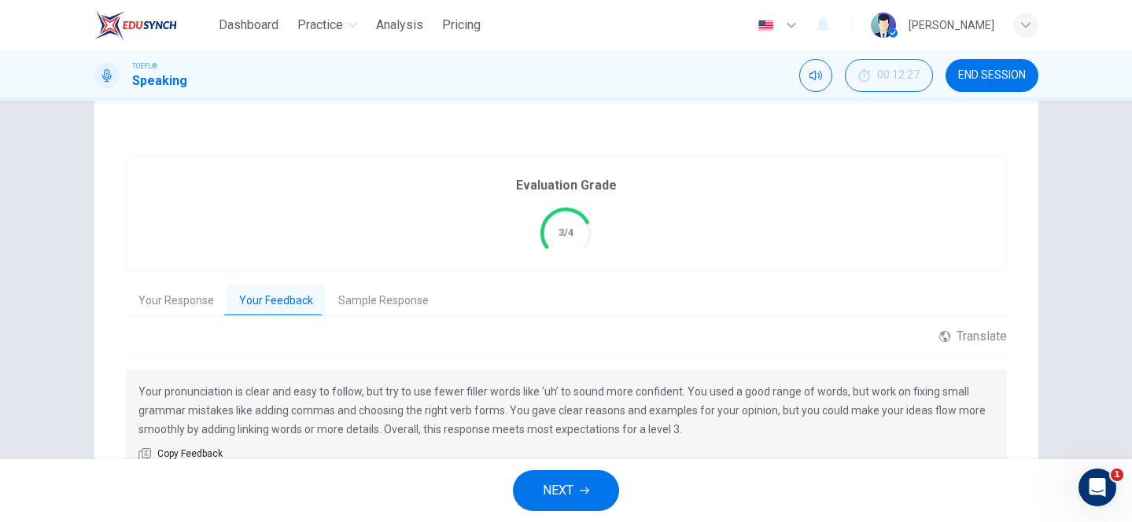
drag, startPoint x: 528, startPoint y: 397, endPoint x: 562, endPoint y: 397, distance: 33.8
click at [562, 397] on p "Your pronunciation is clear and easy to follow, but try to use fewer filler wor…" at bounding box center [566, 410] width 856 height 57
click at [581, 496] on button "NEXT" at bounding box center [566, 491] width 106 height 41
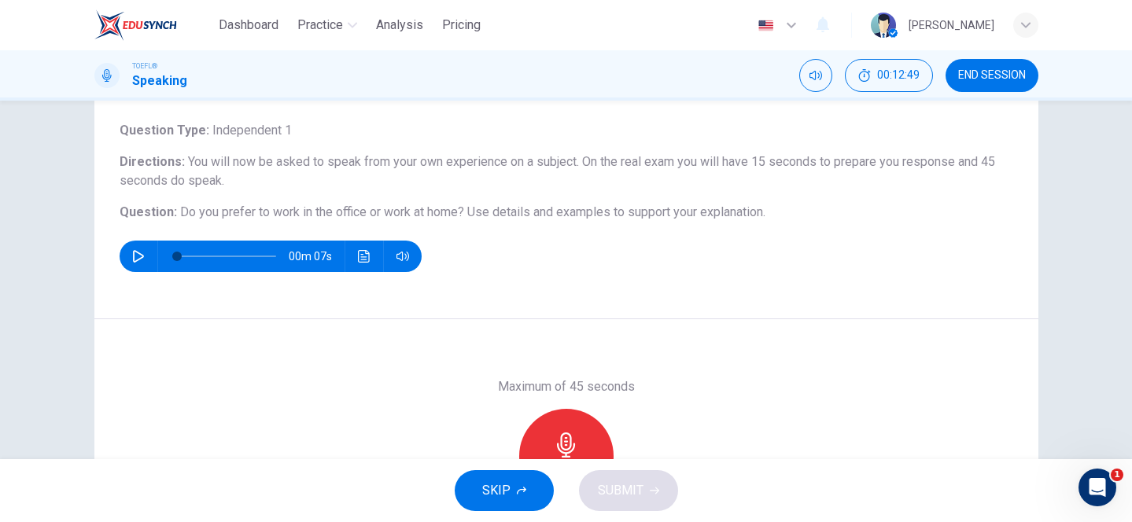
scroll to position [0, 0]
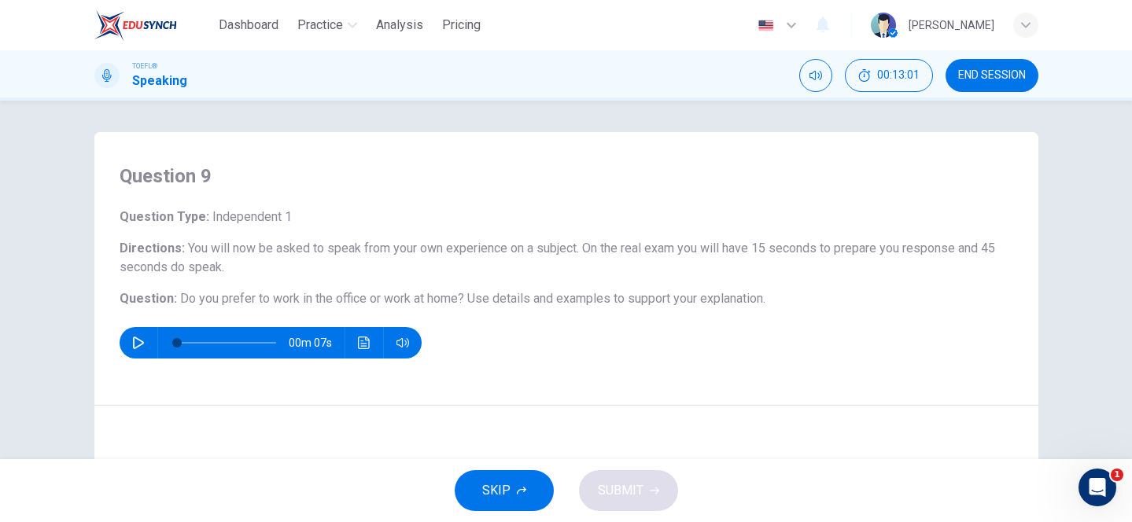
click at [138, 338] on icon "button" at bounding box center [138, 343] width 13 height 13
type input "0"
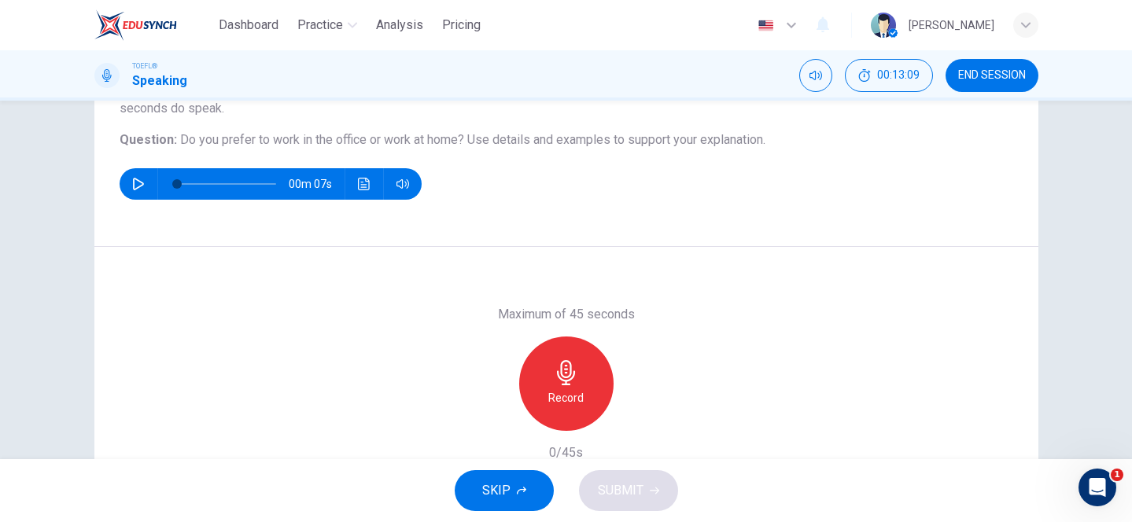
scroll to position [163, 0]
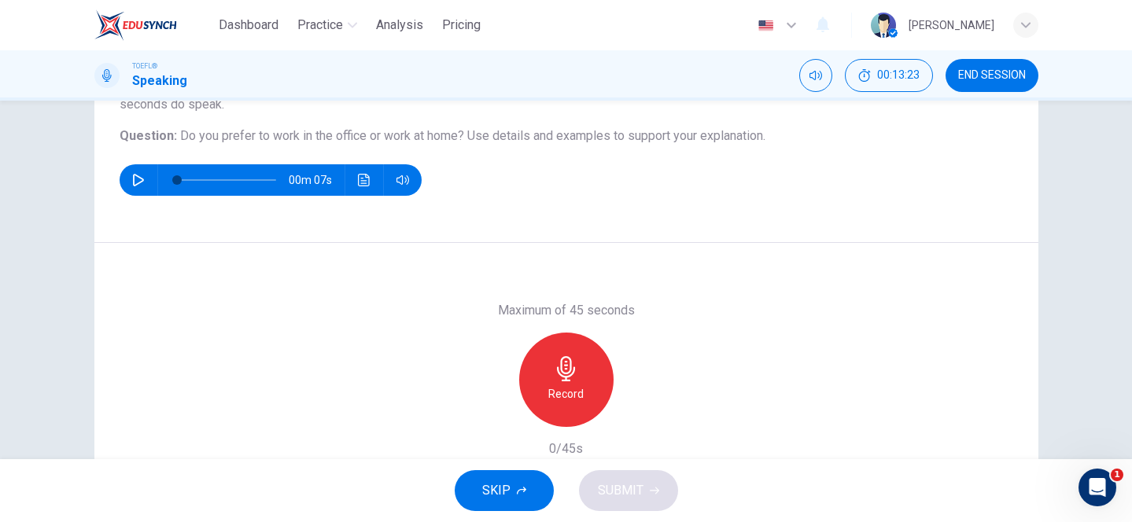
click at [543, 374] on div "Record" at bounding box center [566, 380] width 94 height 94
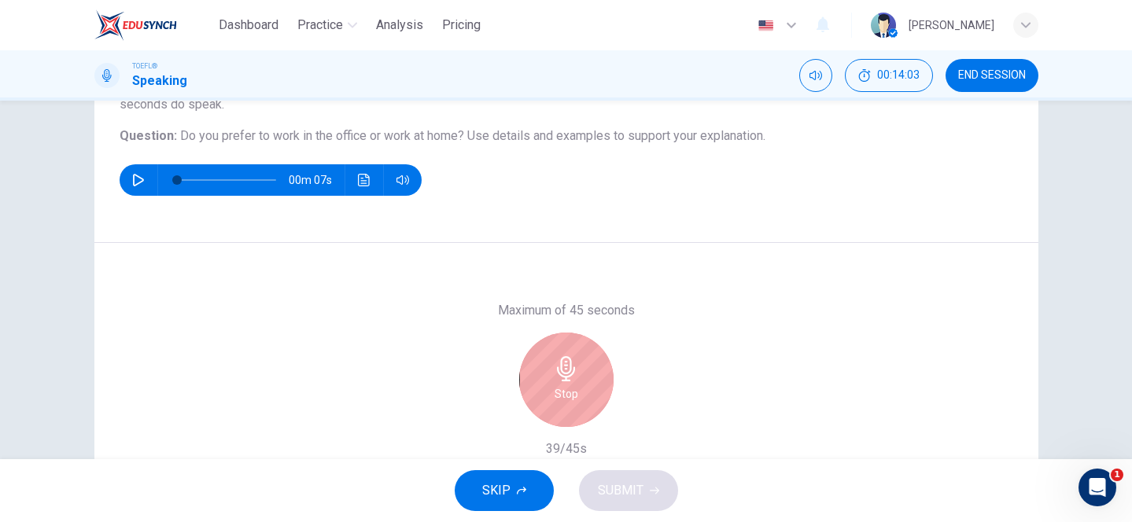
click at [543, 374] on div "Stop" at bounding box center [566, 380] width 94 height 94
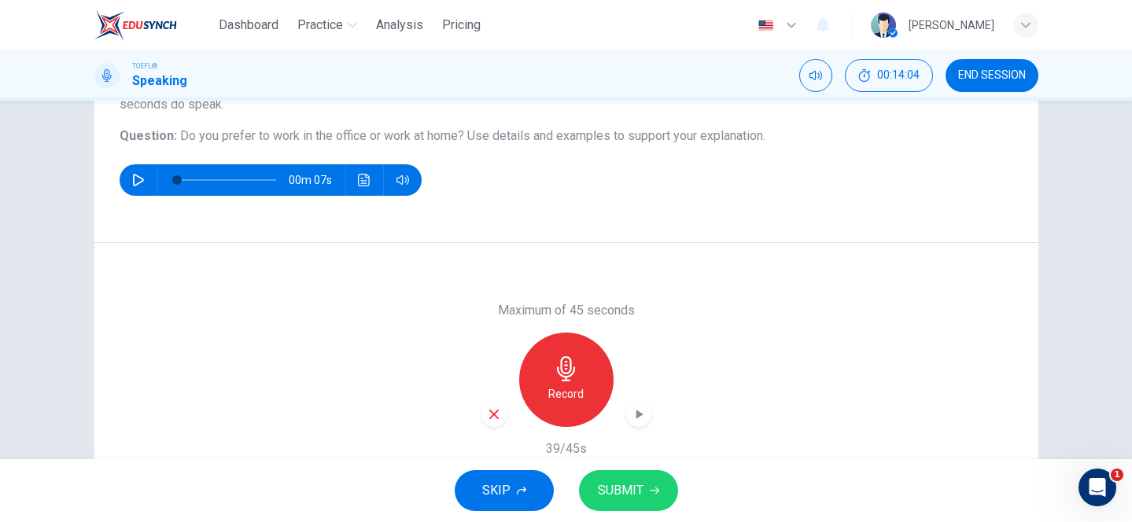
click at [641, 485] on span "SUBMIT" at bounding box center [621, 491] width 46 height 22
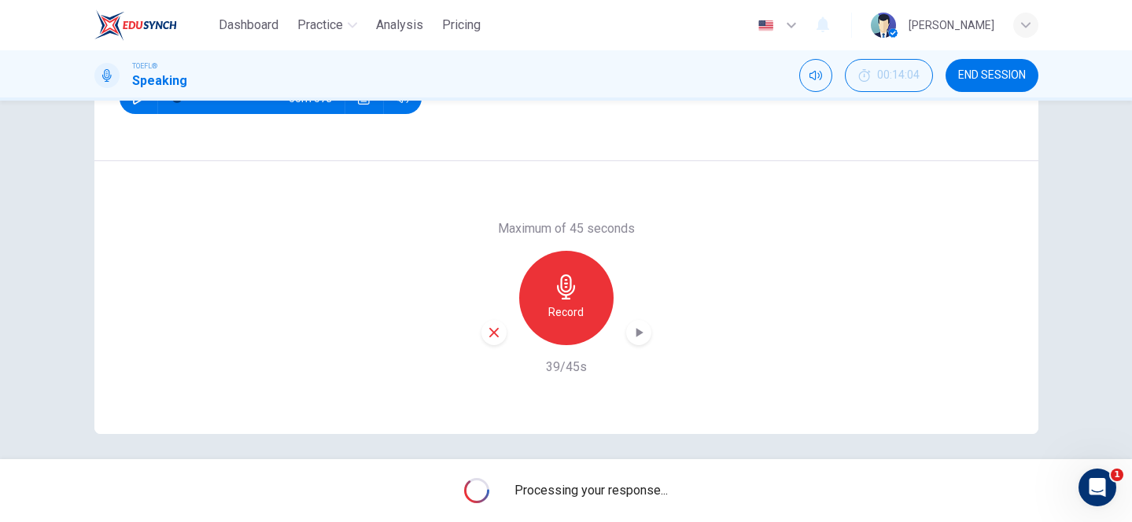
scroll to position [231, 0]
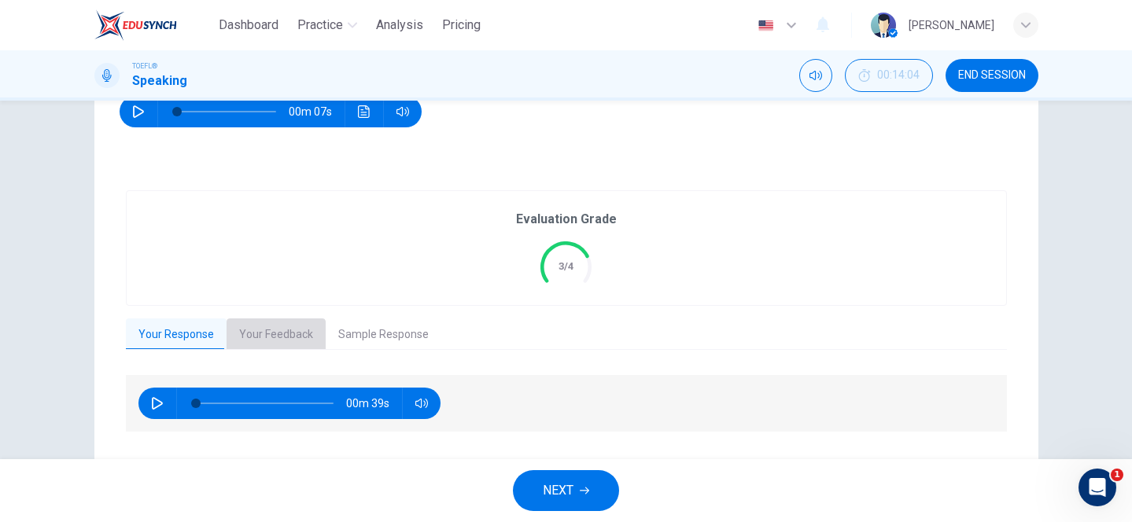
click at [269, 337] on button "Your Feedback" at bounding box center [276, 335] width 99 height 33
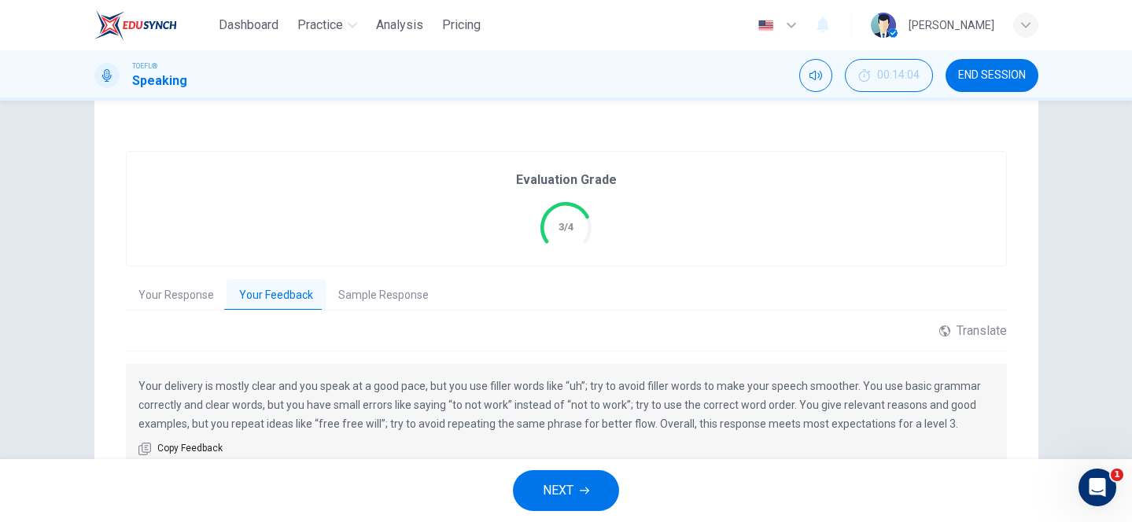
scroll to position [269, 0]
drag, startPoint x: 432, startPoint y: 388, endPoint x: 522, endPoint y: 389, distance: 90.5
click at [522, 389] on p "Your delivery is mostly clear and you speak at a good pace, but you use filler …" at bounding box center [566, 406] width 856 height 57
drag, startPoint x: 588, startPoint y: 386, endPoint x: 664, endPoint y: 387, distance: 76.3
click at [664, 387] on p "Your delivery is mostly clear and you speak at a good pace, but you use filler …" at bounding box center [566, 406] width 856 height 57
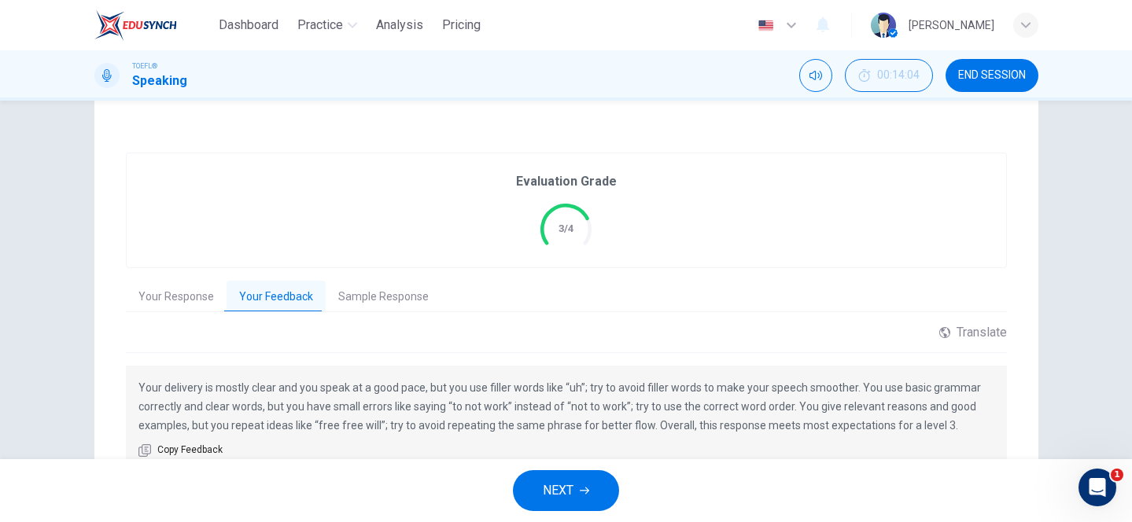
drag, startPoint x: 585, startPoint y: 386, endPoint x: 624, endPoint y: 382, distance: 38.8
click at [624, 382] on p "Your delivery is mostly clear and you speak at a good pace, but you use filler …" at bounding box center [566, 406] width 856 height 57
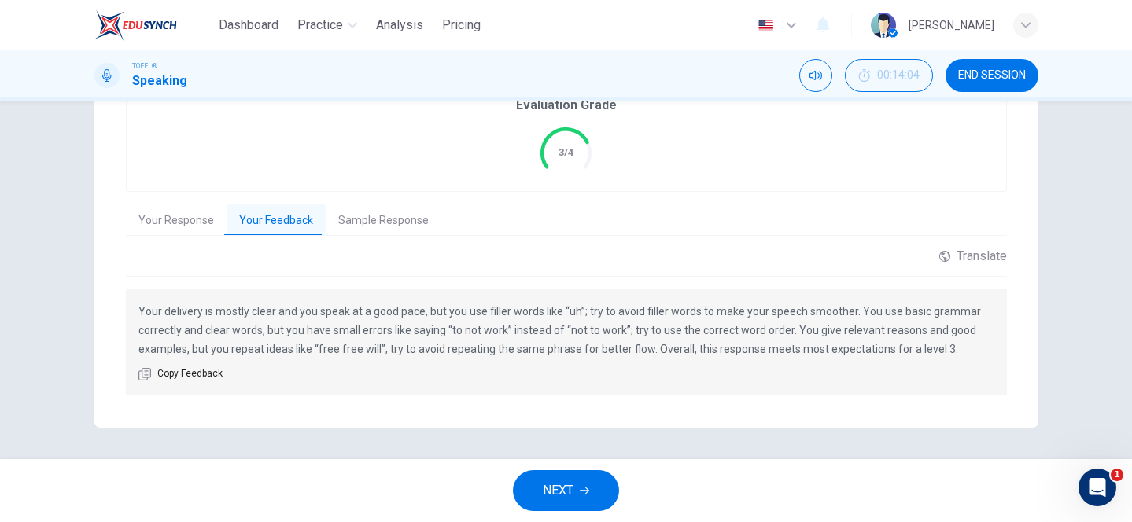
scroll to position [342, 0]
click at [552, 483] on span "NEXT" at bounding box center [558, 491] width 31 height 22
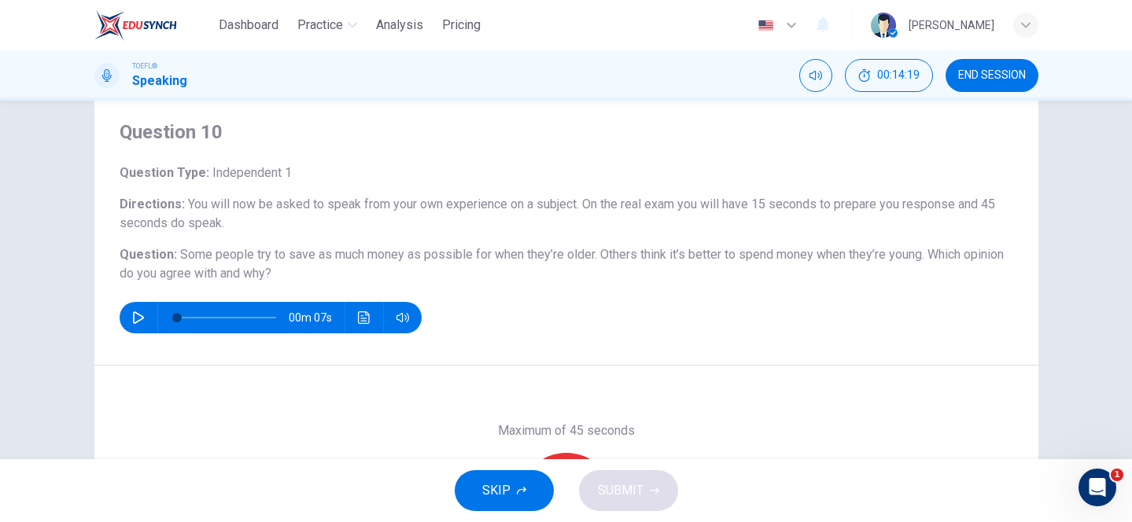
scroll to position [56, 0]
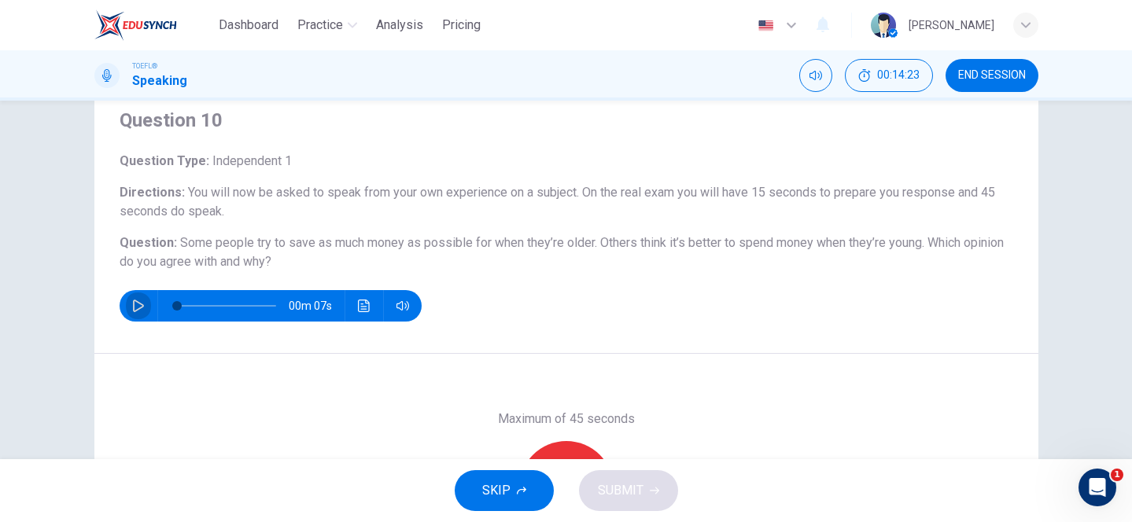
click at [132, 308] on icon "button" at bounding box center [138, 306] width 13 height 13
type input "0"
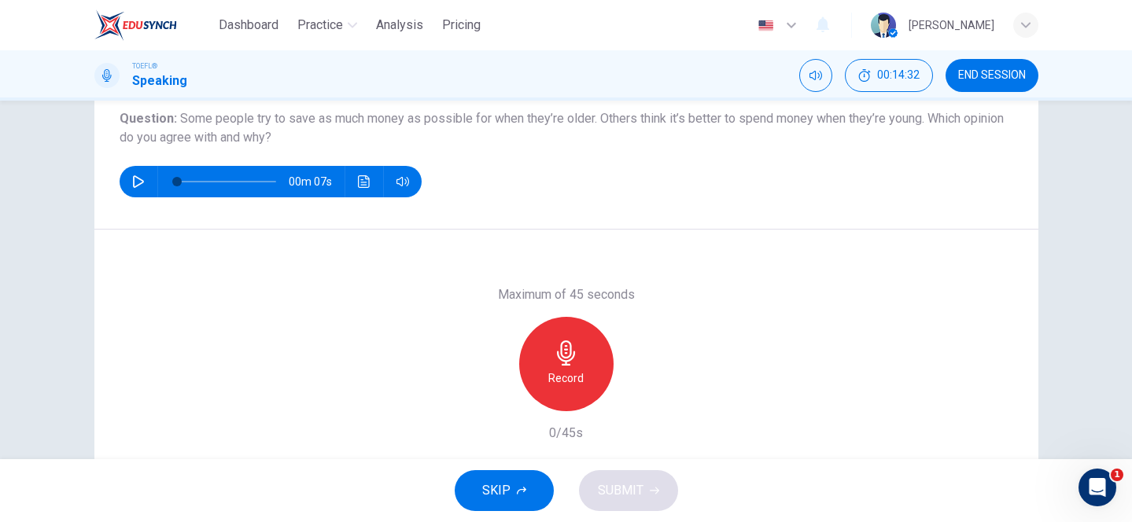
scroll to position [179, 0]
click at [562, 338] on div "Record" at bounding box center [566, 365] width 94 height 94
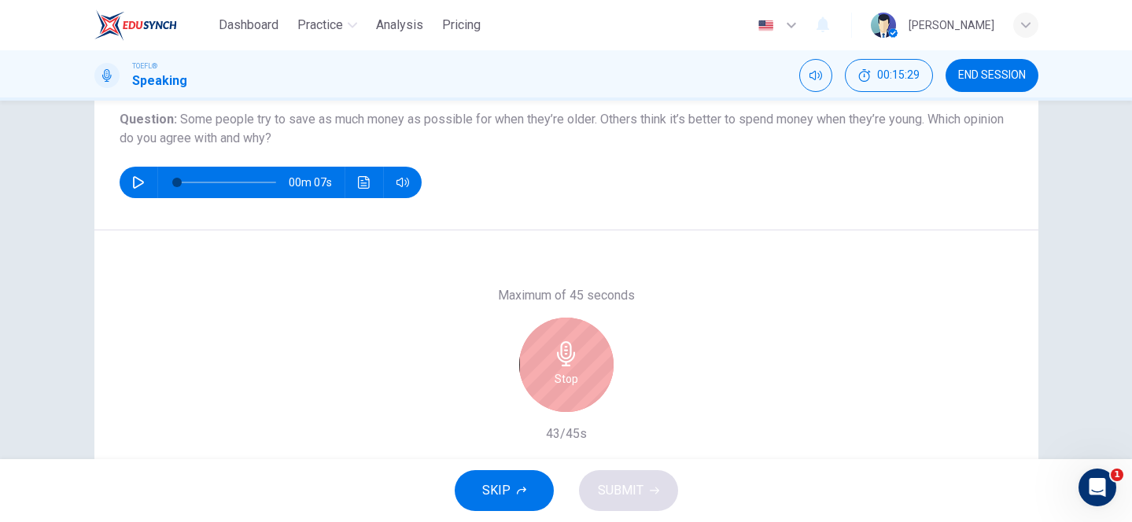
click at [572, 345] on icon "button" at bounding box center [566, 354] width 25 height 25
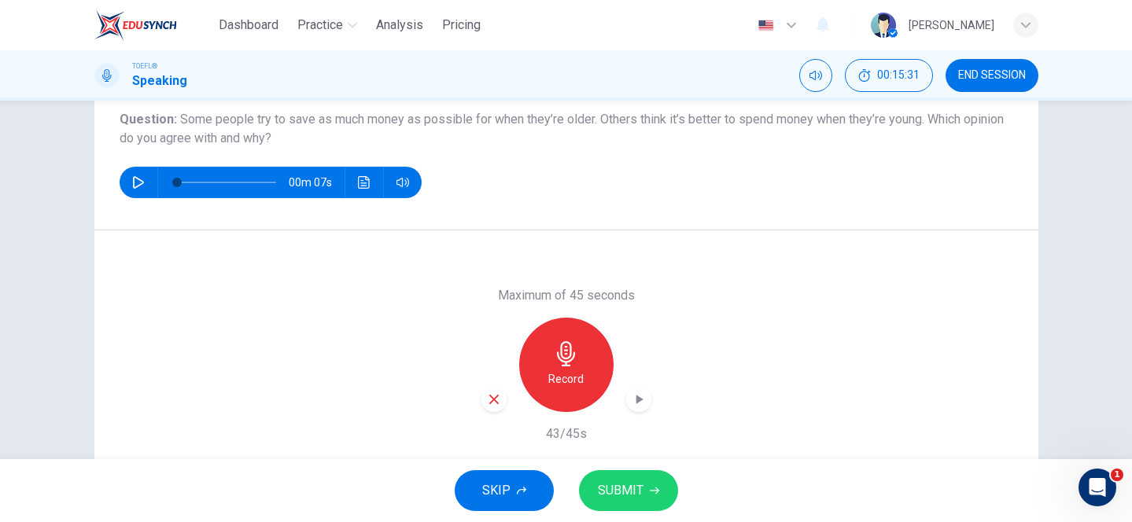
click at [621, 489] on span "SUBMIT" at bounding box center [621, 491] width 46 height 22
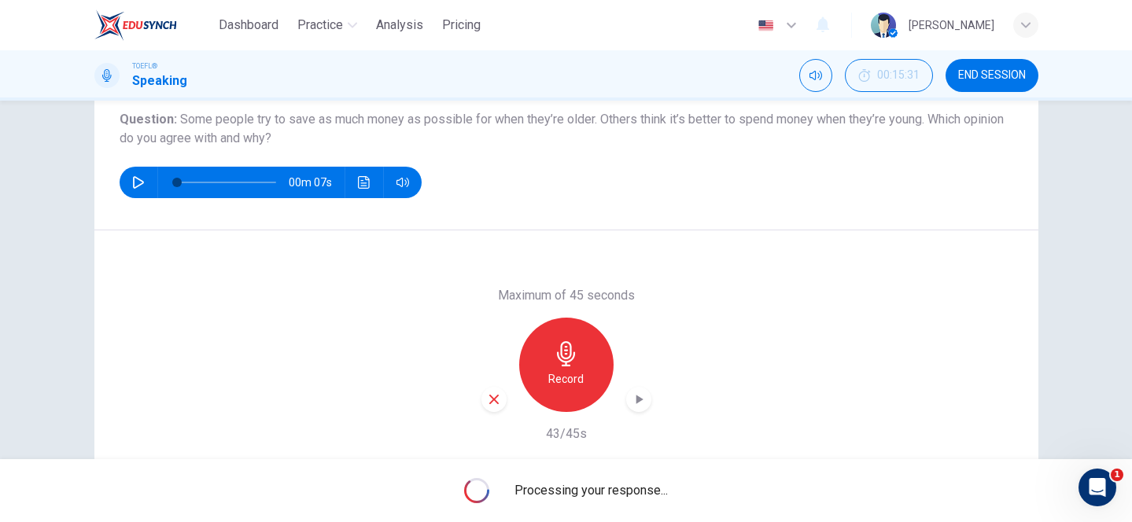
scroll to position [250, 0]
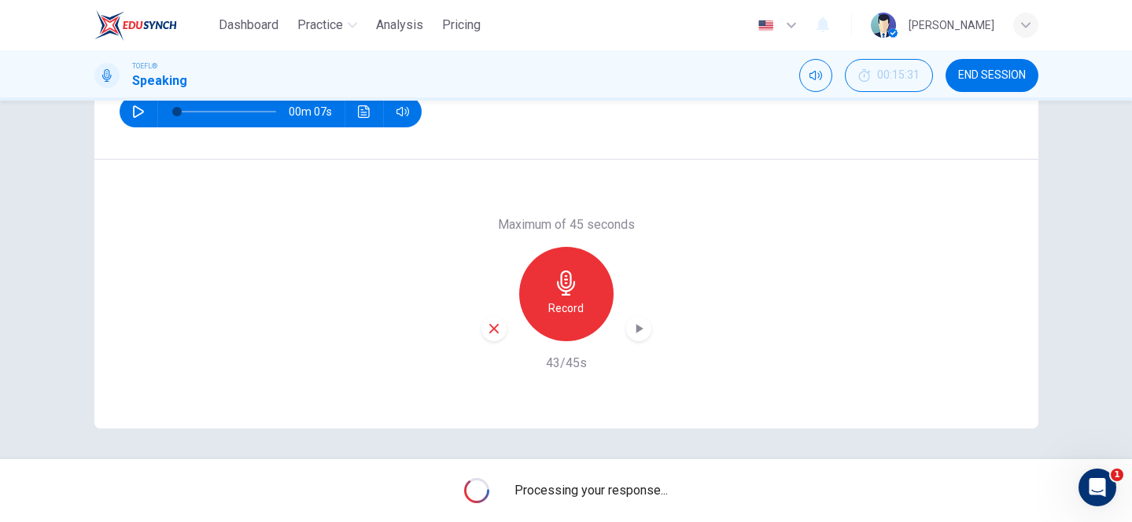
drag, startPoint x: 546, startPoint y: 368, endPoint x: 578, endPoint y: 368, distance: 32.3
click at [578, 368] on h6 "43/45s" at bounding box center [566, 363] width 41 height 19
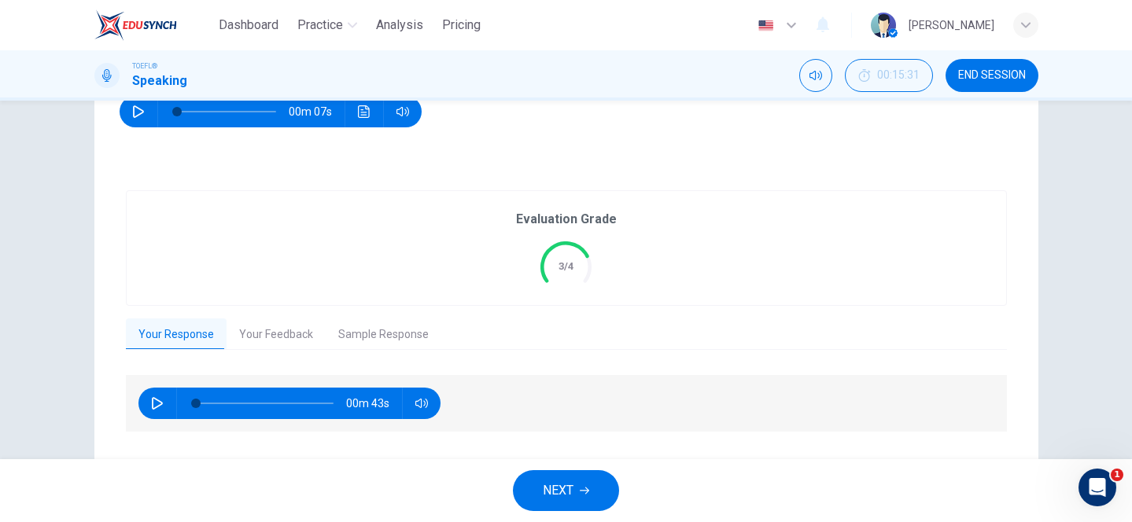
click at [285, 322] on button "Your Feedback" at bounding box center [276, 335] width 99 height 33
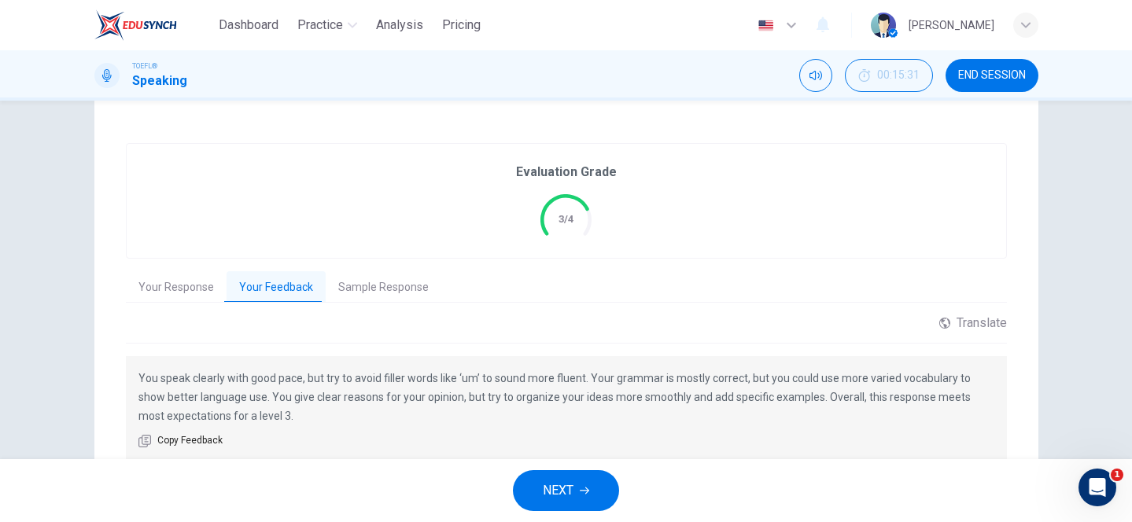
scroll to position [349, 0]
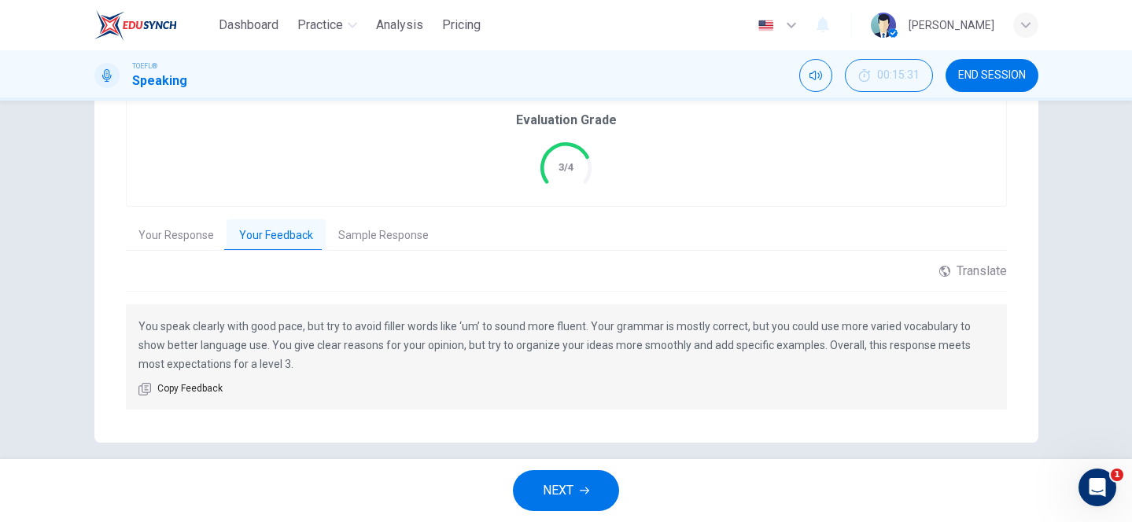
click at [547, 475] on button "NEXT" at bounding box center [566, 491] width 106 height 41
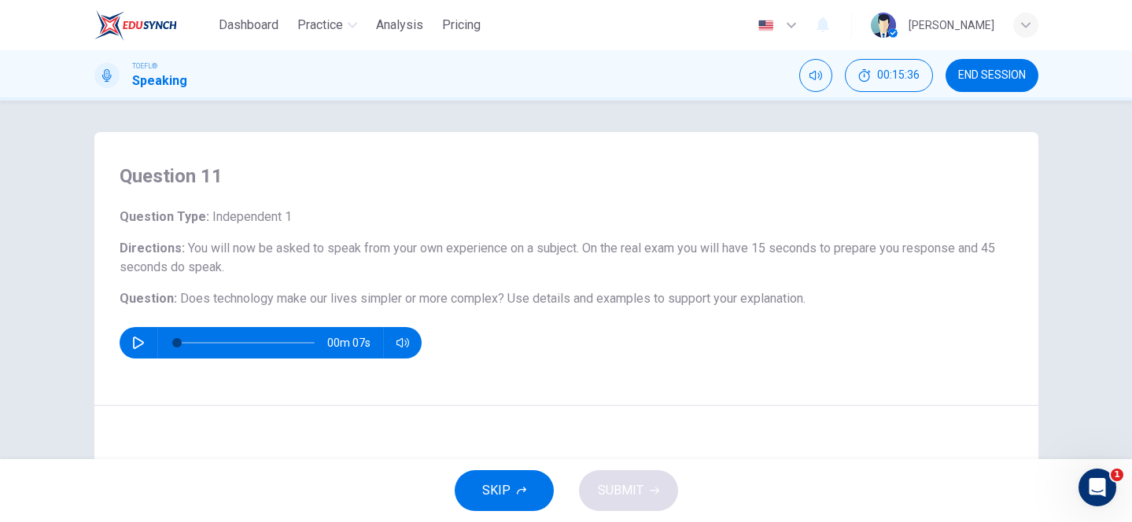
click at [139, 337] on icon "button" at bounding box center [138, 343] width 13 height 13
type input "0"
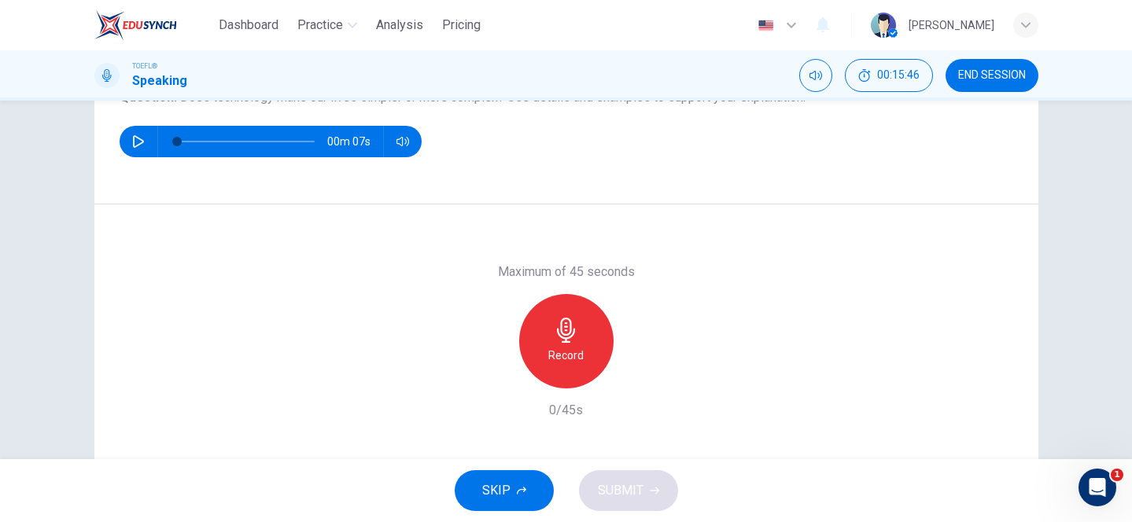
scroll to position [196, 0]
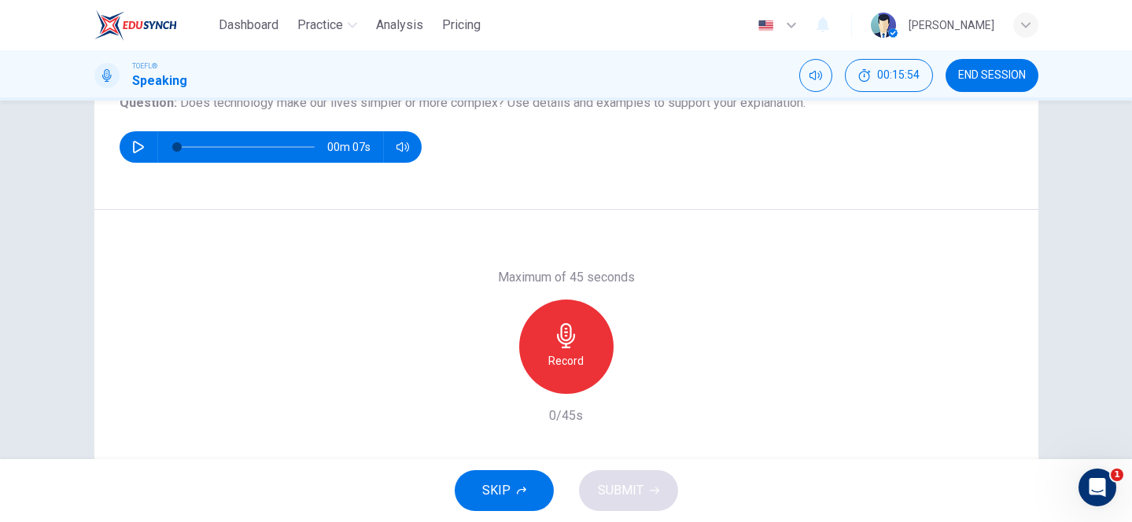
click at [537, 316] on div "Record" at bounding box center [566, 347] width 94 height 94
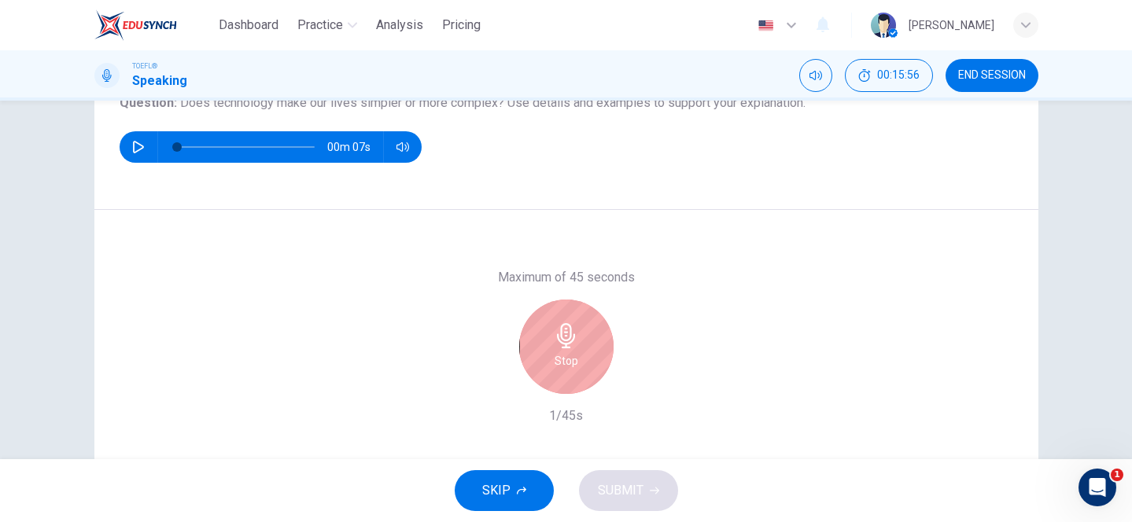
click at [563, 340] on icon "button" at bounding box center [566, 335] width 18 height 25
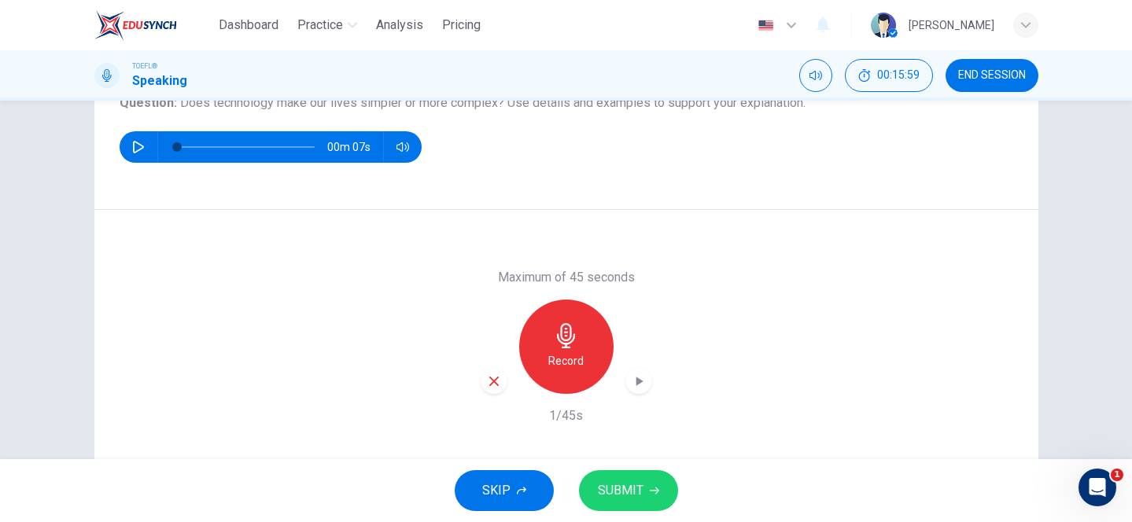
click at [487, 386] on icon "button" at bounding box center [494, 382] width 14 height 14
click at [544, 355] on div "Record" at bounding box center [566, 347] width 94 height 94
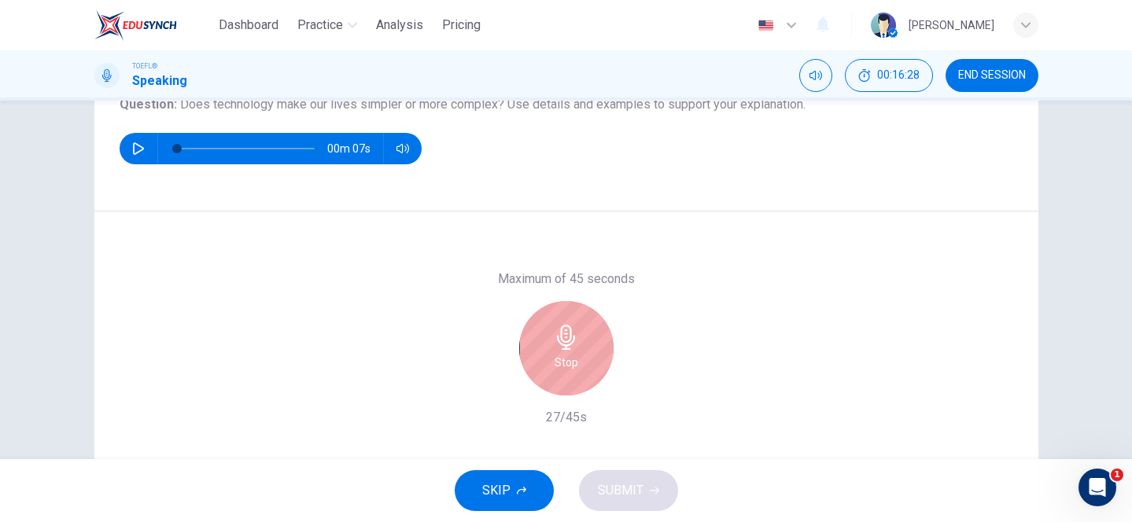
scroll to position [192, 0]
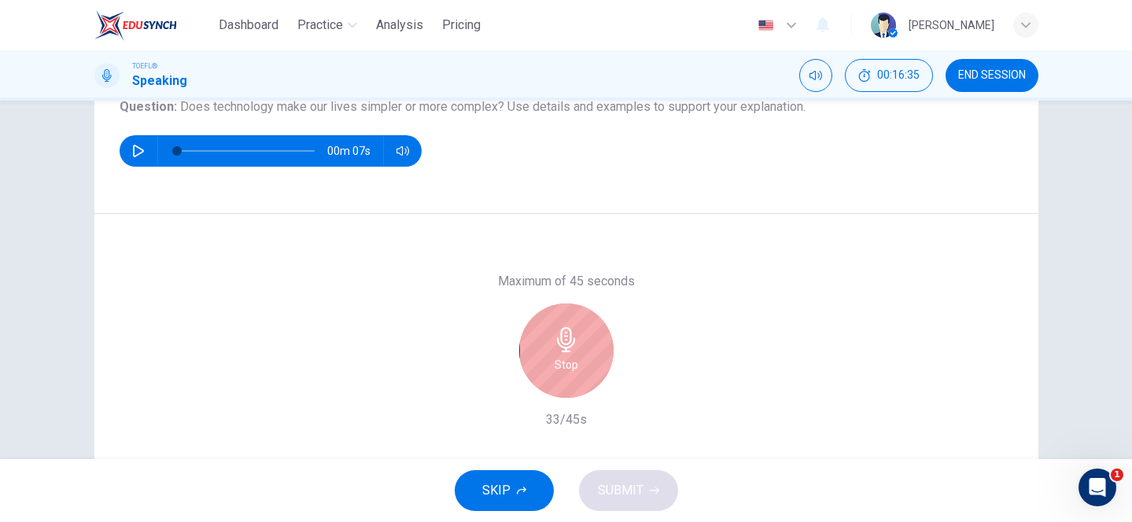
click at [548, 342] on div "Stop" at bounding box center [566, 351] width 94 height 94
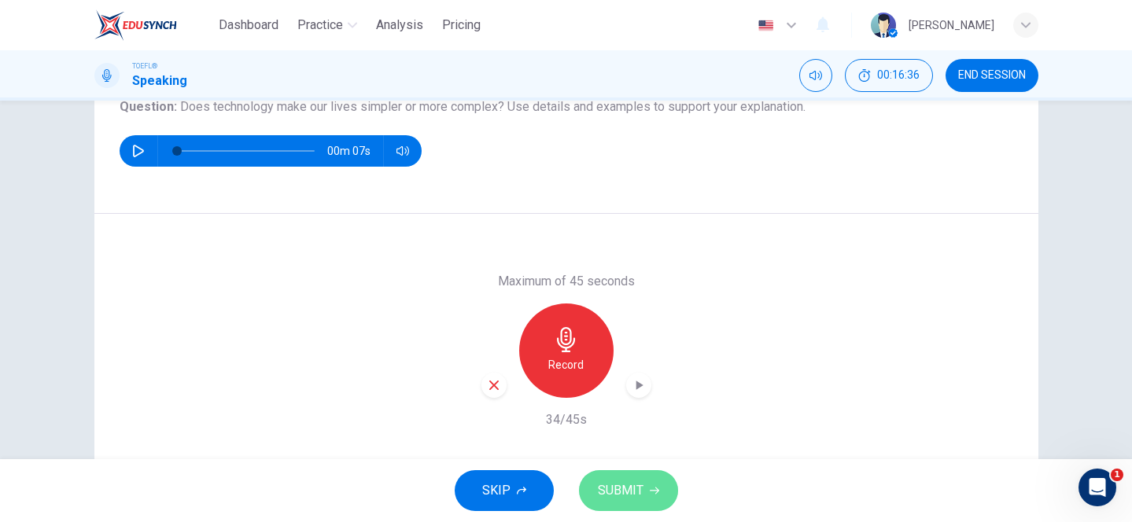
click at [607, 483] on span "SUBMIT" at bounding box center [621, 491] width 46 height 22
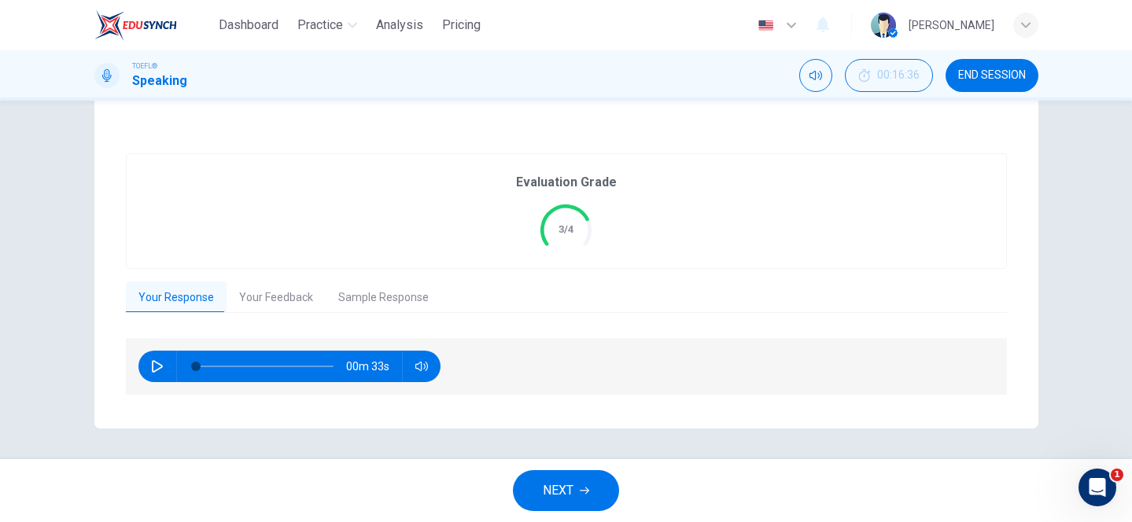
scroll to position [266, 0]
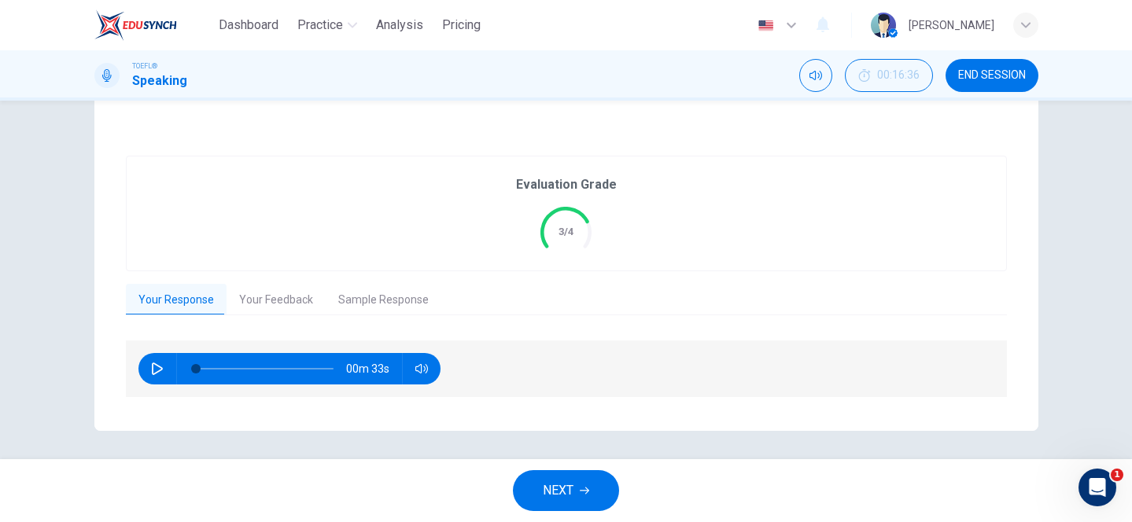
click at [268, 297] on button "Your Feedback" at bounding box center [276, 300] width 99 height 33
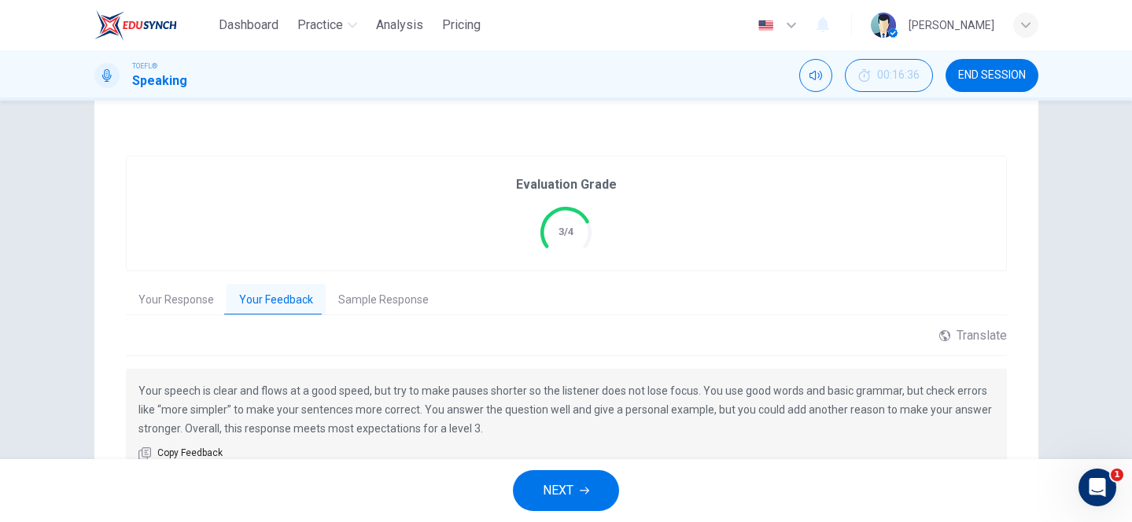
drag, startPoint x: 141, startPoint y: 389, endPoint x: 362, endPoint y: 391, distance: 221.1
click at [362, 391] on p "Your speech is clear and flows at a good speed, but try to make pauses shorter …" at bounding box center [566, 410] width 856 height 57
drag, startPoint x: 166, startPoint y: 408, endPoint x: 251, endPoint y: 417, distance: 85.5
click at [251, 417] on p "Your speech is clear and flows at a good speed, but try to make pauses shorter …" at bounding box center [566, 410] width 856 height 57
drag, startPoint x: 424, startPoint y: 410, endPoint x: 728, endPoint y: 419, distance: 303.9
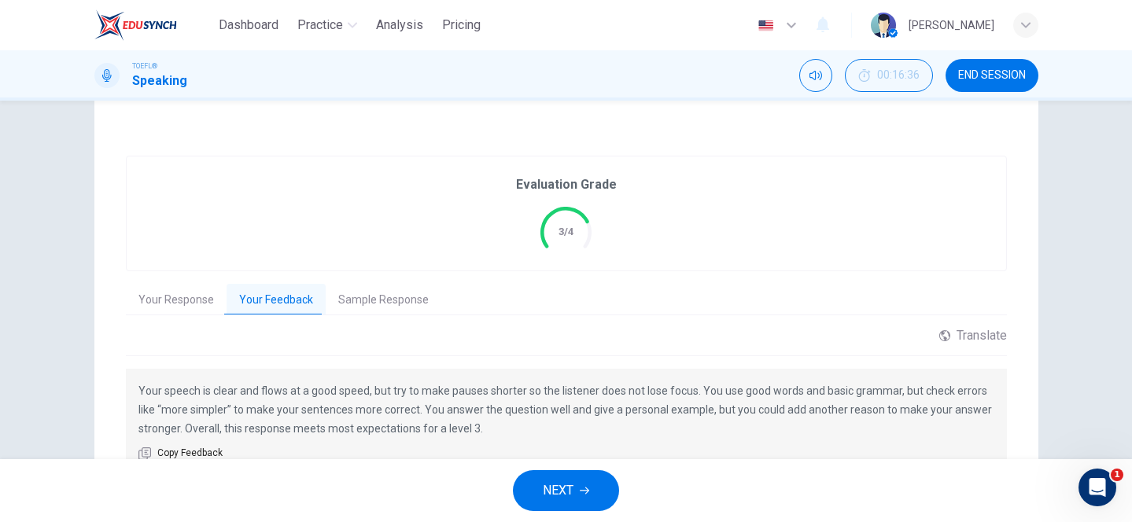
click at [720, 419] on p "Your speech is clear and flows at a good speed, but try to make pauses shorter …" at bounding box center [566, 410] width 856 height 57
click at [373, 290] on button "Sample Response" at bounding box center [384, 300] width 116 height 33
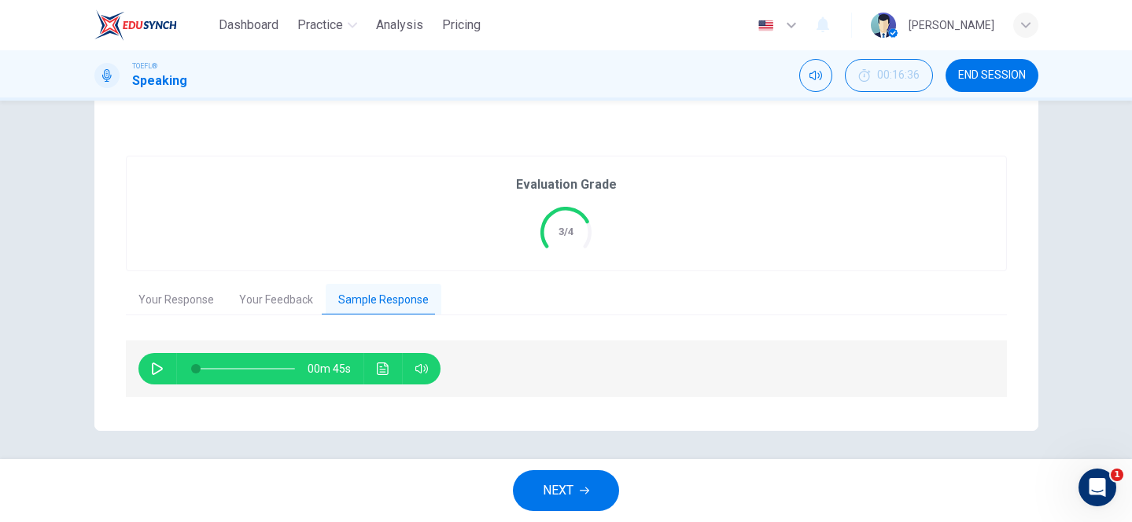
click at [572, 483] on span "NEXT" at bounding box center [558, 491] width 31 height 22
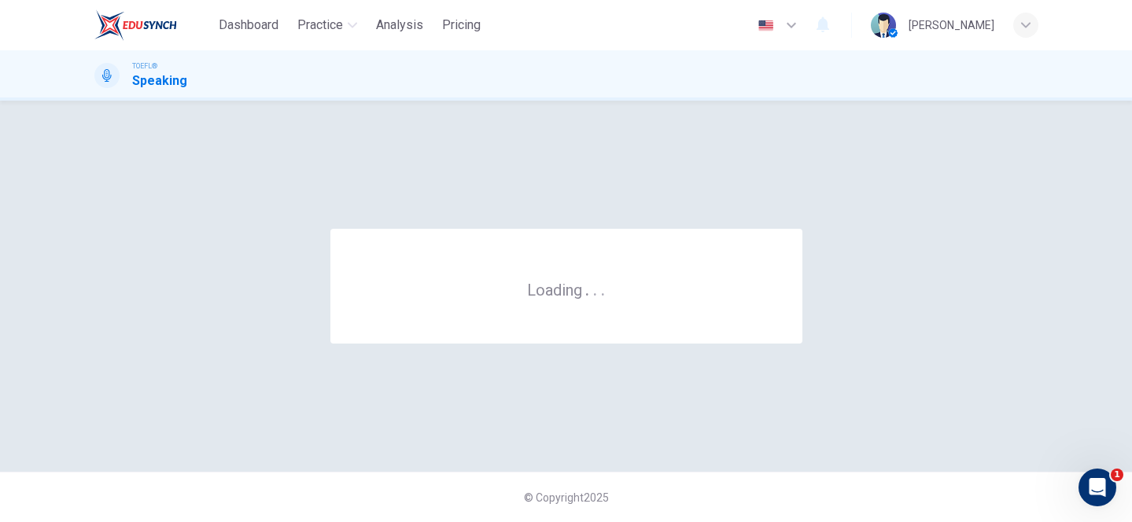
scroll to position [0, 0]
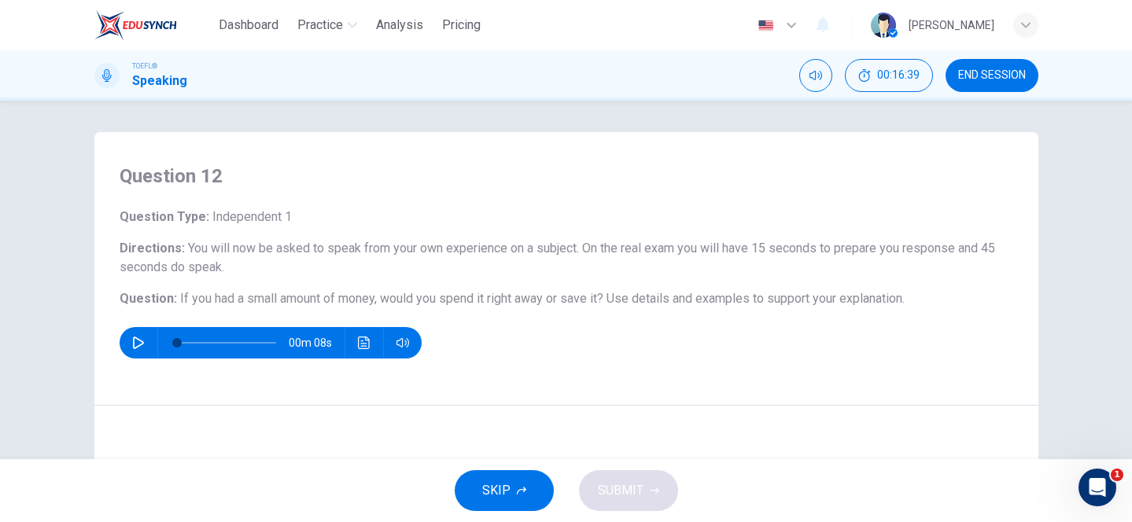
drag, startPoint x: 174, startPoint y: 297, endPoint x: 538, endPoint y: 327, distance: 365.5
click at [538, 327] on div "Question Type : Independent 1 Directions : You will now be asked to speak from …" at bounding box center [567, 283] width 894 height 151
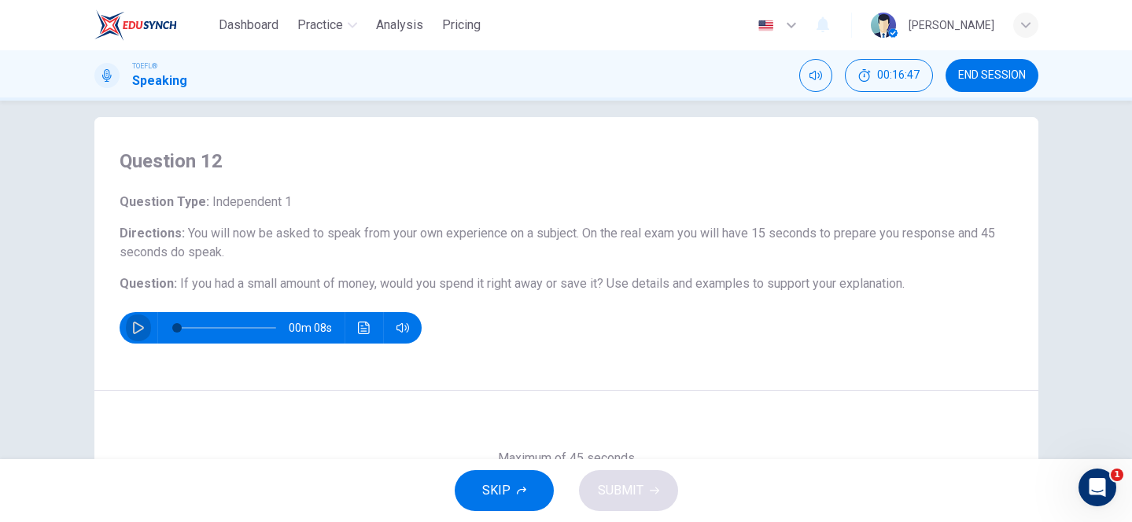
click at [139, 328] on icon "button" at bounding box center [138, 328] width 13 height 13
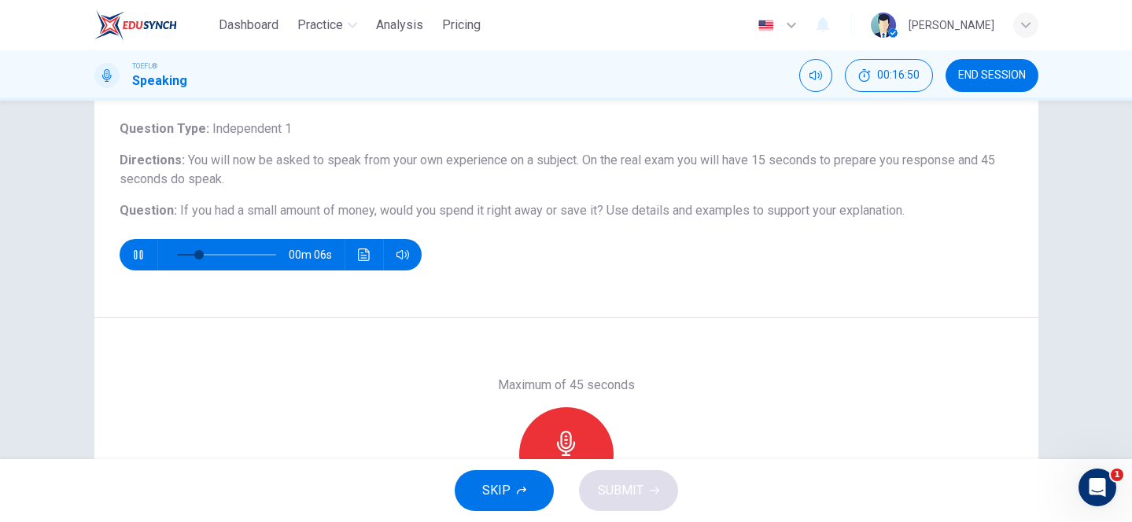
scroll to position [87, 0]
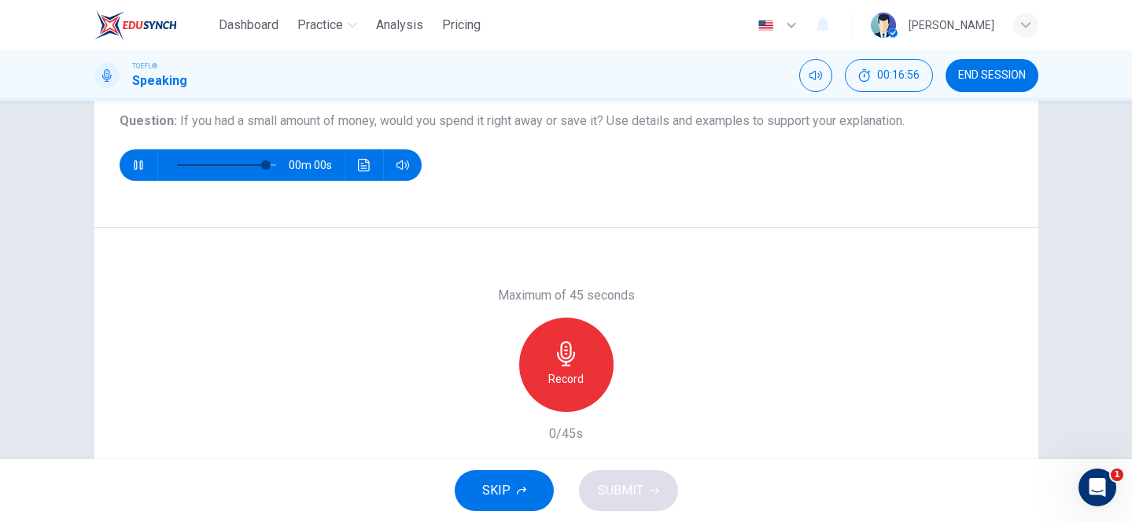
type input "0"
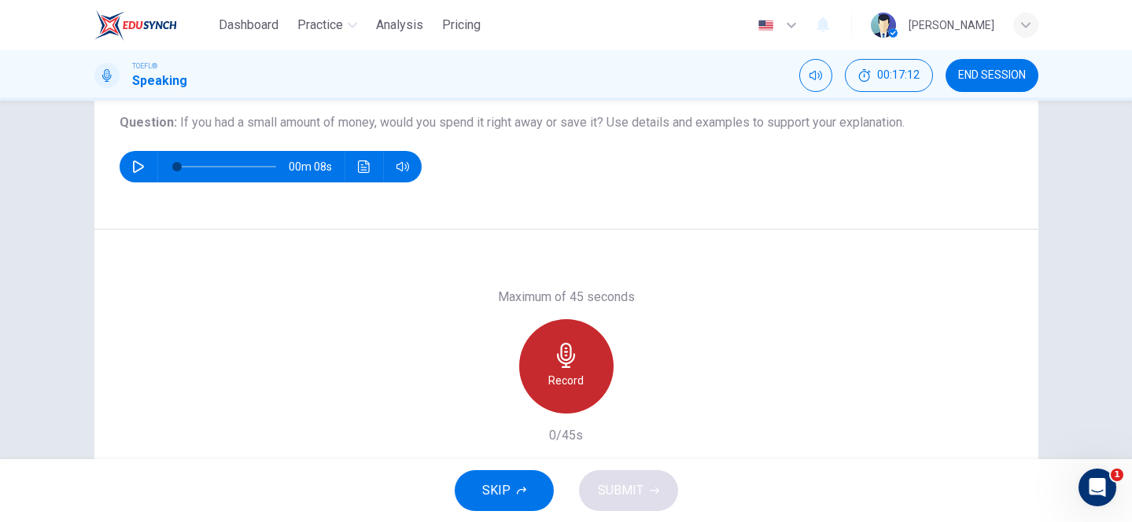
click at [563, 368] on div "Record" at bounding box center [566, 366] width 94 height 94
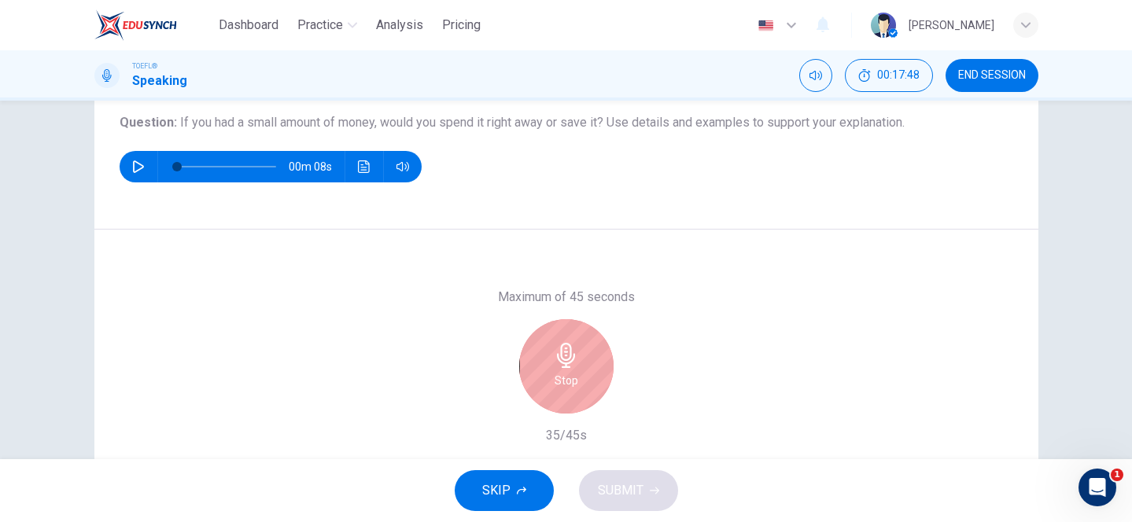
click at [579, 389] on div "Stop" at bounding box center [566, 366] width 94 height 94
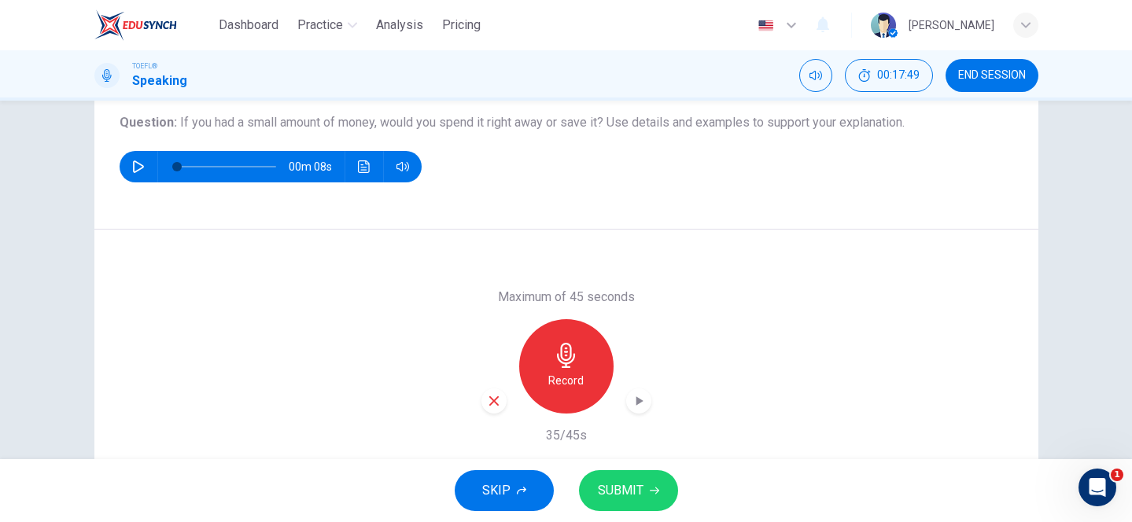
click at [611, 487] on span "SUBMIT" at bounding box center [621, 491] width 46 height 22
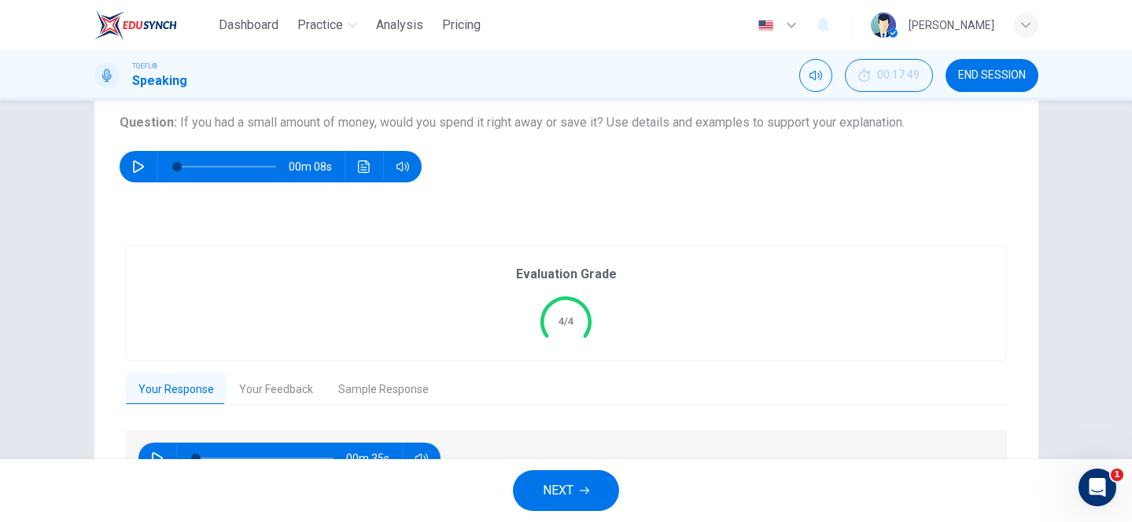
click at [270, 392] on button "Your Feedback" at bounding box center [276, 390] width 99 height 33
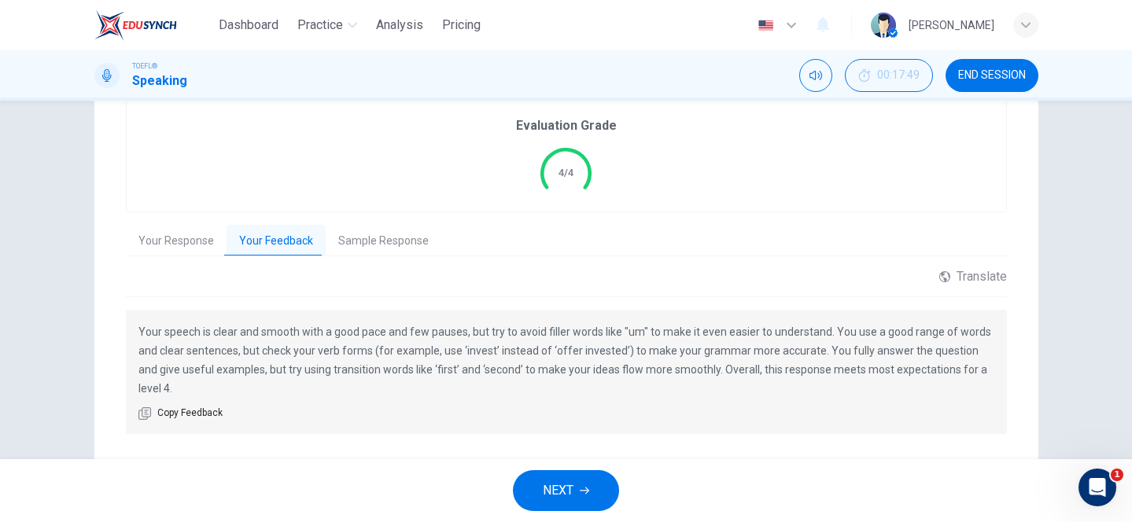
scroll to position [295, 0]
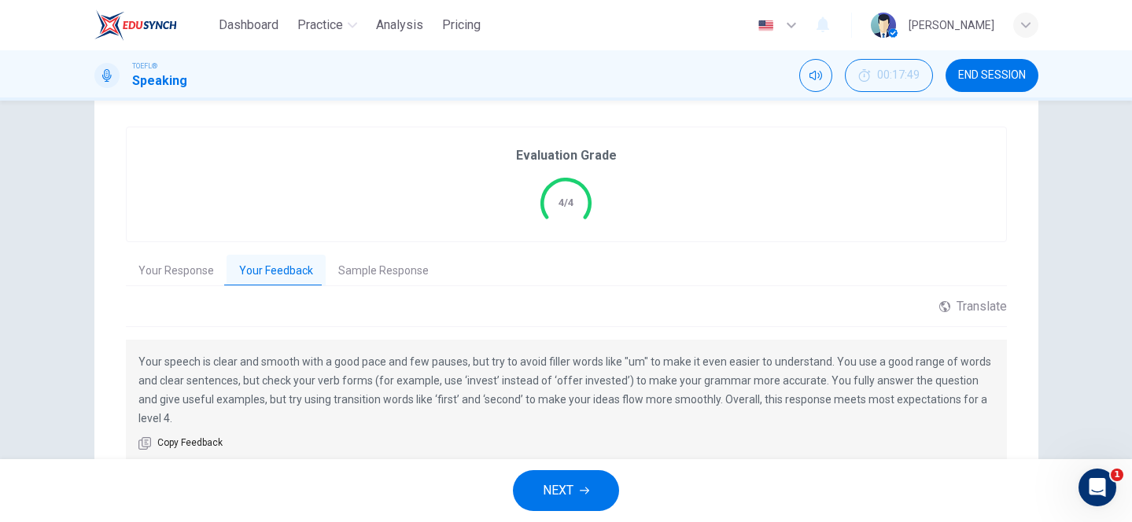
drag, startPoint x: 548, startPoint y: 379, endPoint x: 592, endPoint y: 382, distance: 43.3
click at [590, 382] on p "Your speech is clear and smooth with a good pace and few pauses, but try to avo…" at bounding box center [566, 391] width 856 height 76
drag, startPoint x: 626, startPoint y: 381, endPoint x: 656, endPoint y: 381, distance: 29.9
click at [656, 381] on p "Your speech is clear and smooth with a good pace and few pauses, but try to avo…" at bounding box center [566, 391] width 856 height 76
click at [548, 505] on button "NEXT" at bounding box center [566, 491] width 106 height 41
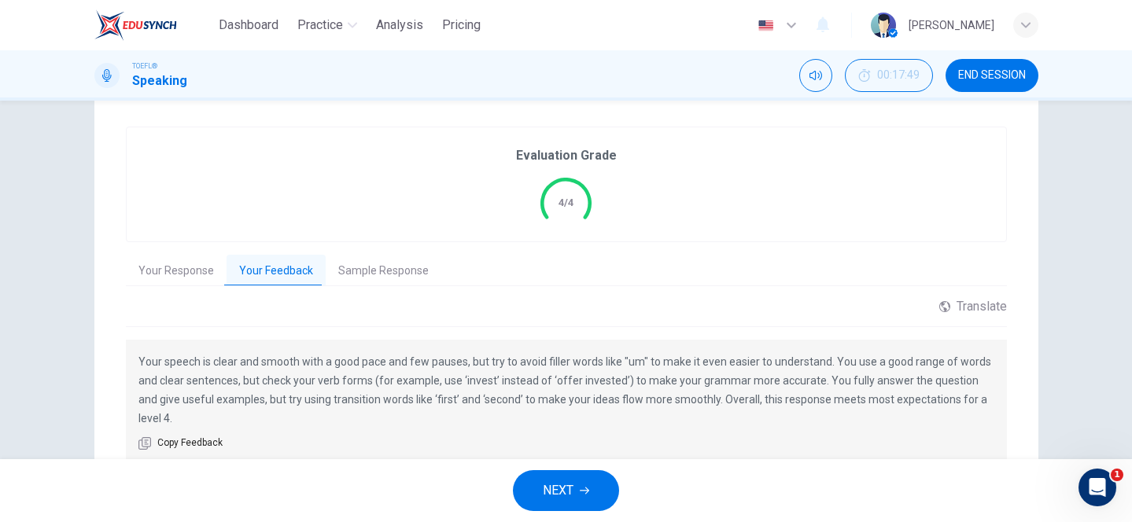
scroll to position [0, 0]
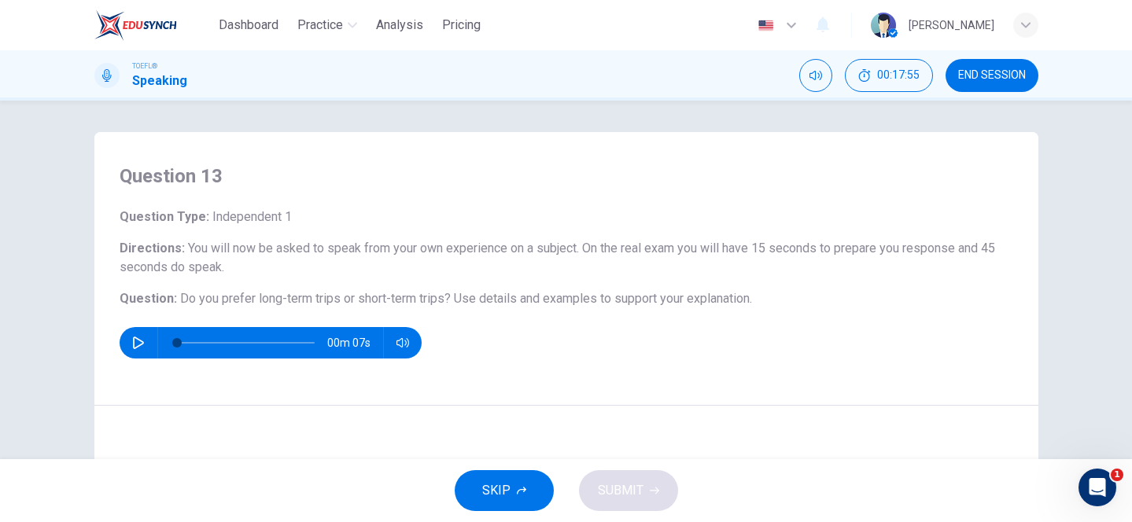
click at [130, 342] on button "button" at bounding box center [138, 342] width 25 height 31
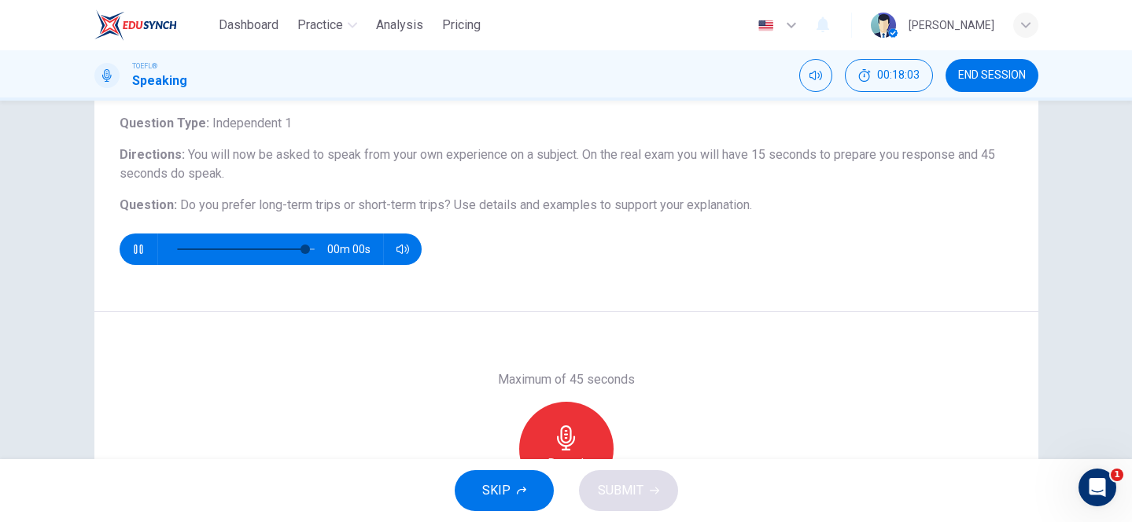
scroll to position [91, 0]
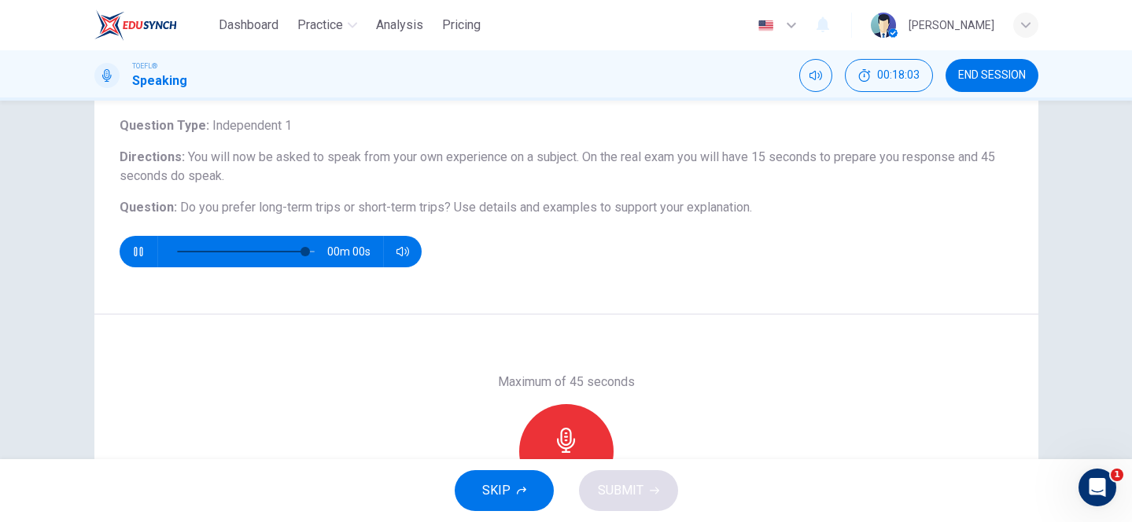
type input "0"
click at [574, 411] on div "Record" at bounding box center [566, 451] width 94 height 94
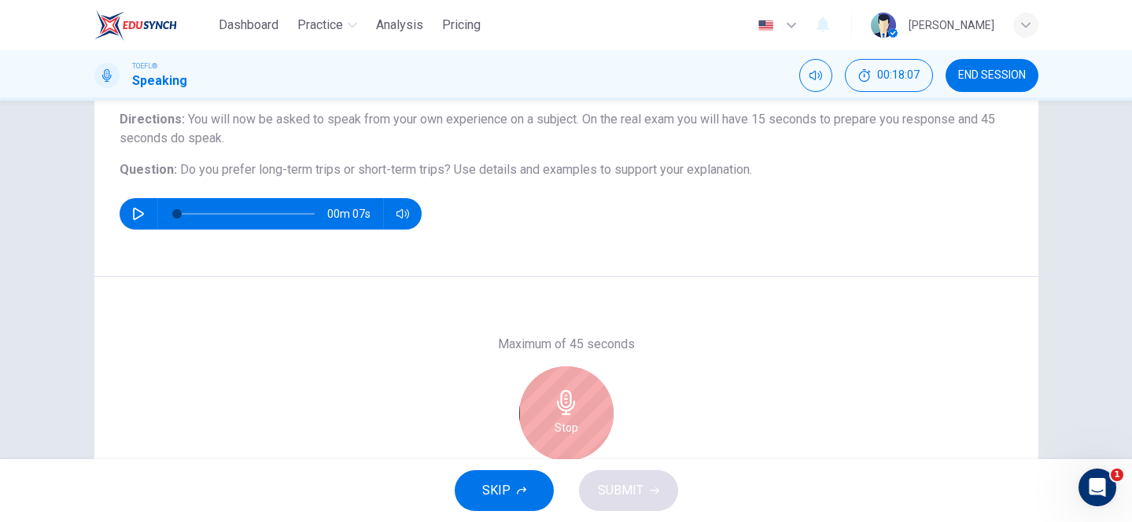
scroll to position [194, 0]
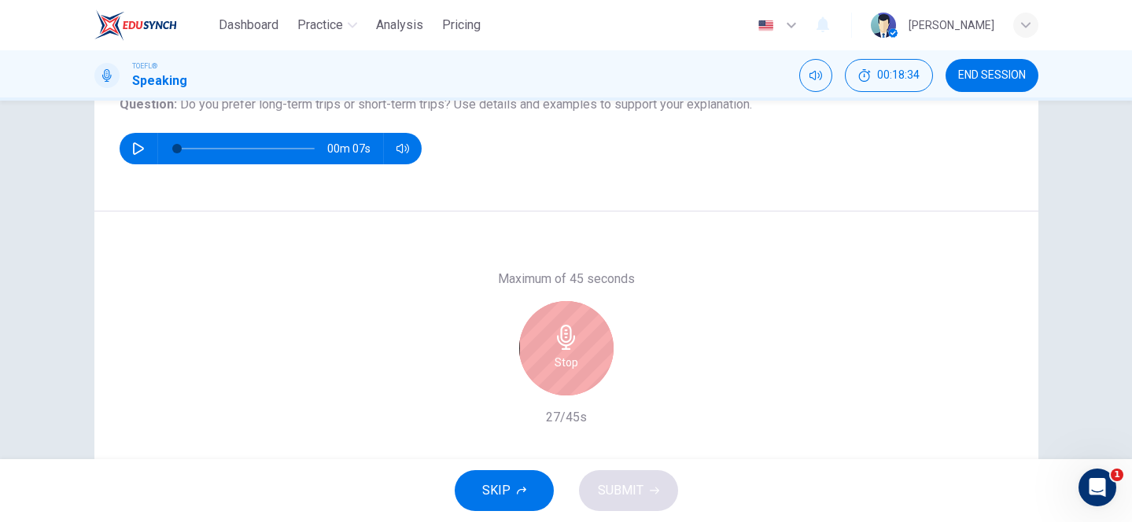
click at [575, 346] on icon "button" at bounding box center [566, 337] width 25 height 25
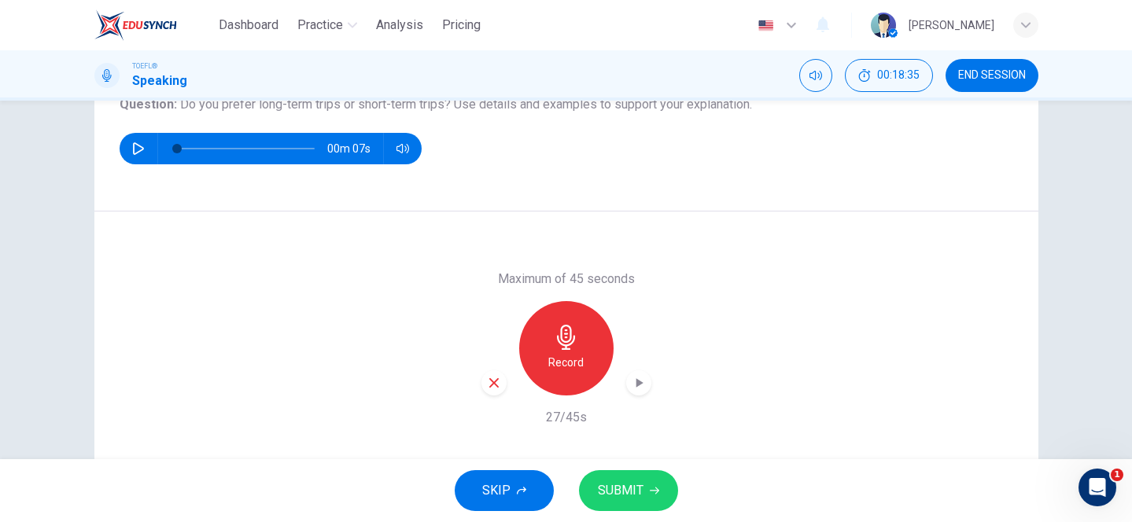
click at [638, 491] on span "SUBMIT" at bounding box center [621, 491] width 46 height 22
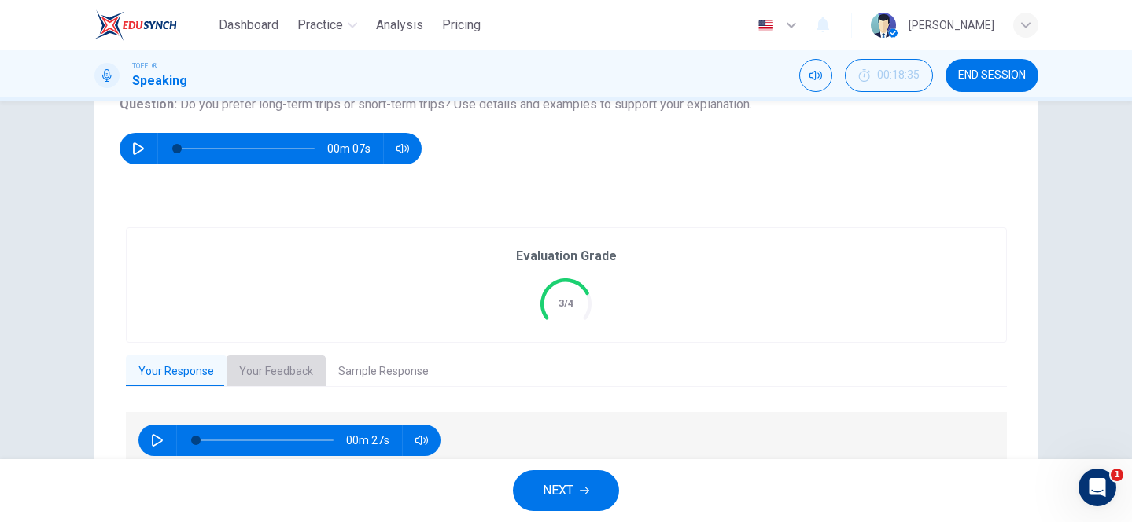
click at [286, 367] on button "Your Feedback" at bounding box center [276, 372] width 99 height 33
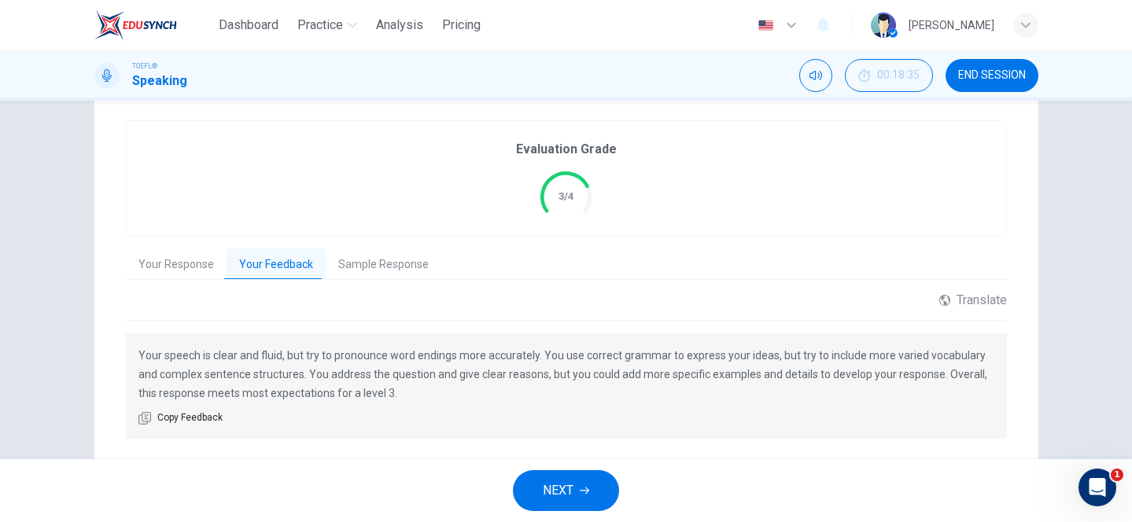
scroll to position [298, 0]
click at [555, 477] on button "NEXT" at bounding box center [566, 491] width 106 height 41
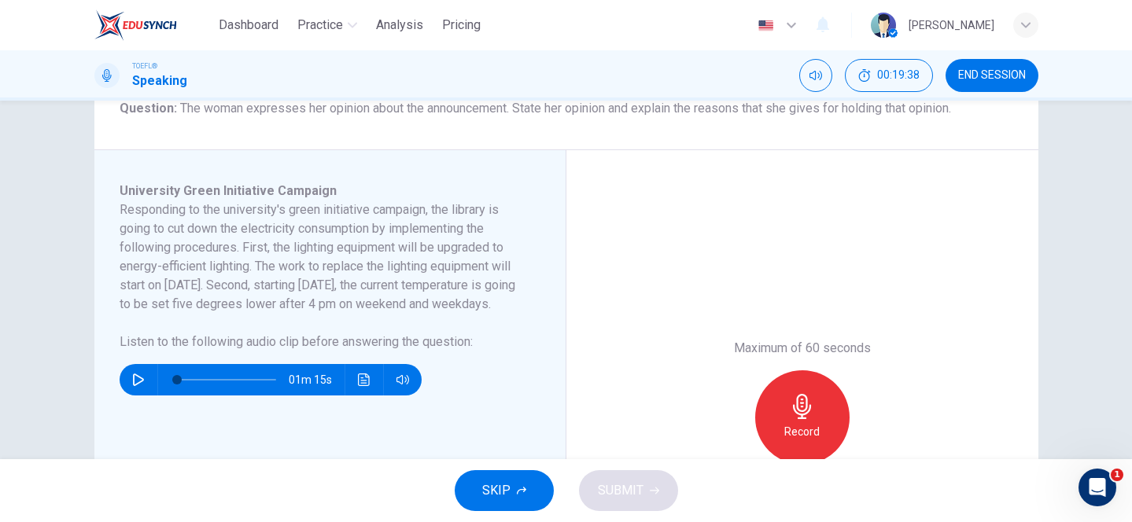
scroll to position [219, 0]
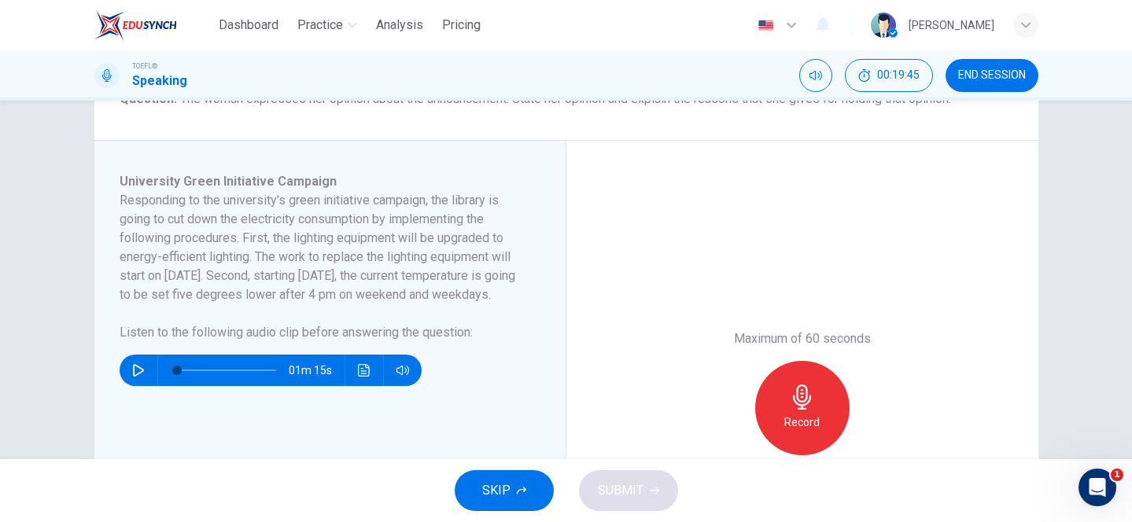
click at [11, 231] on div "Question 14 Question Type : Integrated 2 Directions : You will now read a short…" at bounding box center [566, 280] width 1132 height 359
click at [311, 257] on h6 "Responding to the university's green initiative campaign, the library is going …" at bounding box center [321, 247] width 402 height 113
click at [135, 377] on icon "button" at bounding box center [138, 370] width 11 height 13
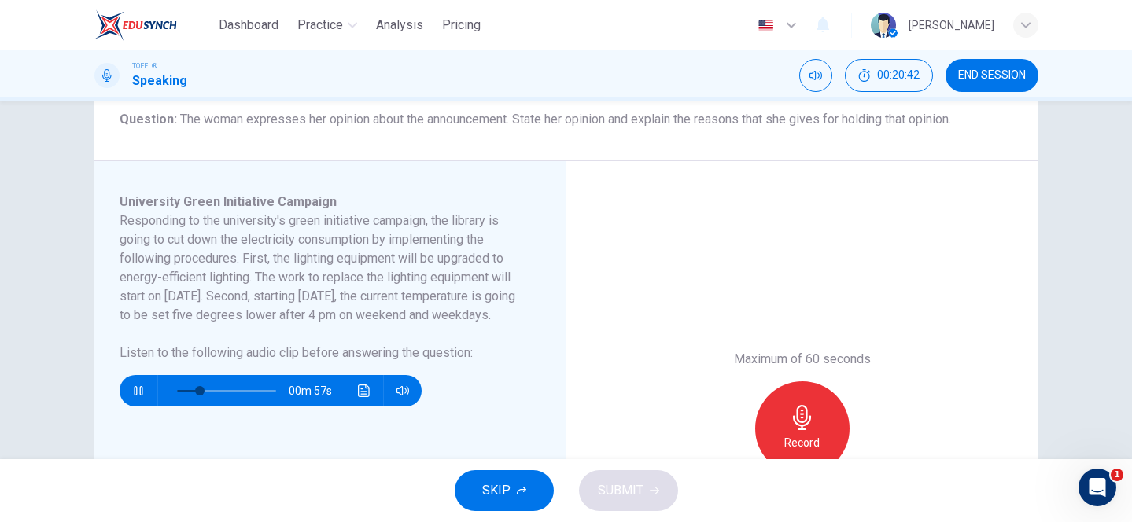
scroll to position [196, 0]
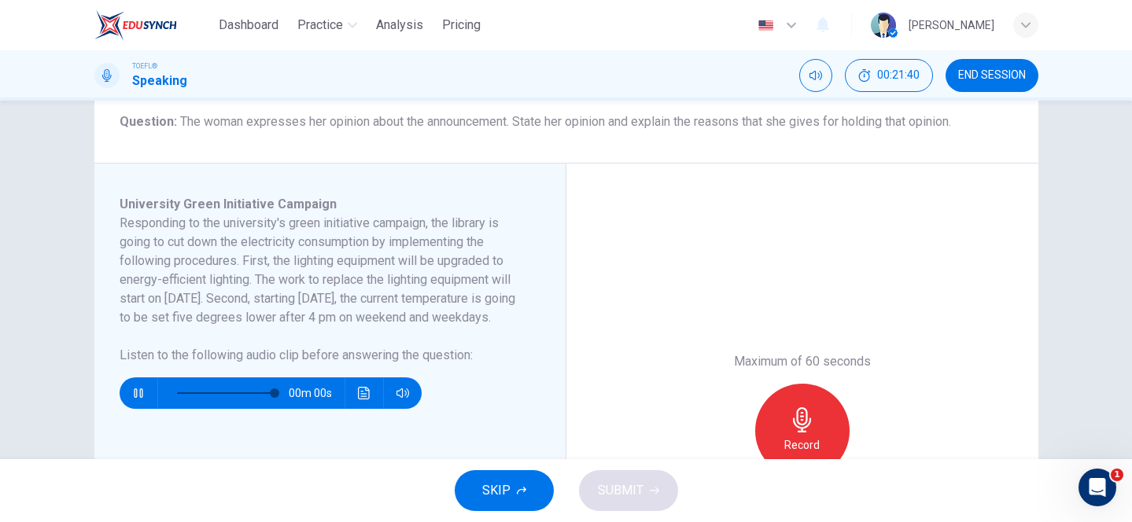
type input "0"
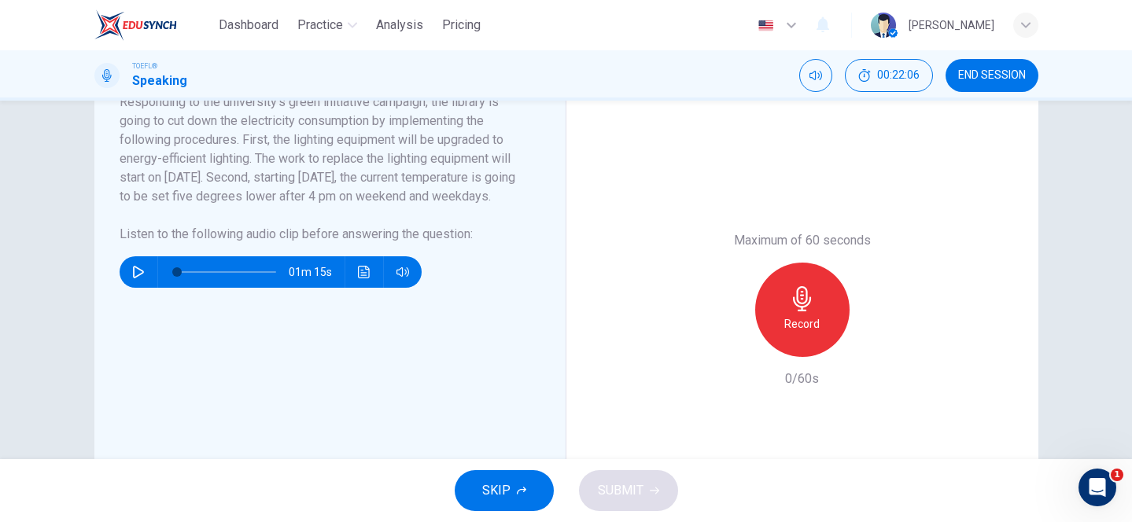
scroll to position [313, 0]
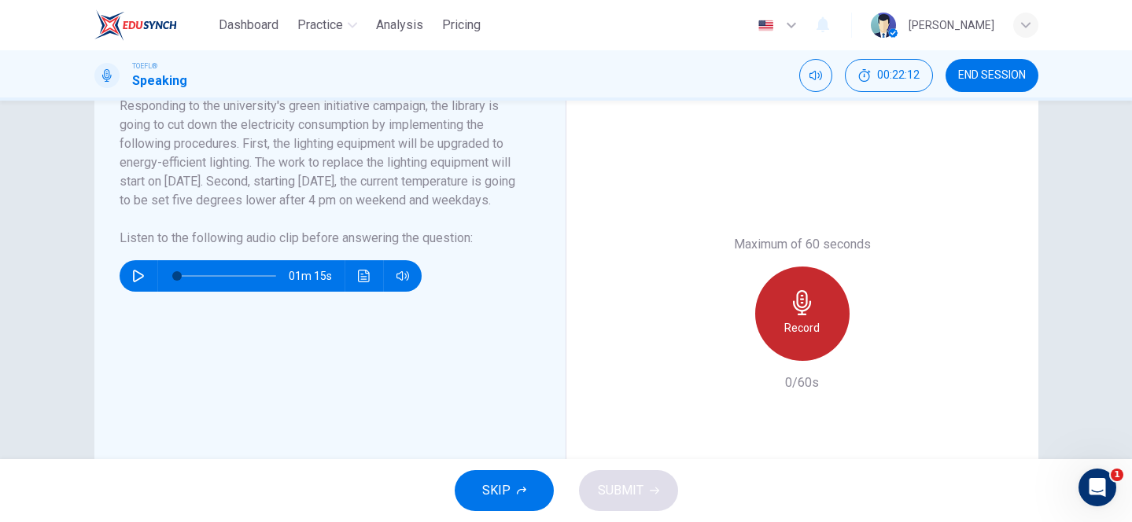
click at [801, 301] on icon "button" at bounding box center [802, 302] width 25 height 25
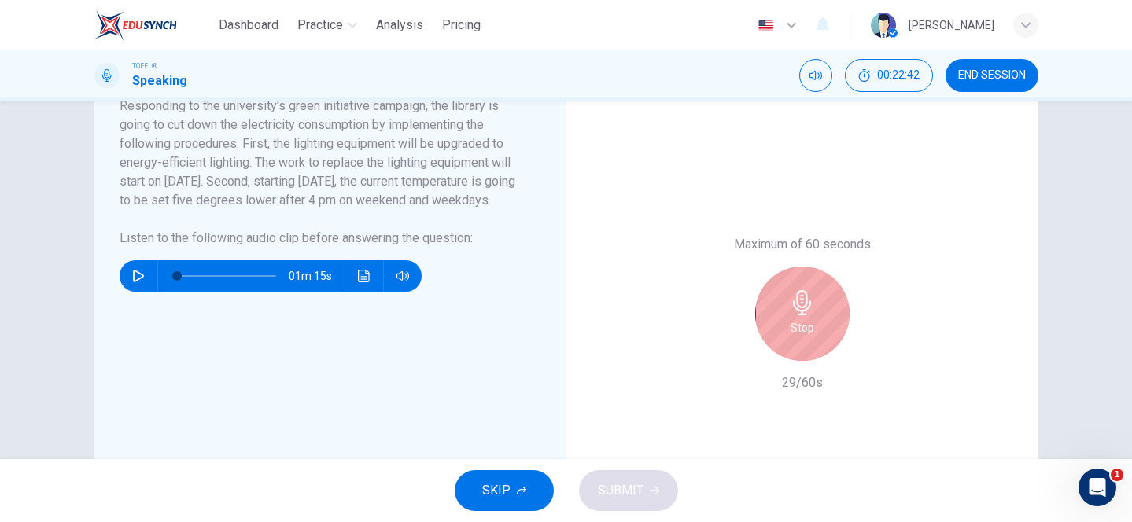
click at [796, 320] on h6 "Stop" at bounding box center [803, 328] width 24 height 19
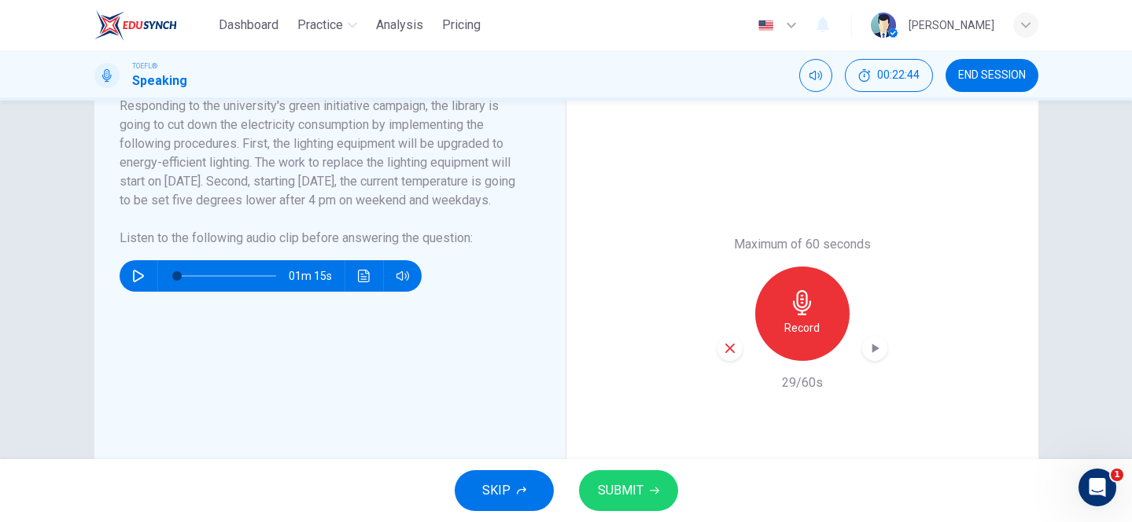
click at [641, 495] on span "SUBMIT" at bounding box center [621, 491] width 46 height 22
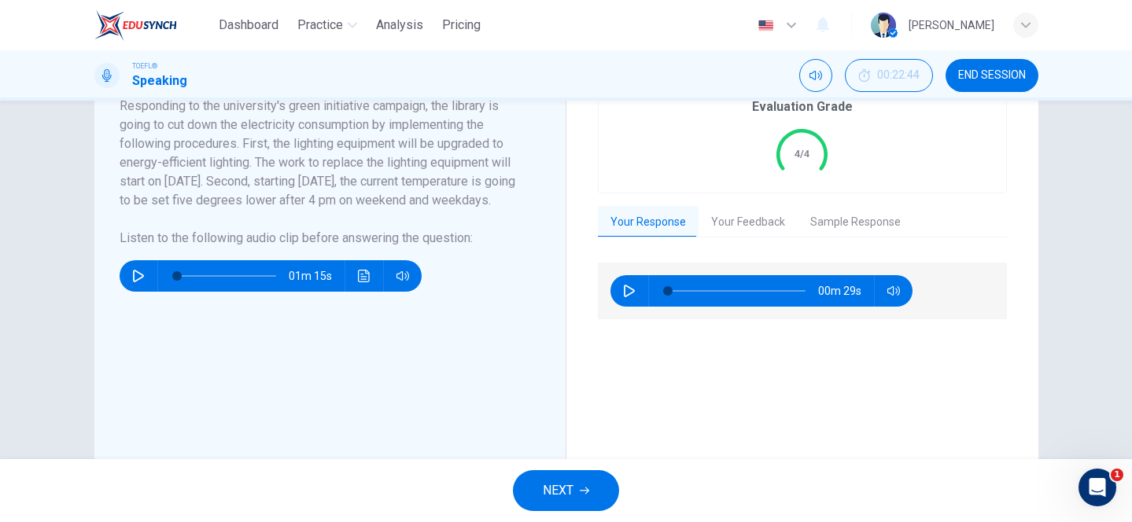
click at [740, 215] on button "Your Feedback" at bounding box center [748, 222] width 99 height 33
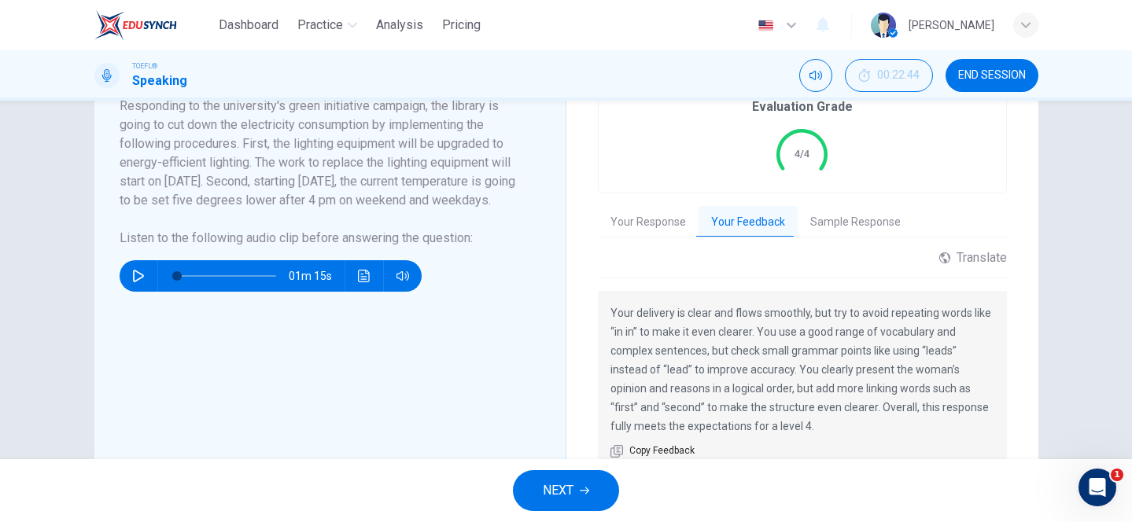
drag, startPoint x: 612, startPoint y: 310, endPoint x: 683, endPoint y: 315, distance: 71.0
click at [684, 315] on p "Your delivery is clear and flows smoothly, but try to avoid repeating words lik…" at bounding box center [803, 370] width 384 height 132
drag, startPoint x: 615, startPoint y: 310, endPoint x: 666, endPoint y: 312, distance: 50.4
click at [666, 312] on p "Your delivery is clear and flows smoothly, but try to avoid repeating words lik…" at bounding box center [803, 370] width 384 height 132
click at [574, 484] on button "NEXT" at bounding box center [566, 491] width 106 height 41
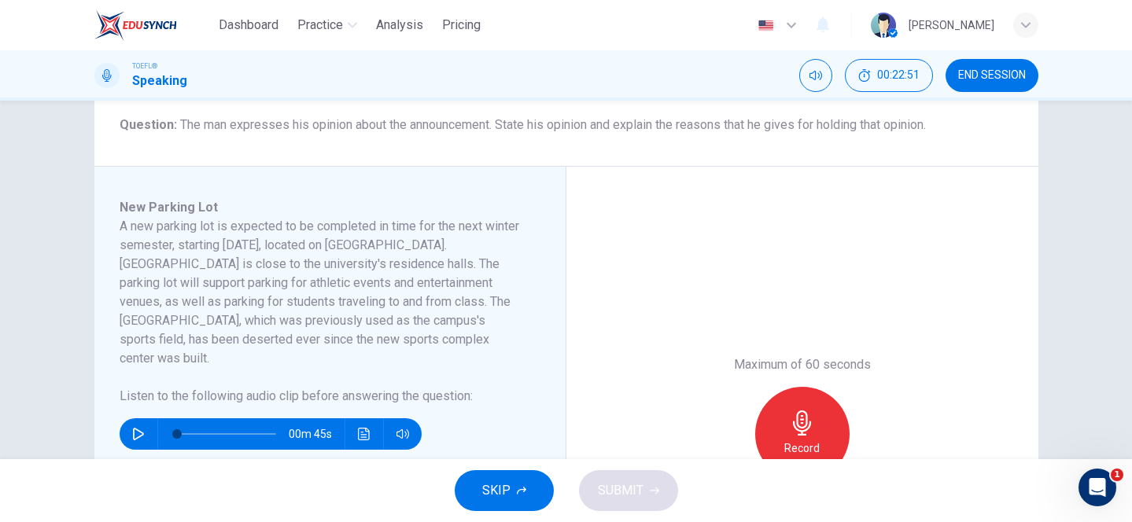
scroll to position [192, 0]
click at [139, 429] on icon "button" at bounding box center [138, 435] width 13 height 13
type input "0"
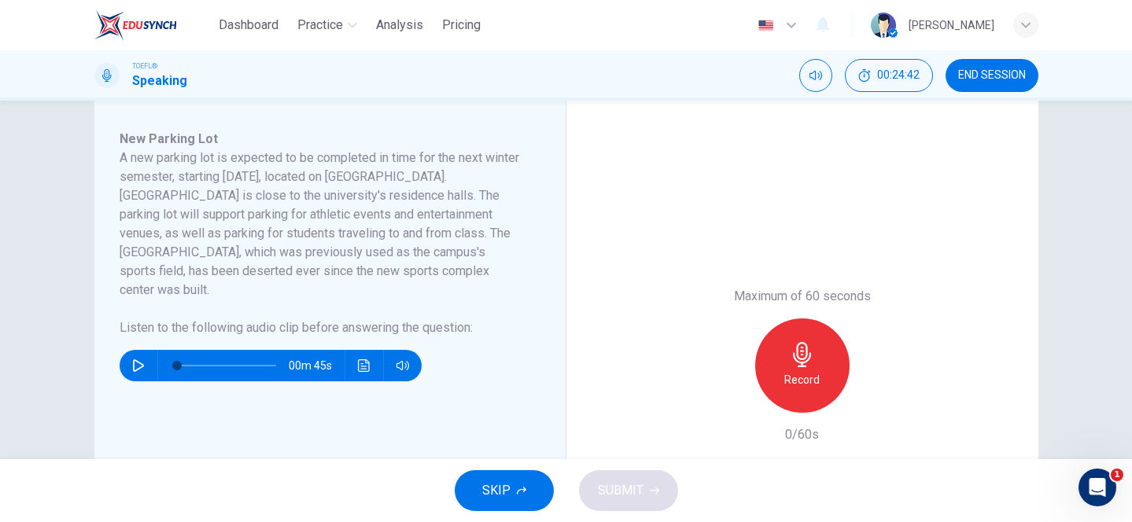
scroll to position [276, 0]
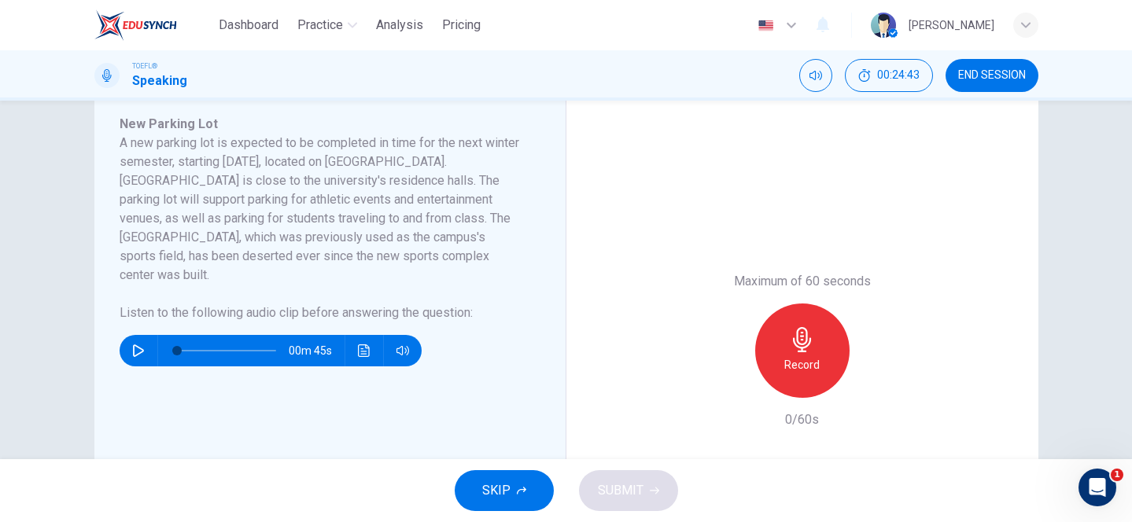
click at [794, 346] on icon "button" at bounding box center [802, 339] width 25 height 25
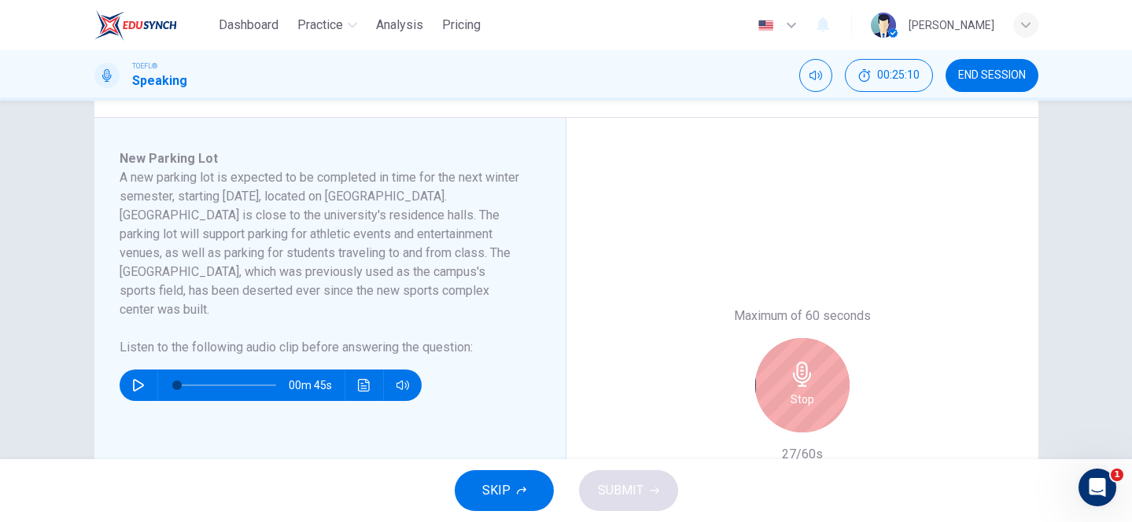
scroll to position [246, 0]
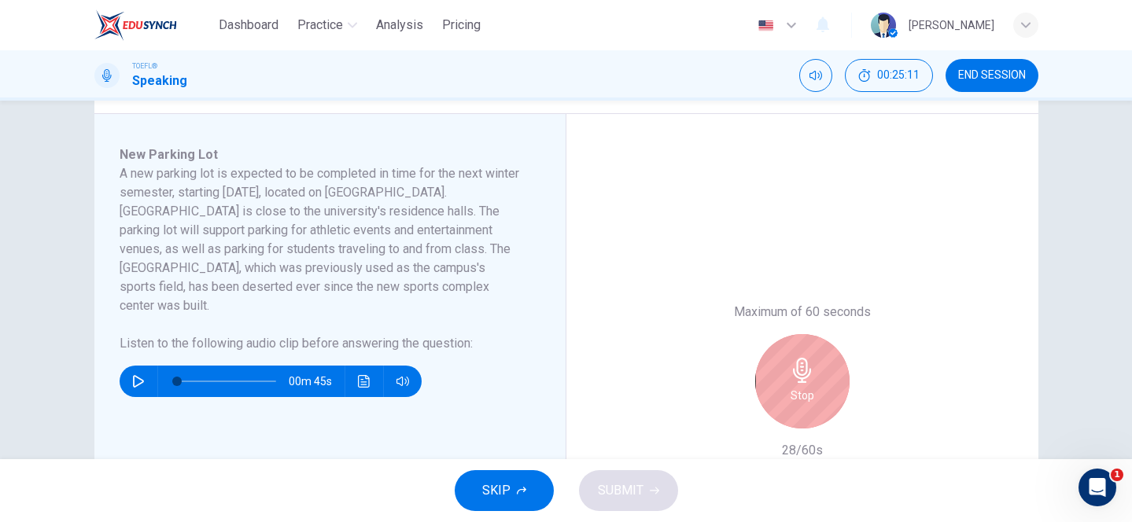
click at [785, 375] on div "Stop" at bounding box center [802, 381] width 94 height 94
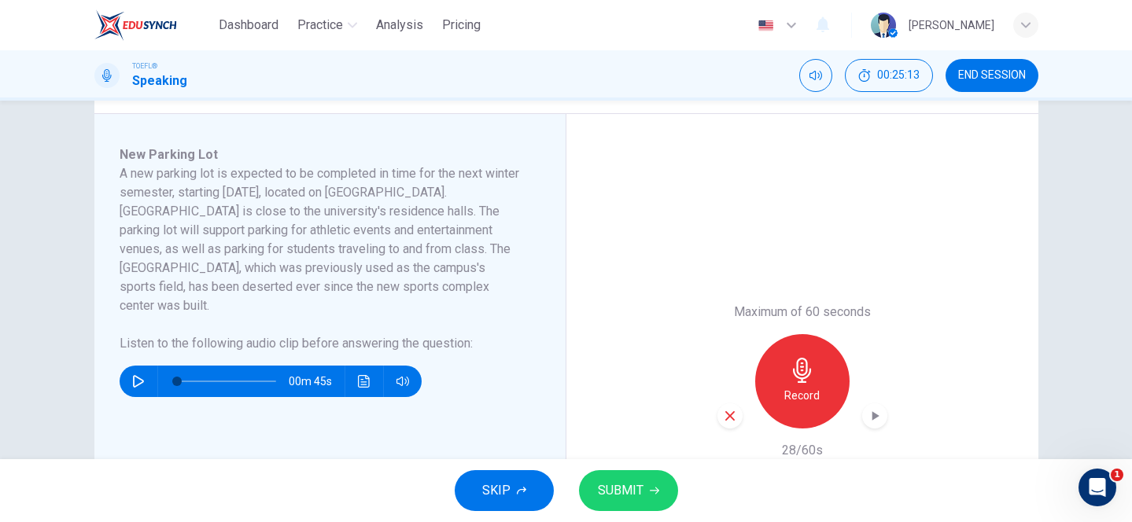
click at [633, 485] on span "SUBMIT" at bounding box center [621, 491] width 46 height 22
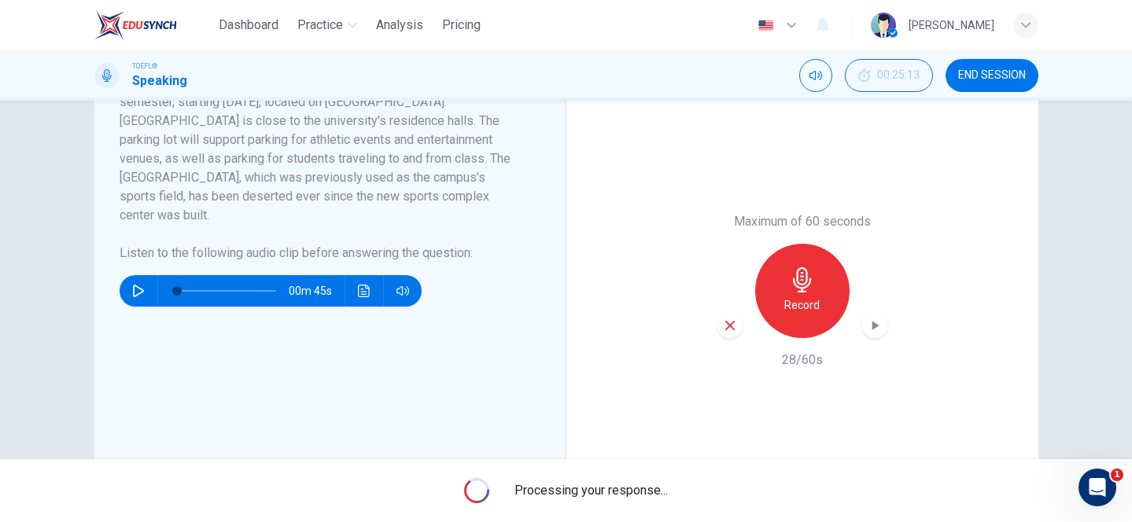
scroll to position [336, 0]
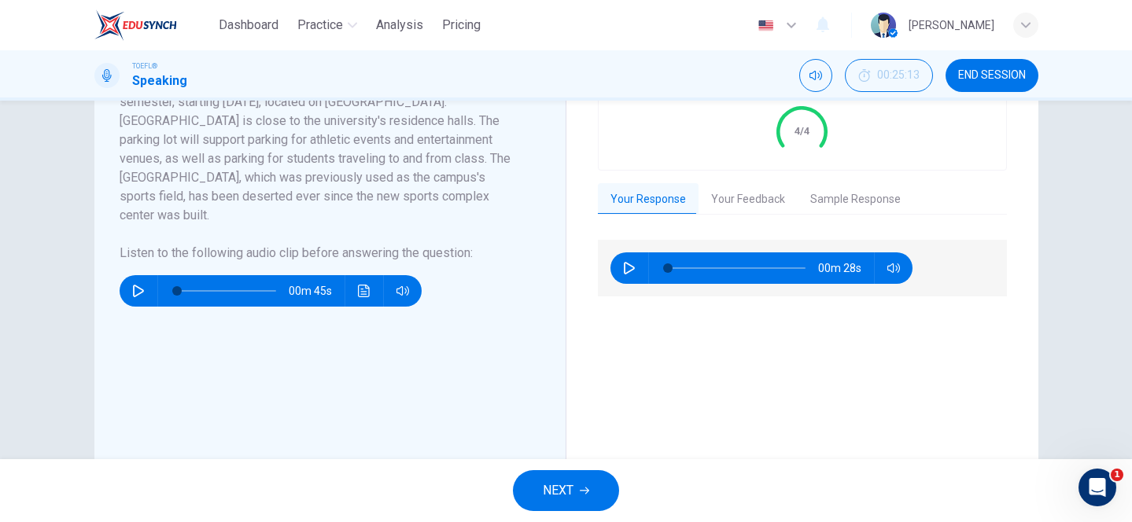
click at [755, 199] on button "Your Feedback" at bounding box center [748, 199] width 99 height 33
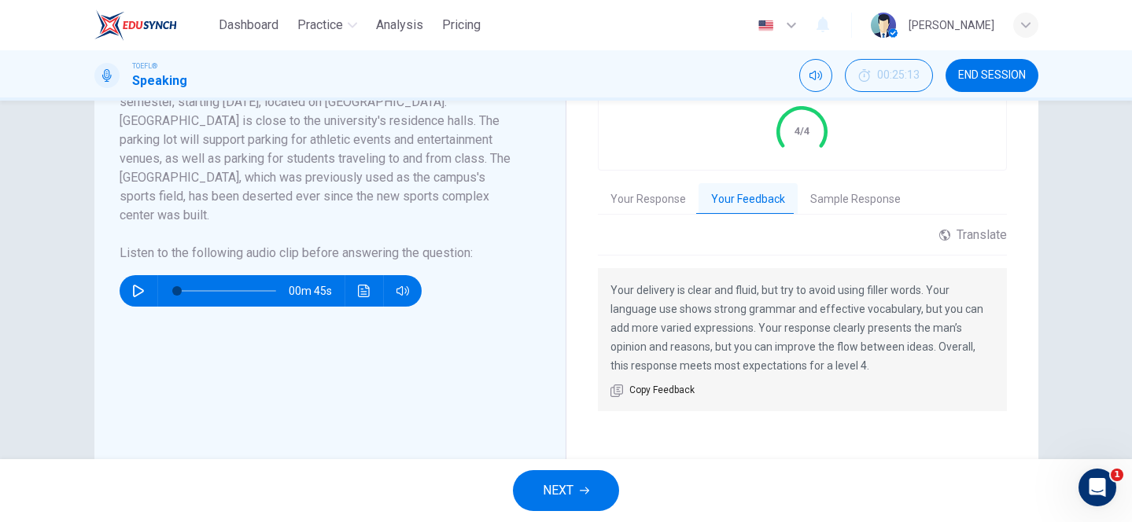
drag, startPoint x: 618, startPoint y: 287, endPoint x: 695, endPoint y: 287, distance: 77.1
click at [695, 287] on p "Your delivery is clear and fluid, but try to avoid using filler words. Your lan…" at bounding box center [803, 328] width 384 height 94
click at [982, 69] on span "END SESSION" at bounding box center [992, 75] width 68 height 13
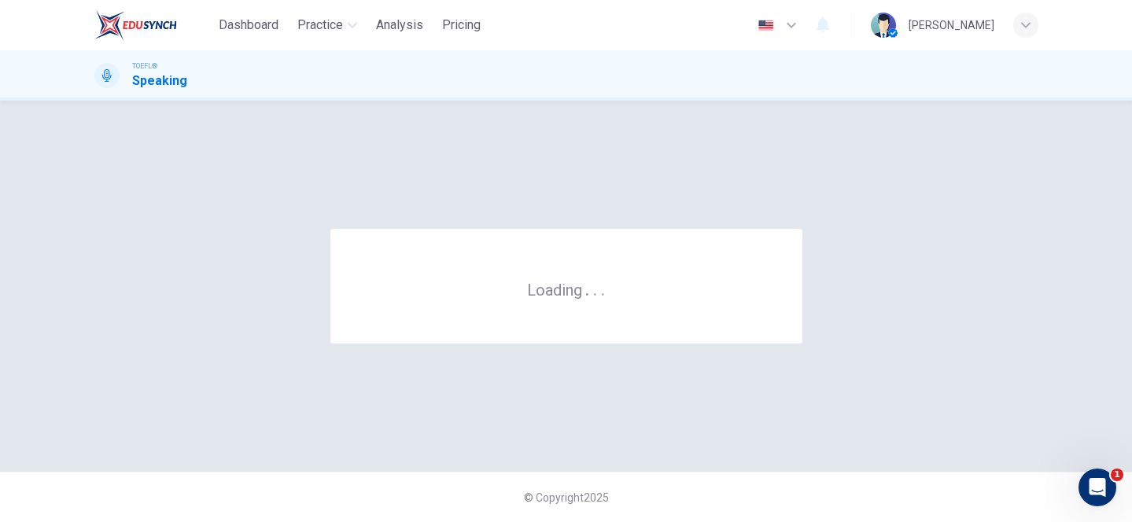
scroll to position [0, 0]
